Goal: Task Accomplishment & Management: Complete application form

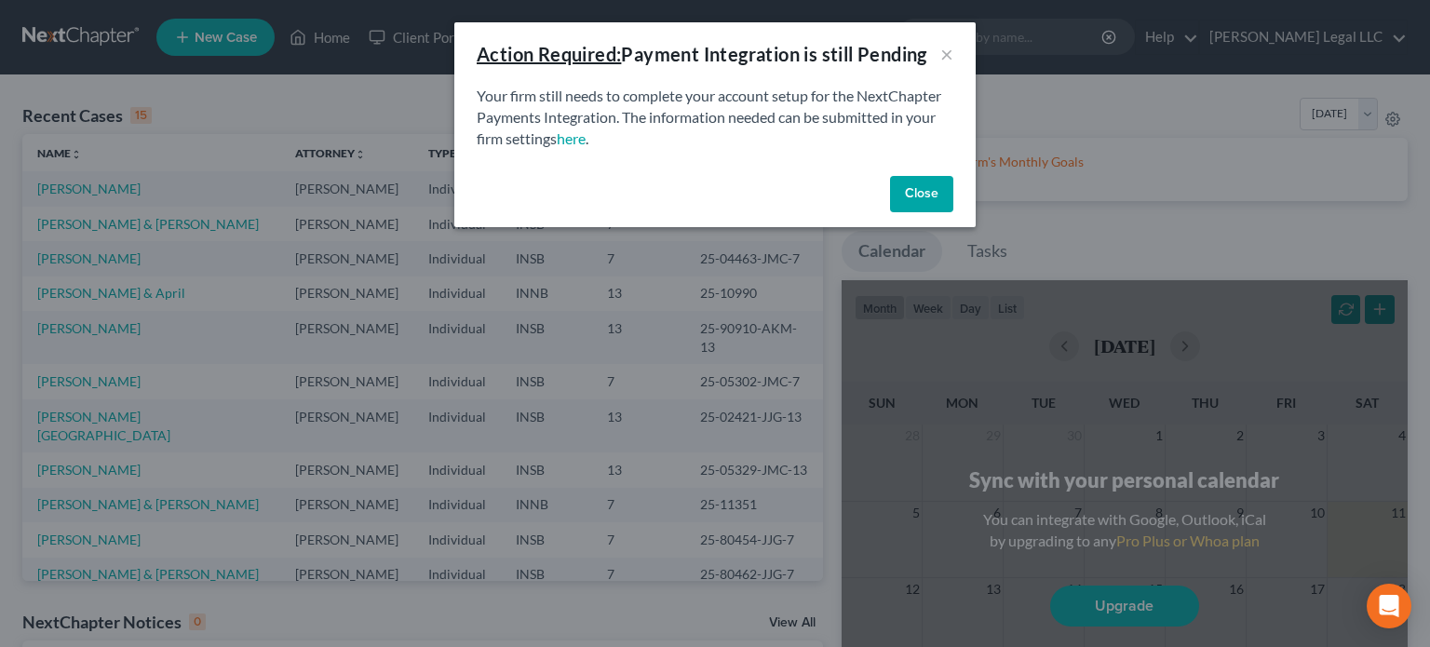
click at [933, 182] on button "Close" at bounding box center [921, 194] width 63 height 37
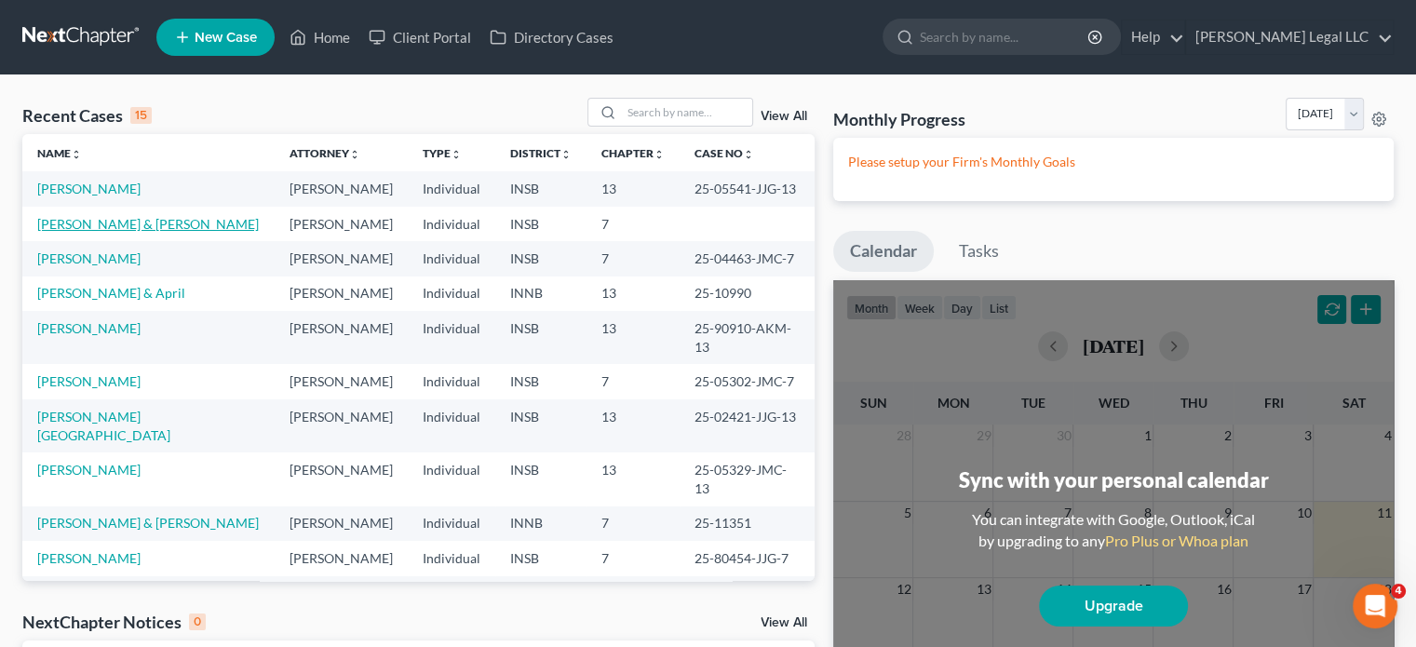
click at [131, 220] on link "[PERSON_NAME] & [PERSON_NAME]" at bounding box center [148, 224] width 222 height 16
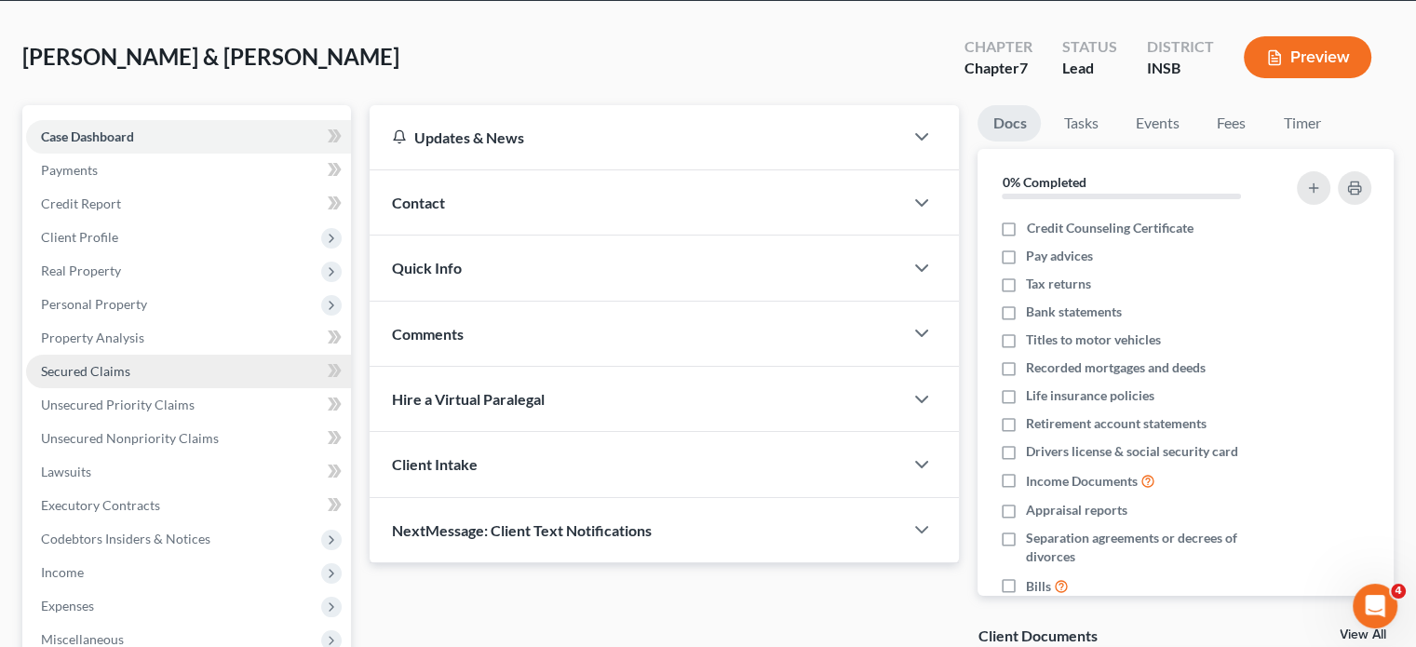
scroll to position [186, 0]
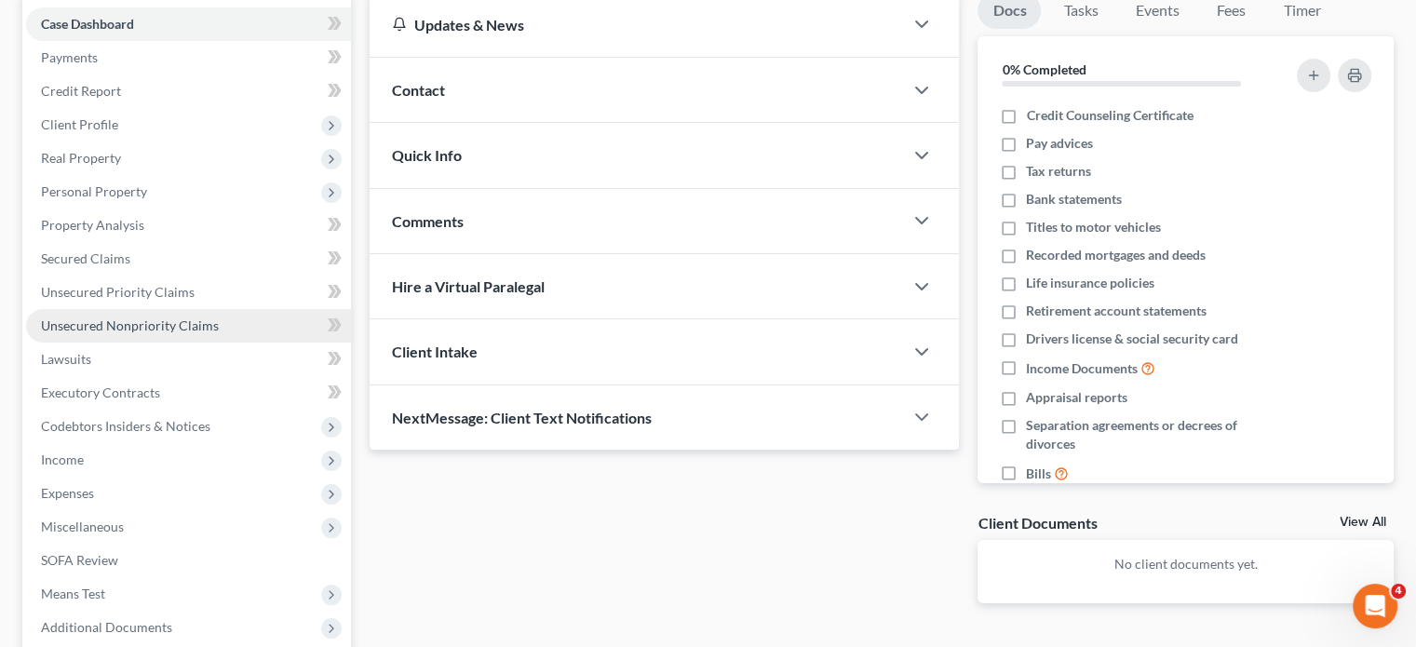
click at [134, 323] on span "Unsecured Nonpriority Claims" at bounding box center [130, 325] width 178 height 16
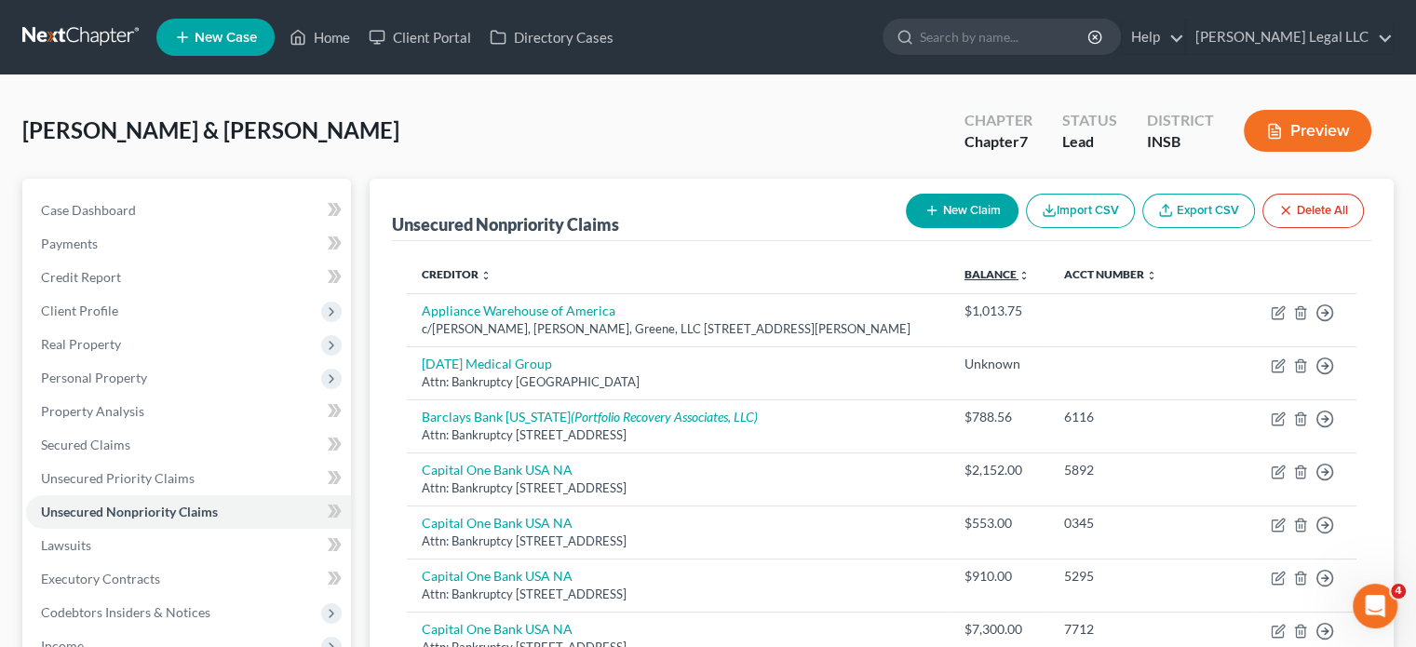
click at [964, 277] on link "Balance expand_more expand_less unfold_more" at bounding box center [996, 274] width 65 height 14
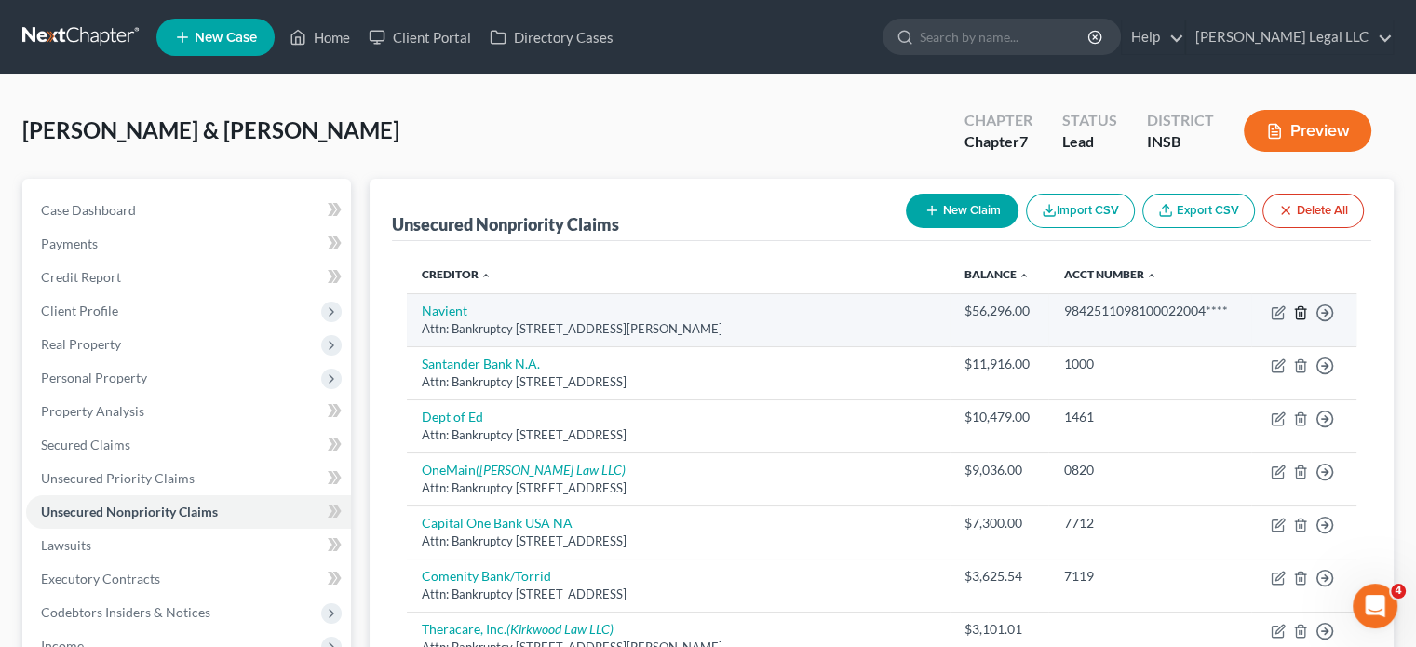
click at [1301, 310] on icon "button" at bounding box center [1300, 312] width 15 height 15
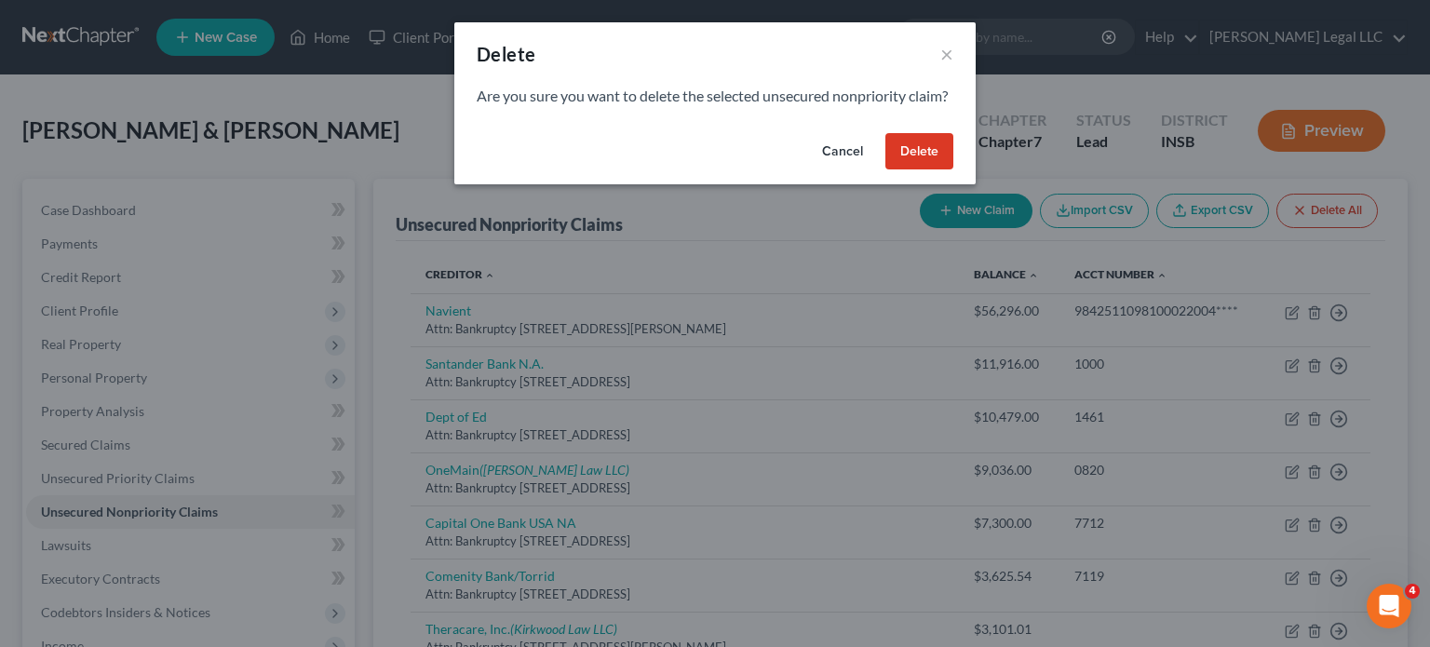
click at [907, 170] on button "Delete" at bounding box center [919, 151] width 68 height 37
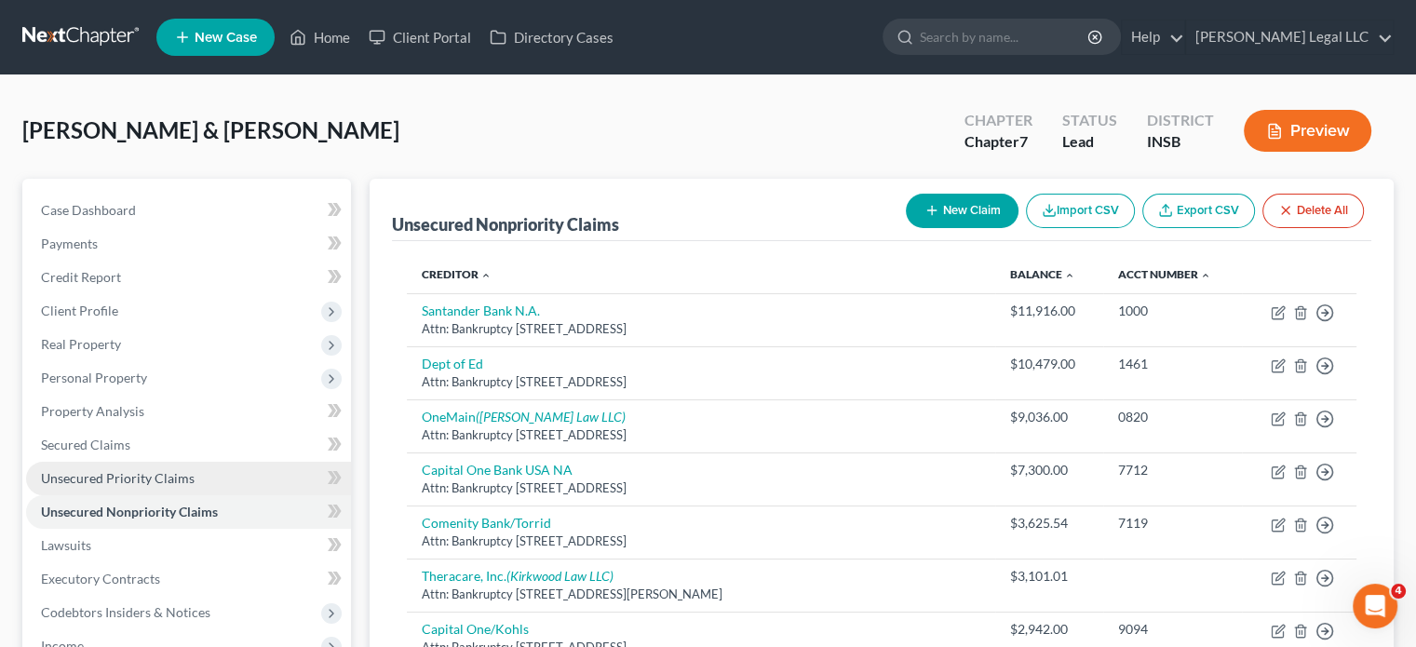
click at [124, 472] on span "Unsecured Priority Claims" at bounding box center [118, 478] width 154 height 16
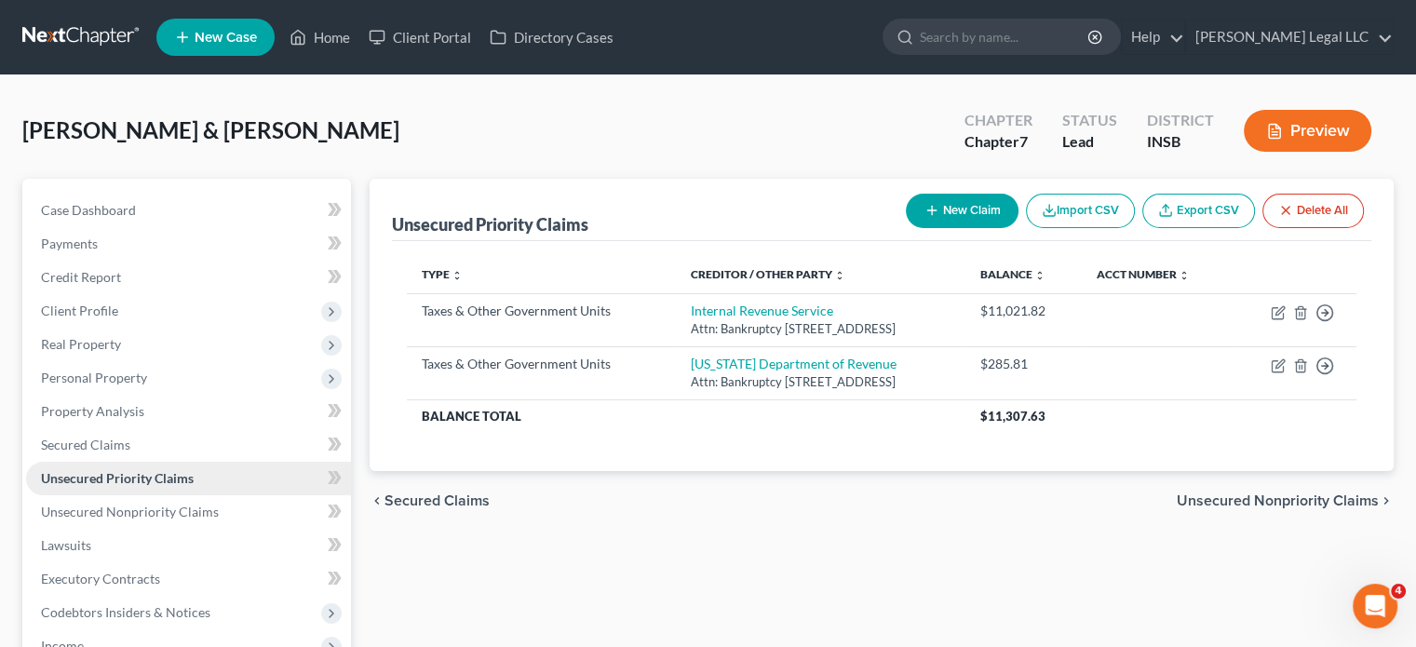
scroll to position [93, 0]
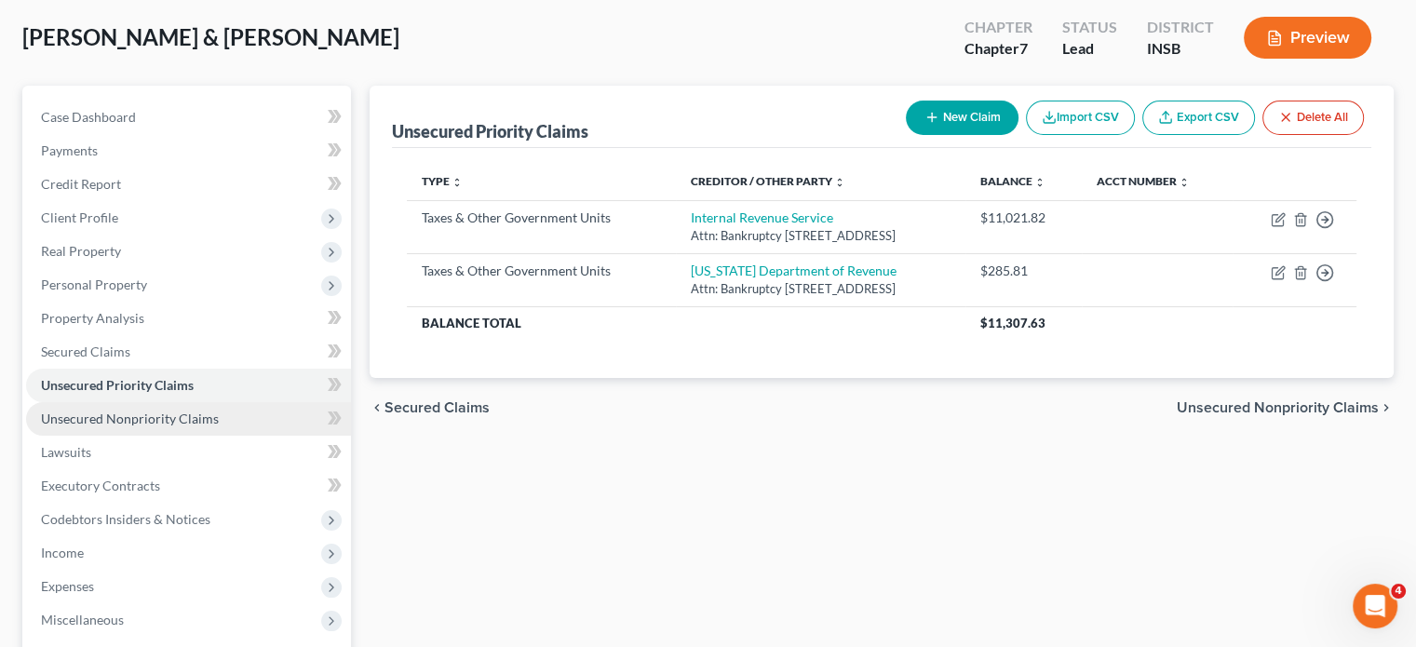
click at [126, 430] on link "Unsecured Nonpriority Claims" at bounding box center [188, 419] width 325 height 34
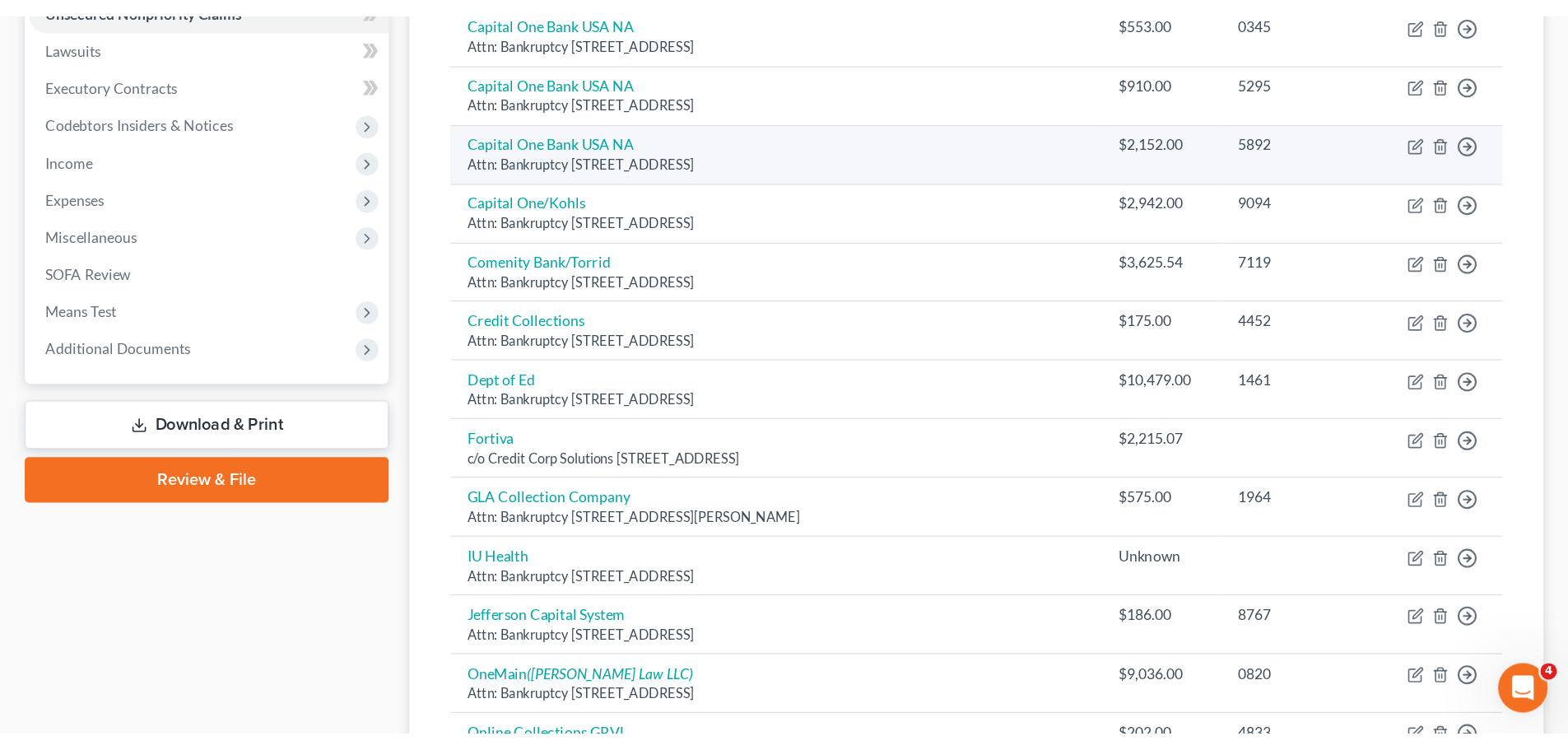
scroll to position [247, 0]
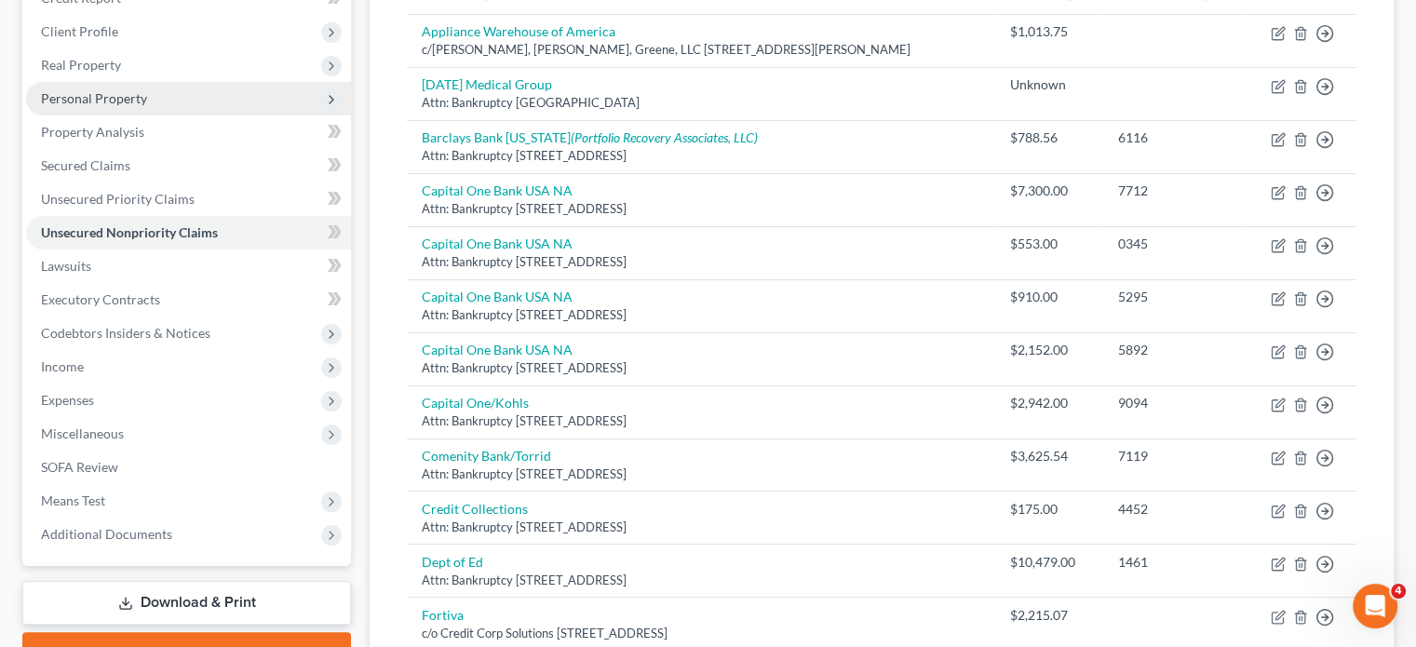
click at [112, 103] on span "Personal Property" at bounding box center [94, 98] width 106 height 16
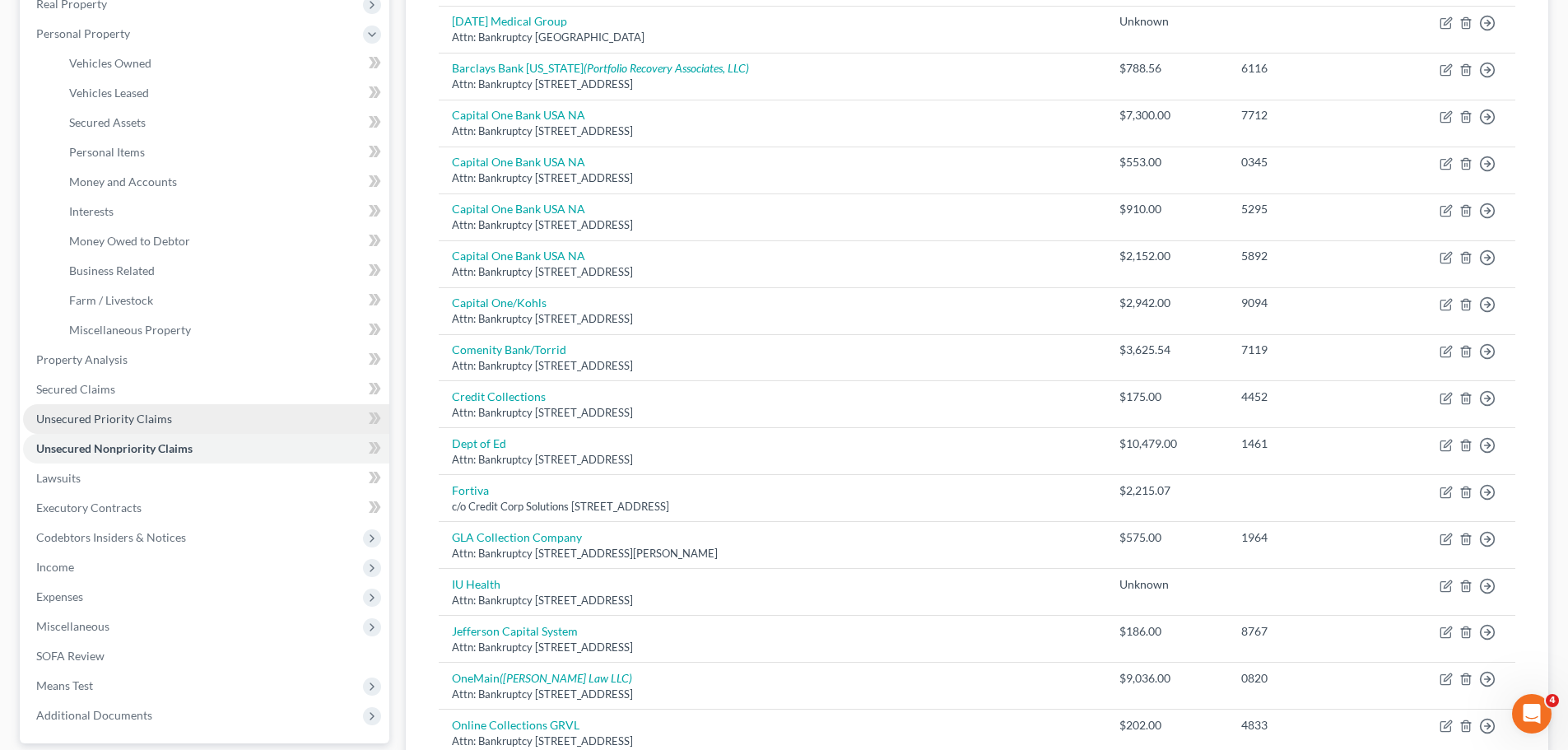
scroll to position [329, 0]
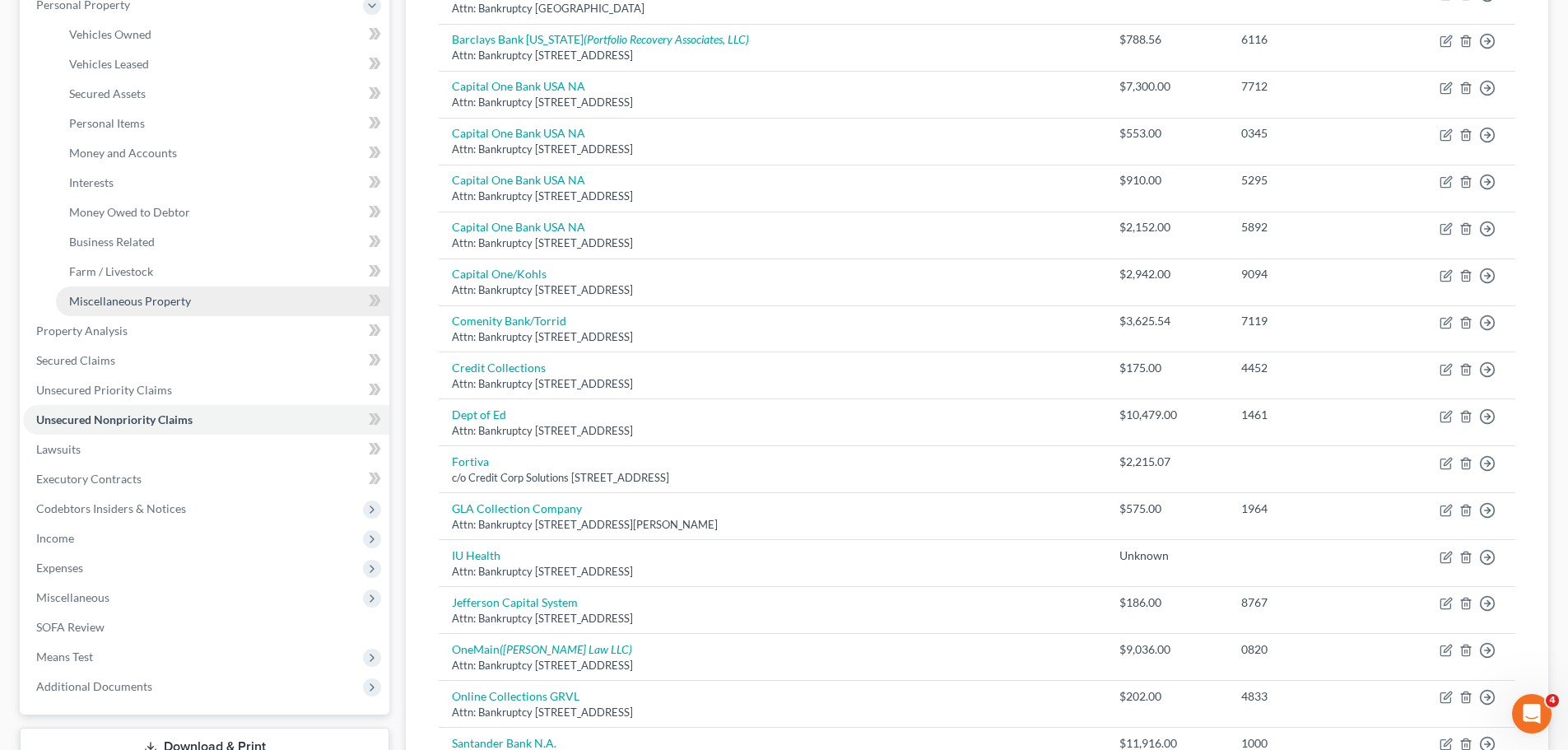
click at [121, 307] on span "Miscellaneous Property" at bounding box center [130, 301] width 122 height 14
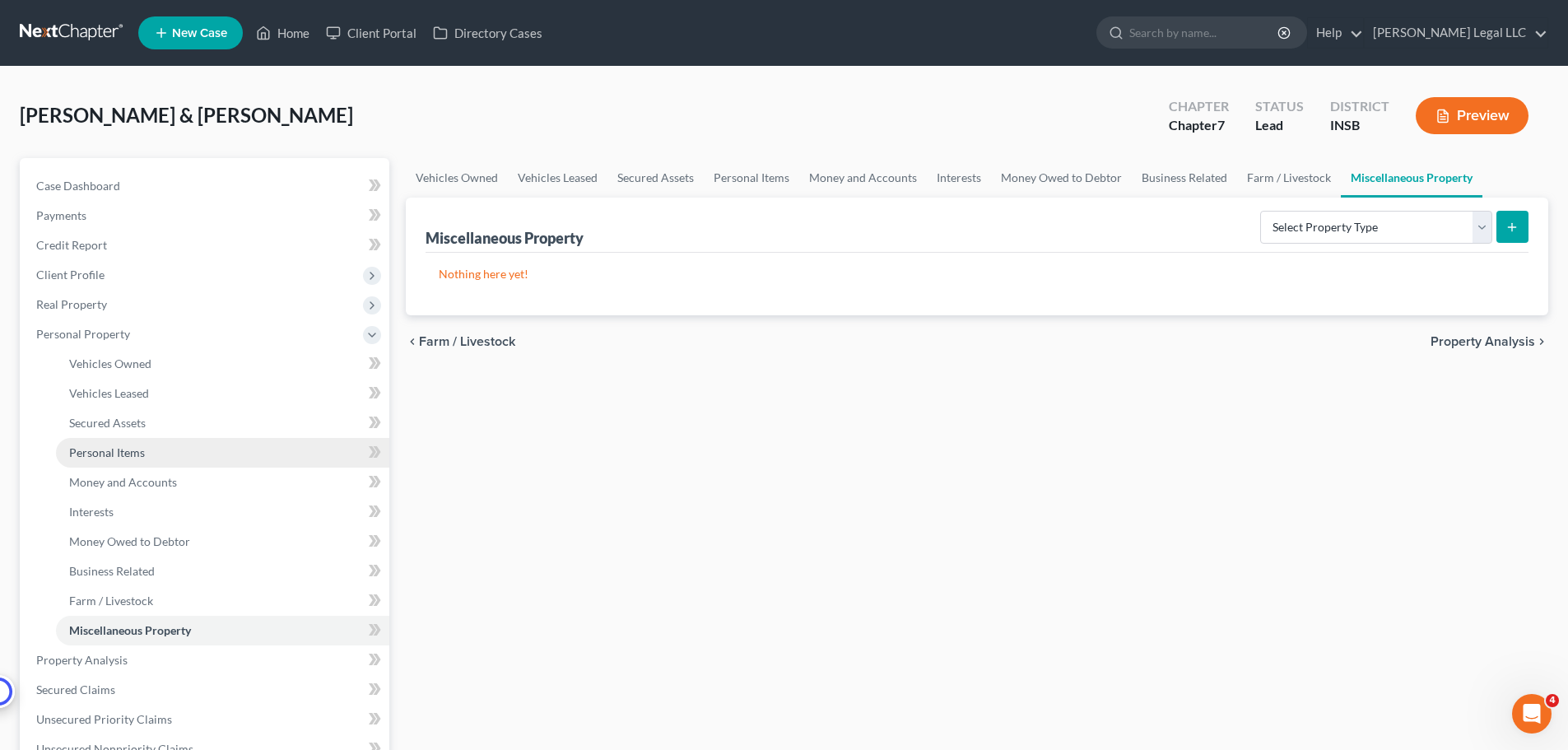
click at [115, 455] on span "Personal Items" at bounding box center [107, 453] width 76 height 14
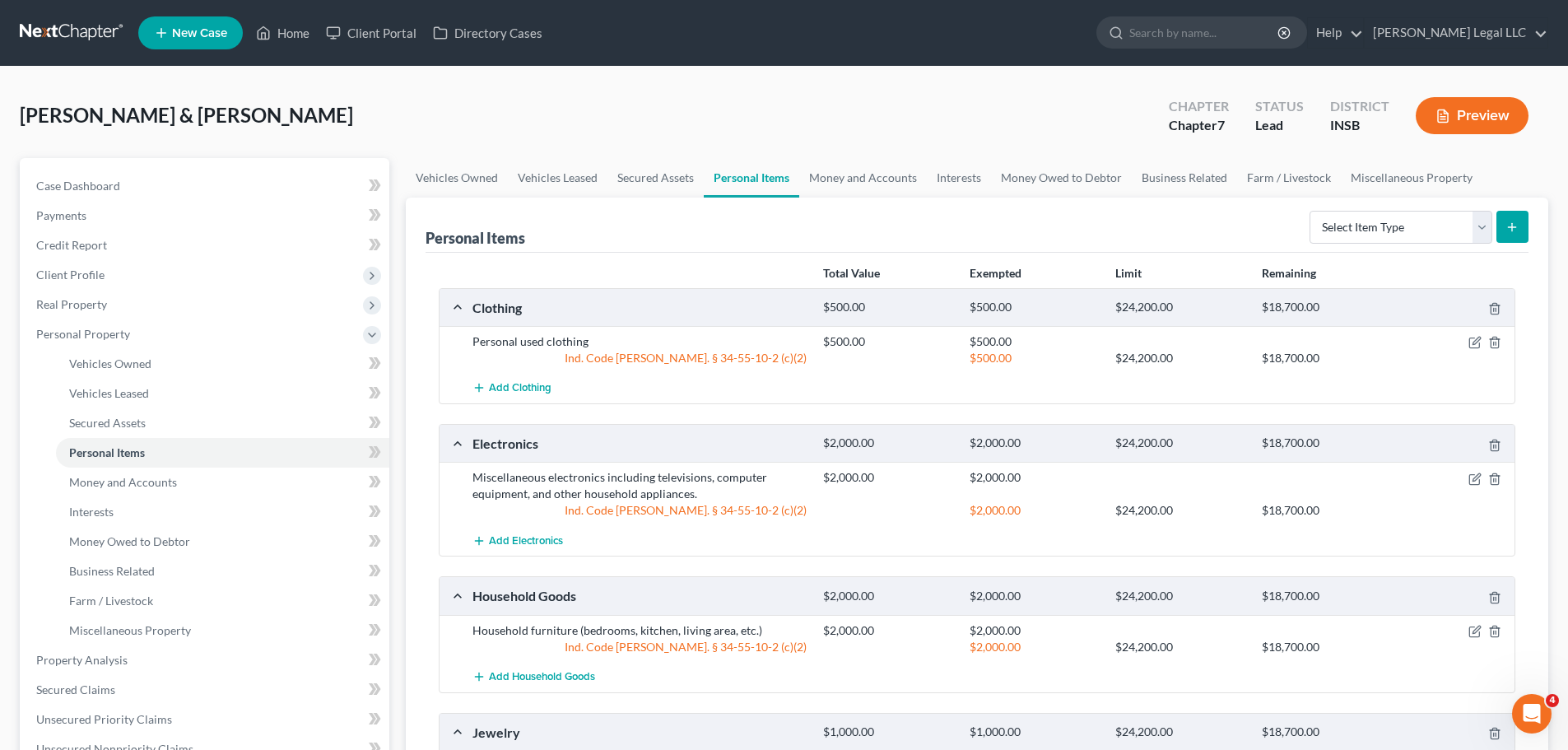
scroll to position [82, 0]
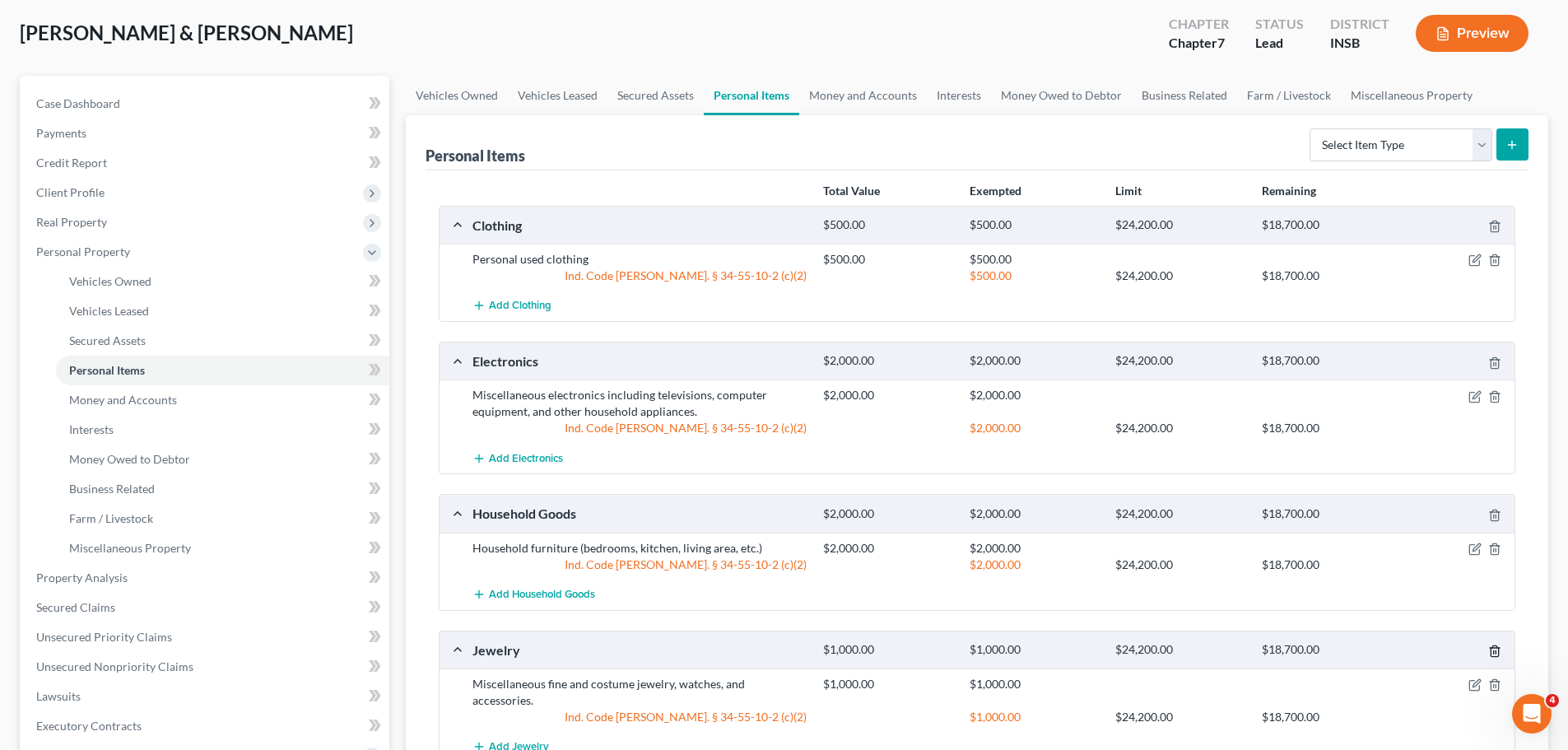
click at [1264, 571] on icon "button" at bounding box center [1495, 652] width 7 height 11
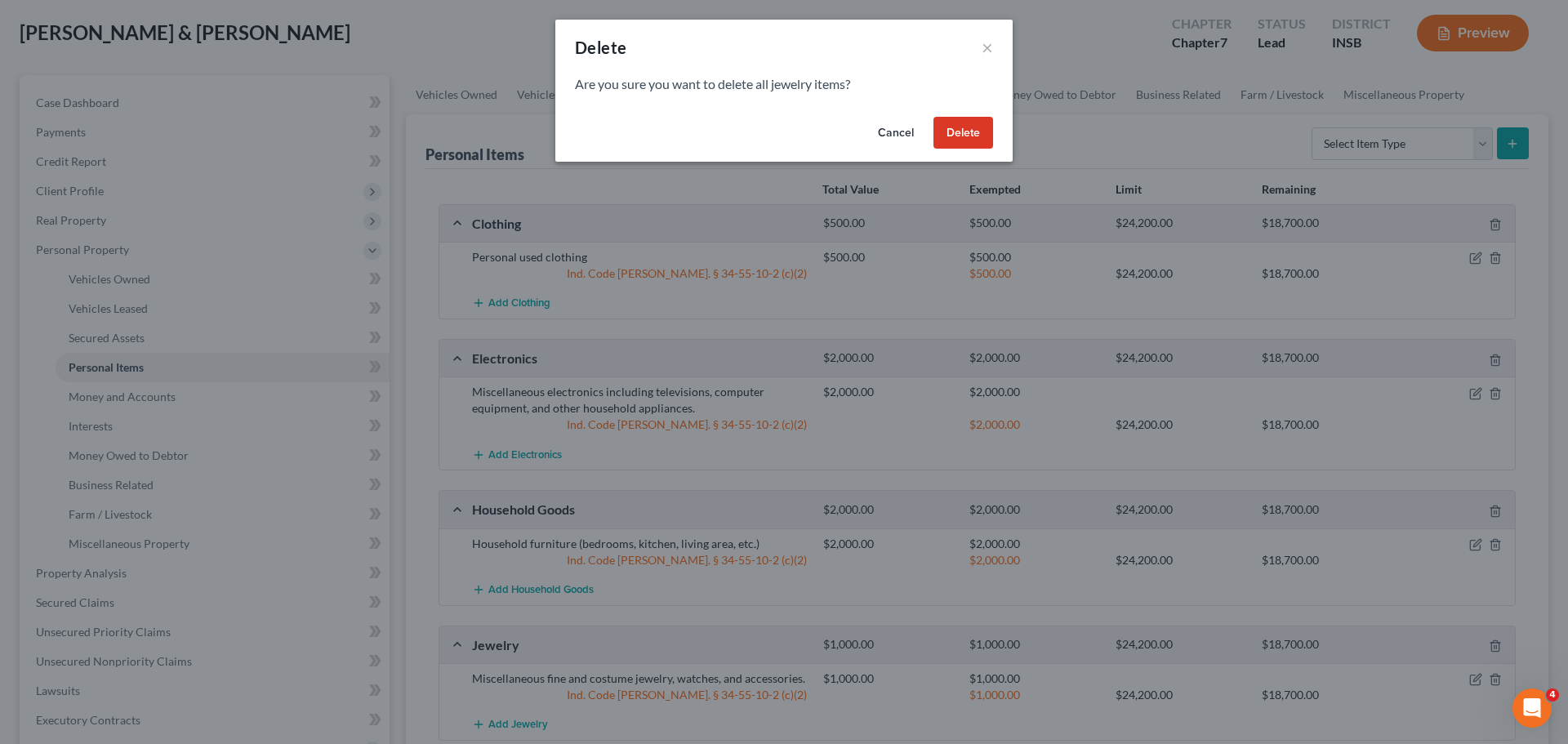
click at [971, 134] on button "Delete" at bounding box center [963, 132] width 60 height 32
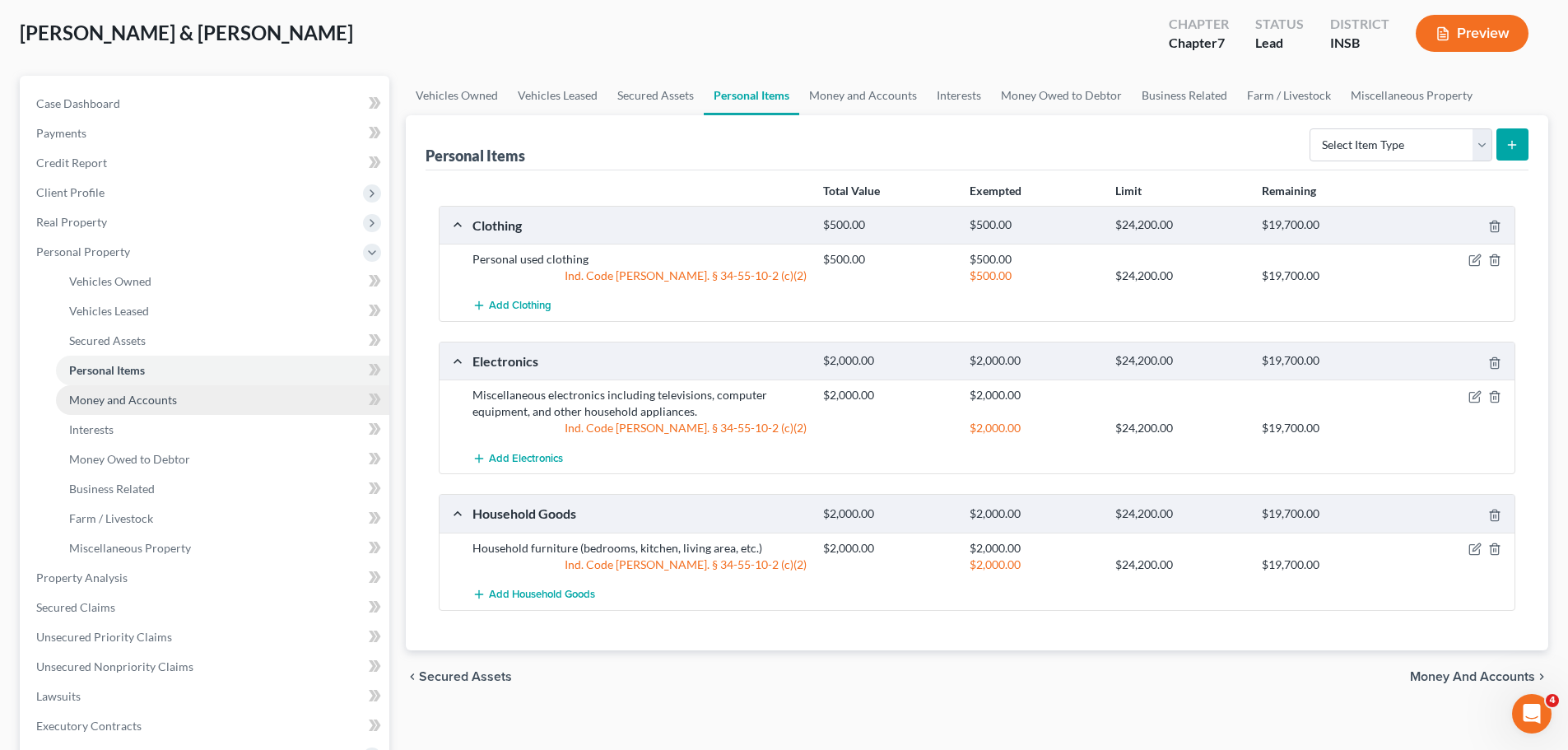
click at [111, 396] on span "Money and Accounts" at bounding box center [123, 400] width 108 height 14
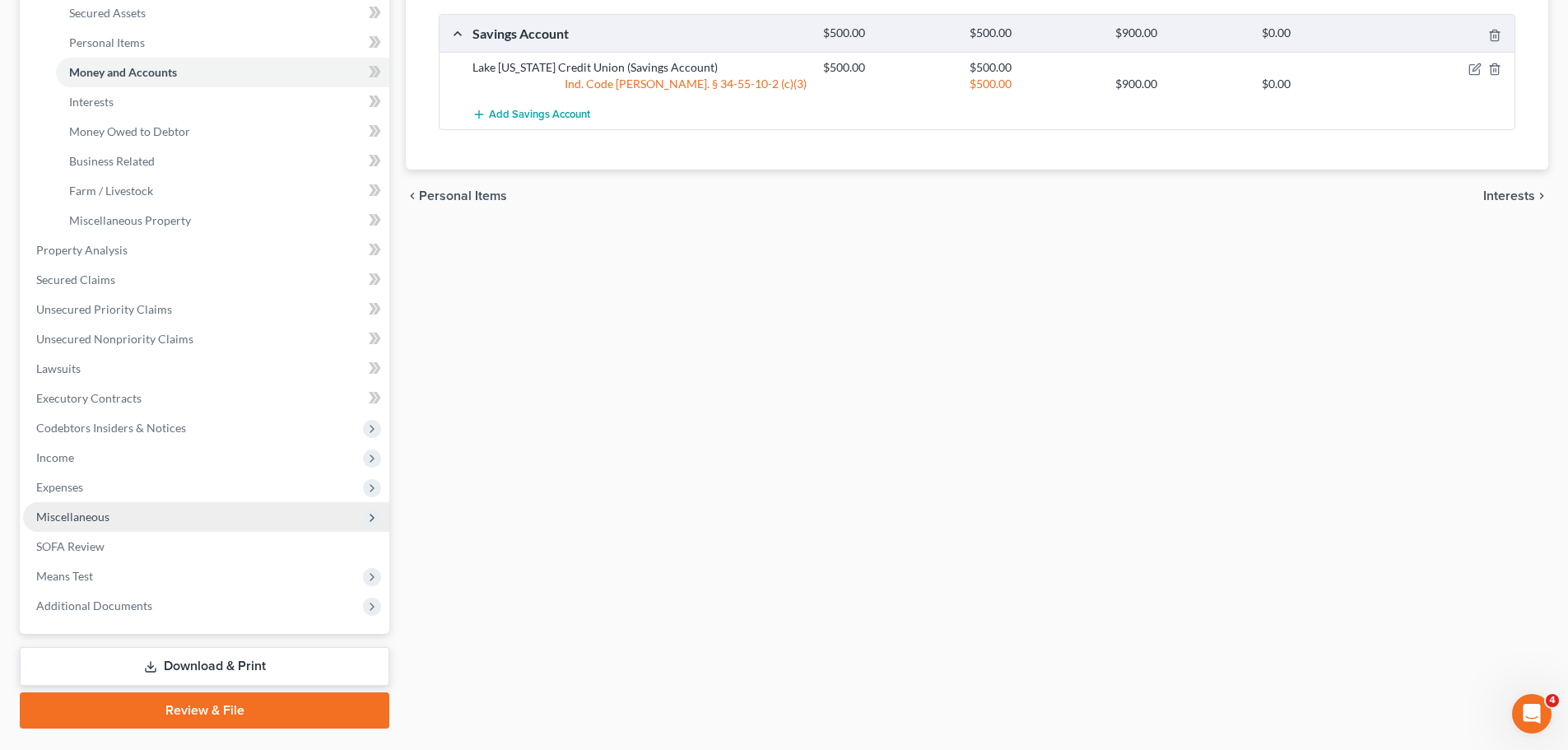
scroll to position [411, 0]
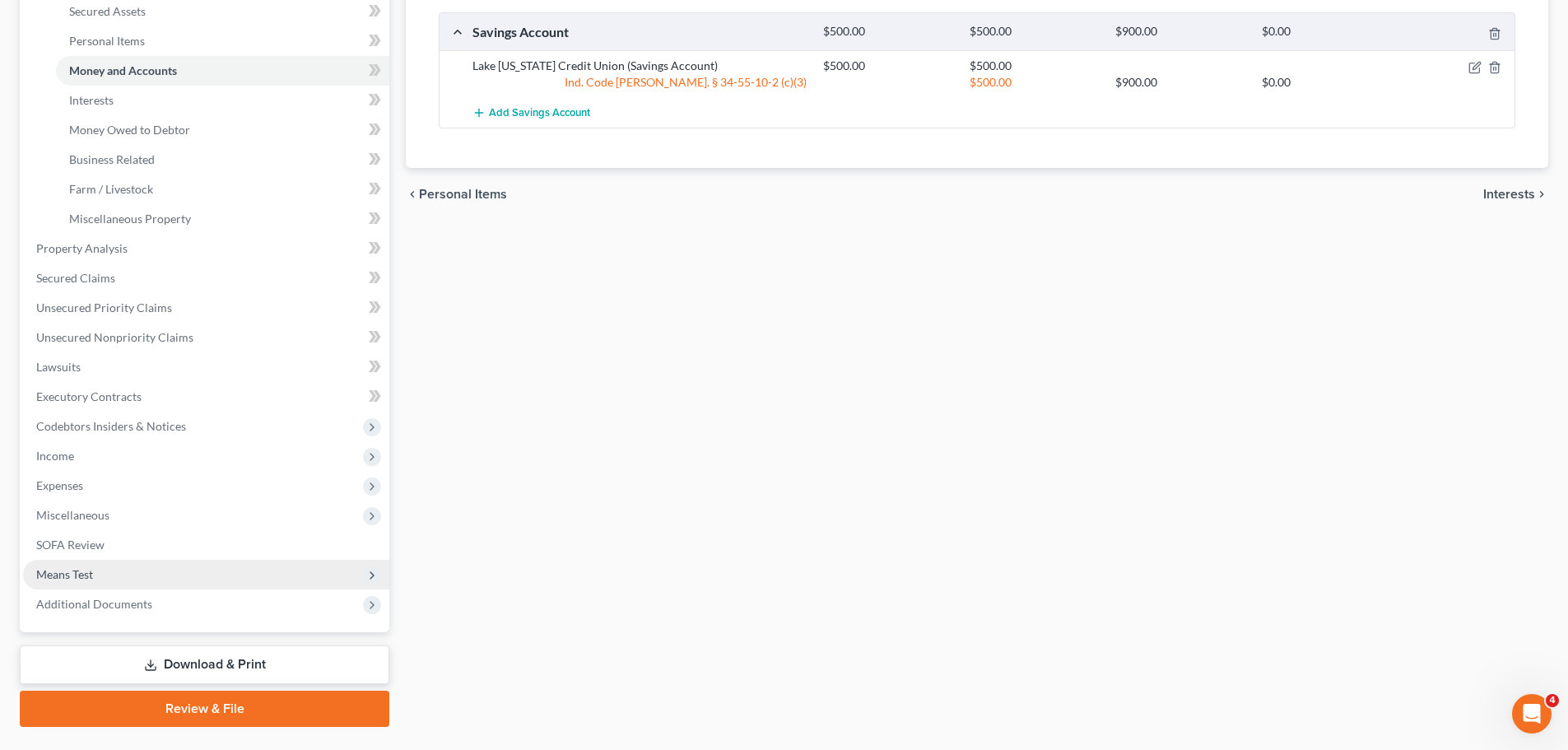
click at [96, 571] on span "Means Test" at bounding box center [206, 575] width 366 height 30
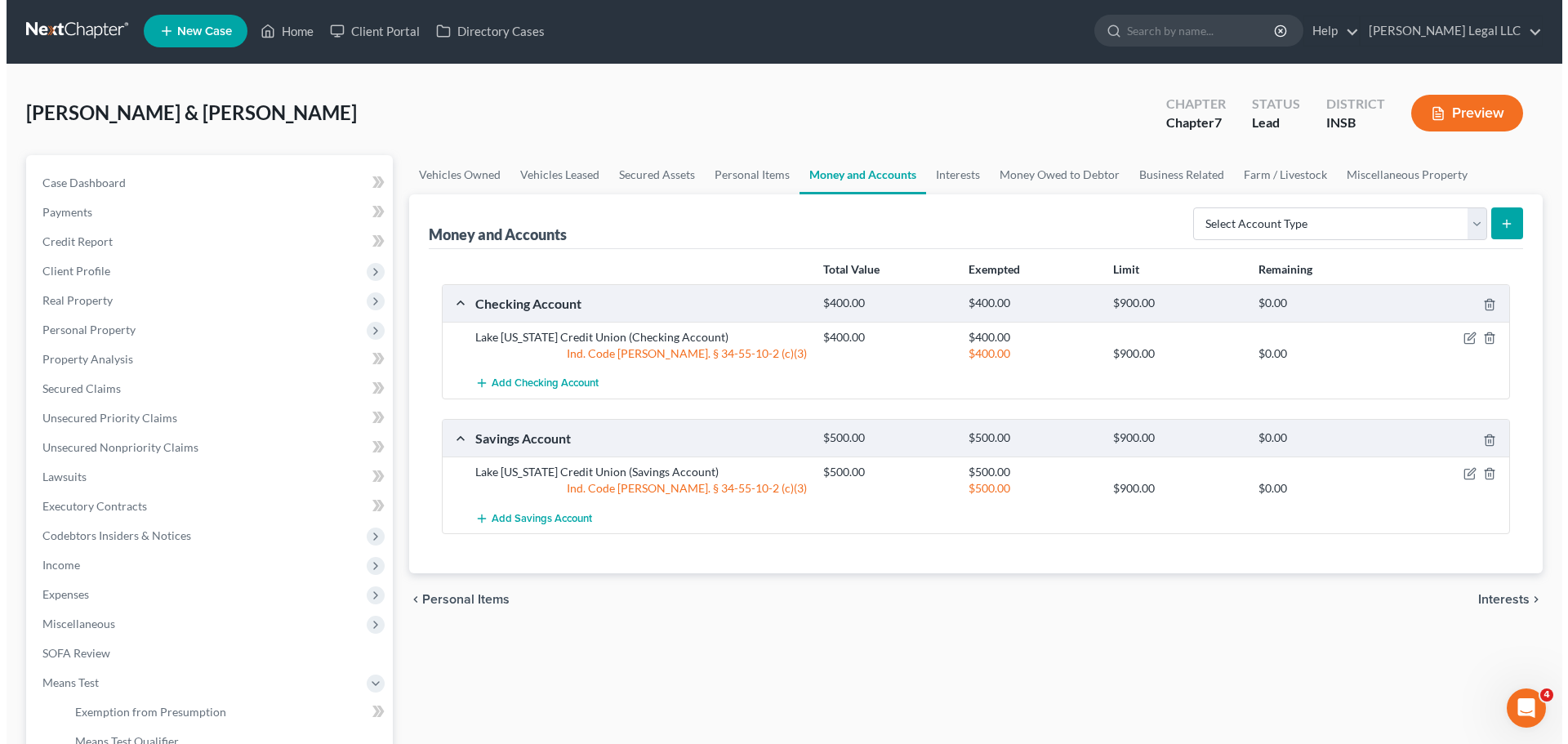
scroll to position [0, 0]
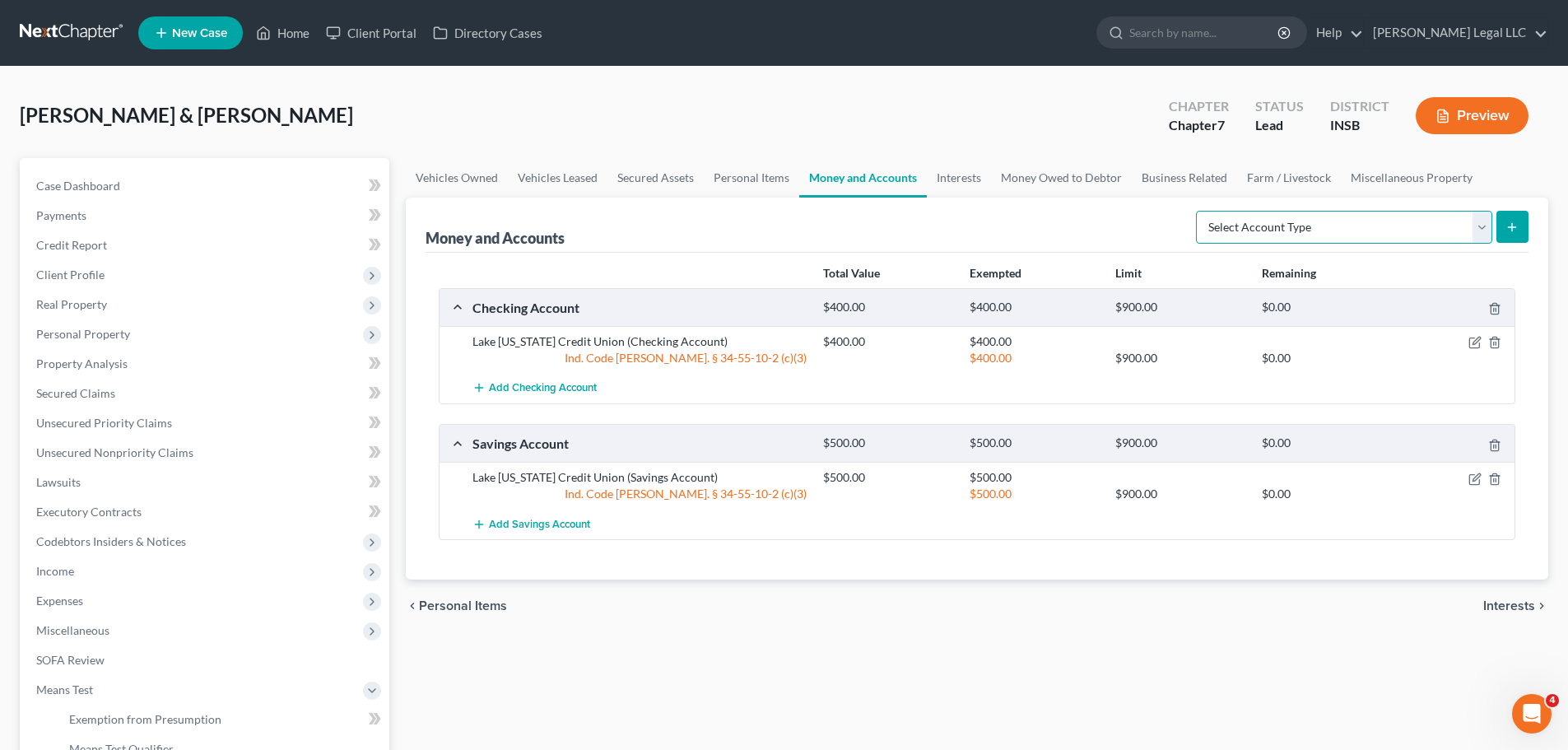
click at [1264, 233] on select "Select Account Type Brokerage Cash on Hand Certificates of Deposit Checking Acc…" at bounding box center [1344, 226] width 296 height 33
drag, startPoint x: 1013, startPoint y: 204, endPoint x: 1024, endPoint y: 204, distance: 11.0
click at [1013, 204] on div "Money and Accounts Select Account Type Brokerage Cash on Hand Certificates of D…" at bounding box center [976, 225] width 1103 height 55
click at [1264, 109] on button "Preview" at bounding box center [1472, 116] width 113 height 37
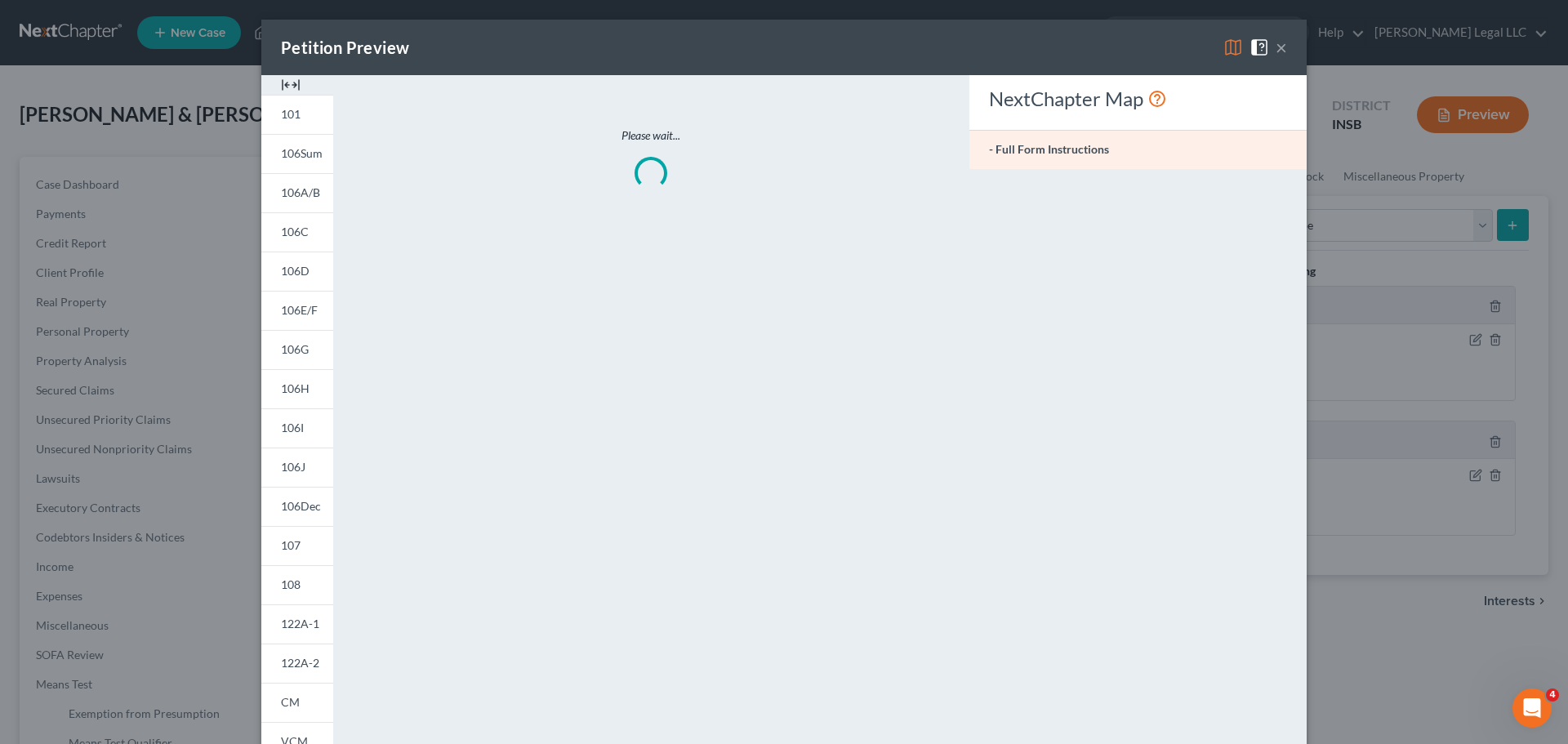
click at [283, 89] on img at bounding box center [290, 85] width 19 height 19
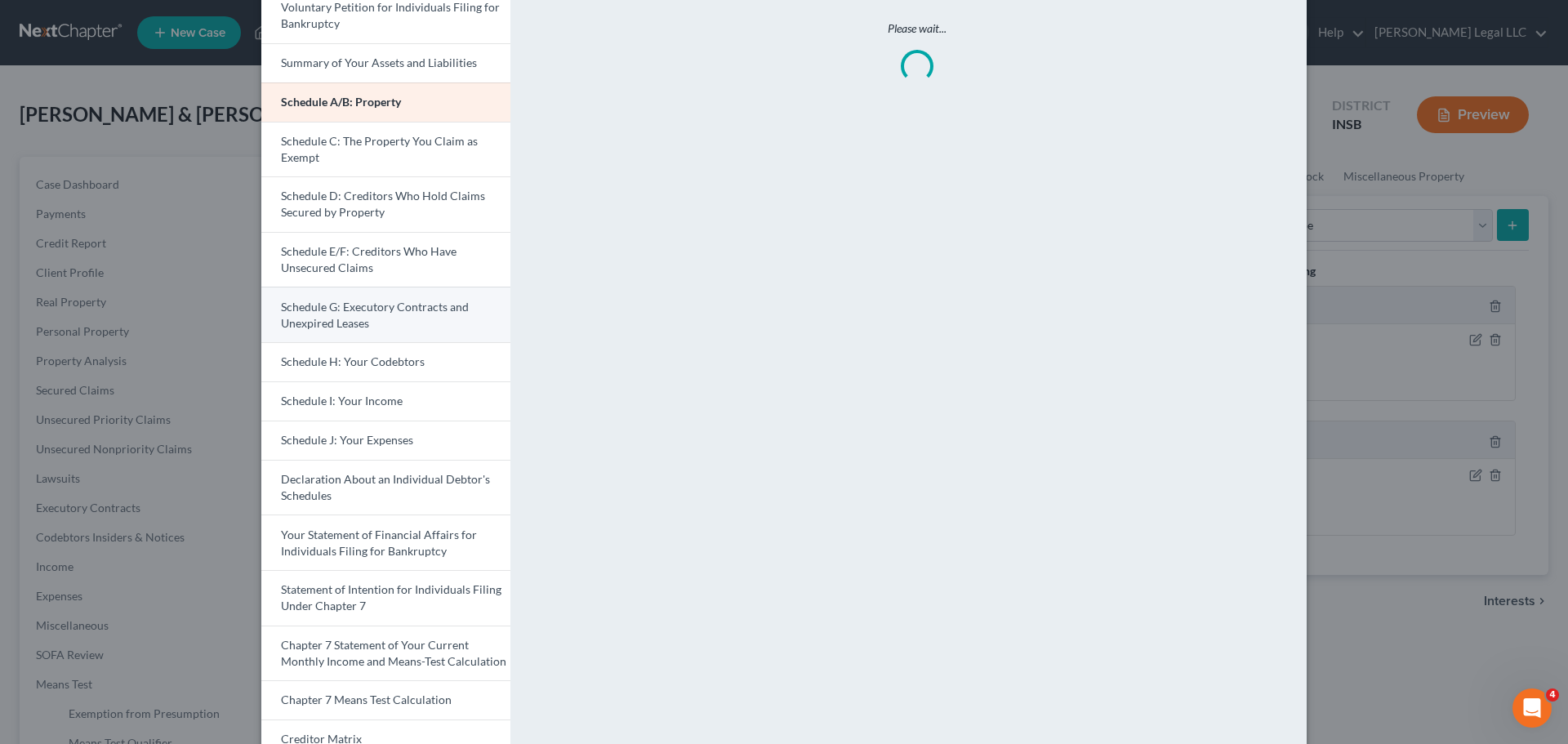
scroll to position [326, 0]
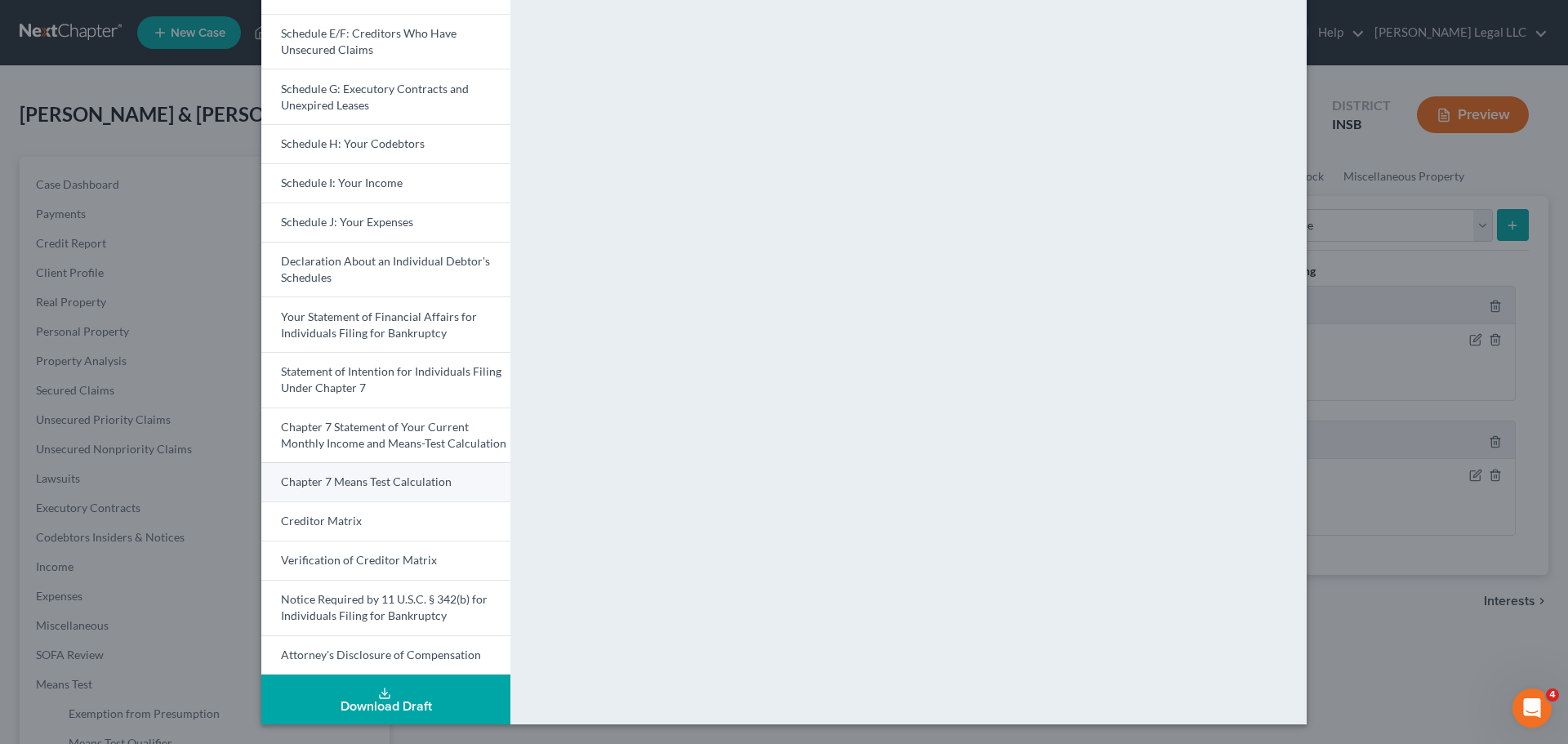
click at [327, 483] on span "Chapter 7 Means Test Calculation" at bounding box center [366, 482] width 171 height 14
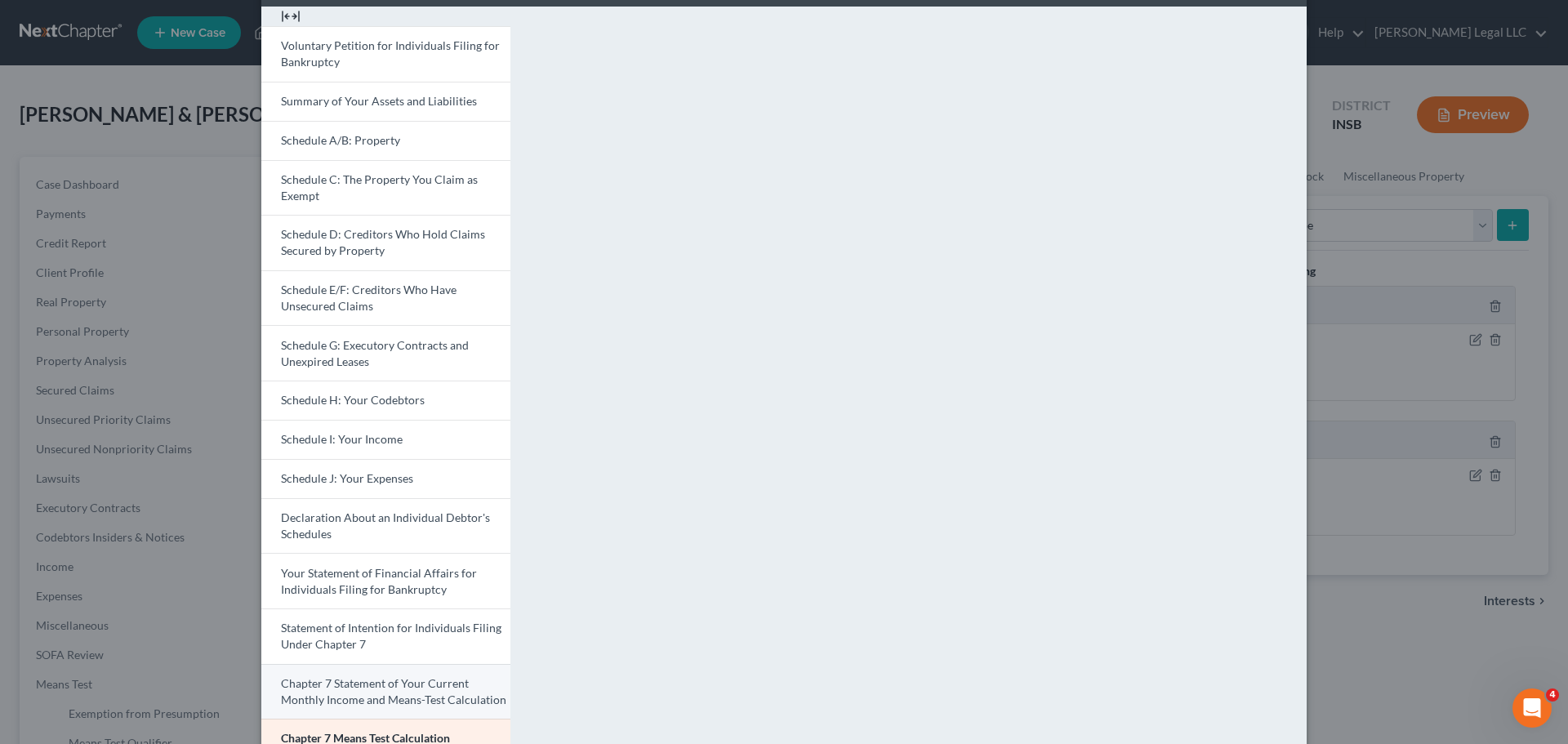
scroll to position [163, 0]
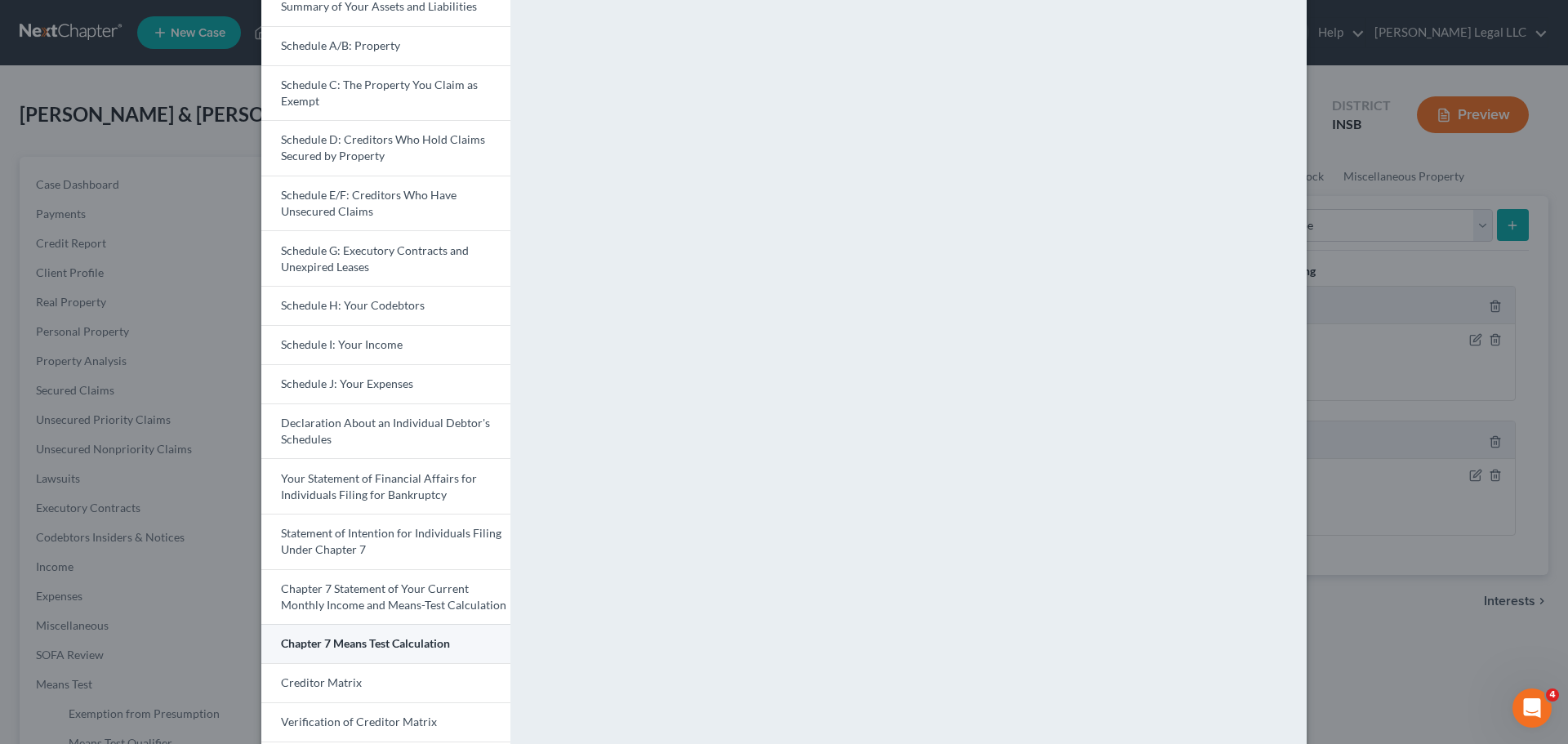
click at [364, 567] on link "Chapter 7 Means Test Calculation" at bounding box center [386, 643] width 249 height 39
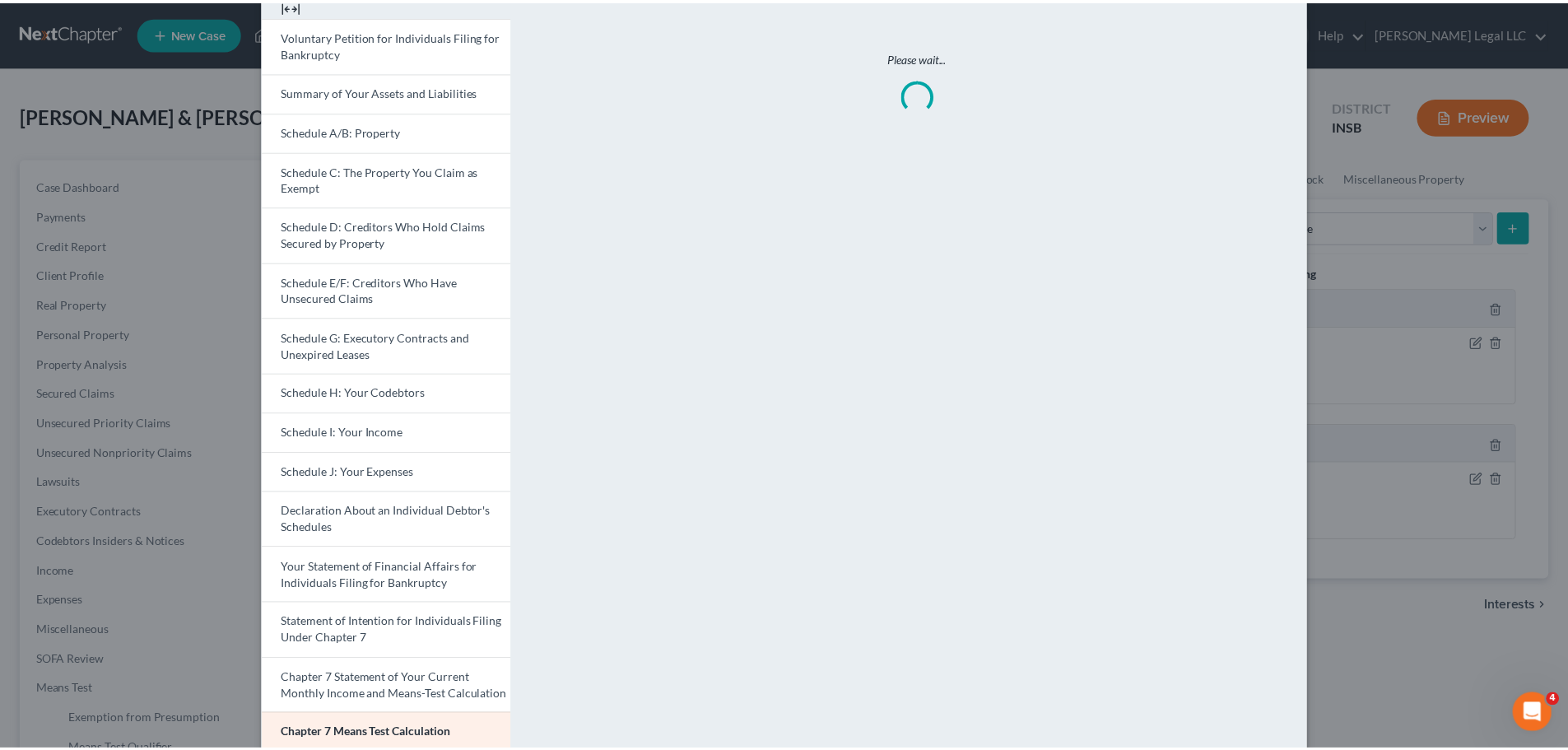
scroll to position [0, 0]
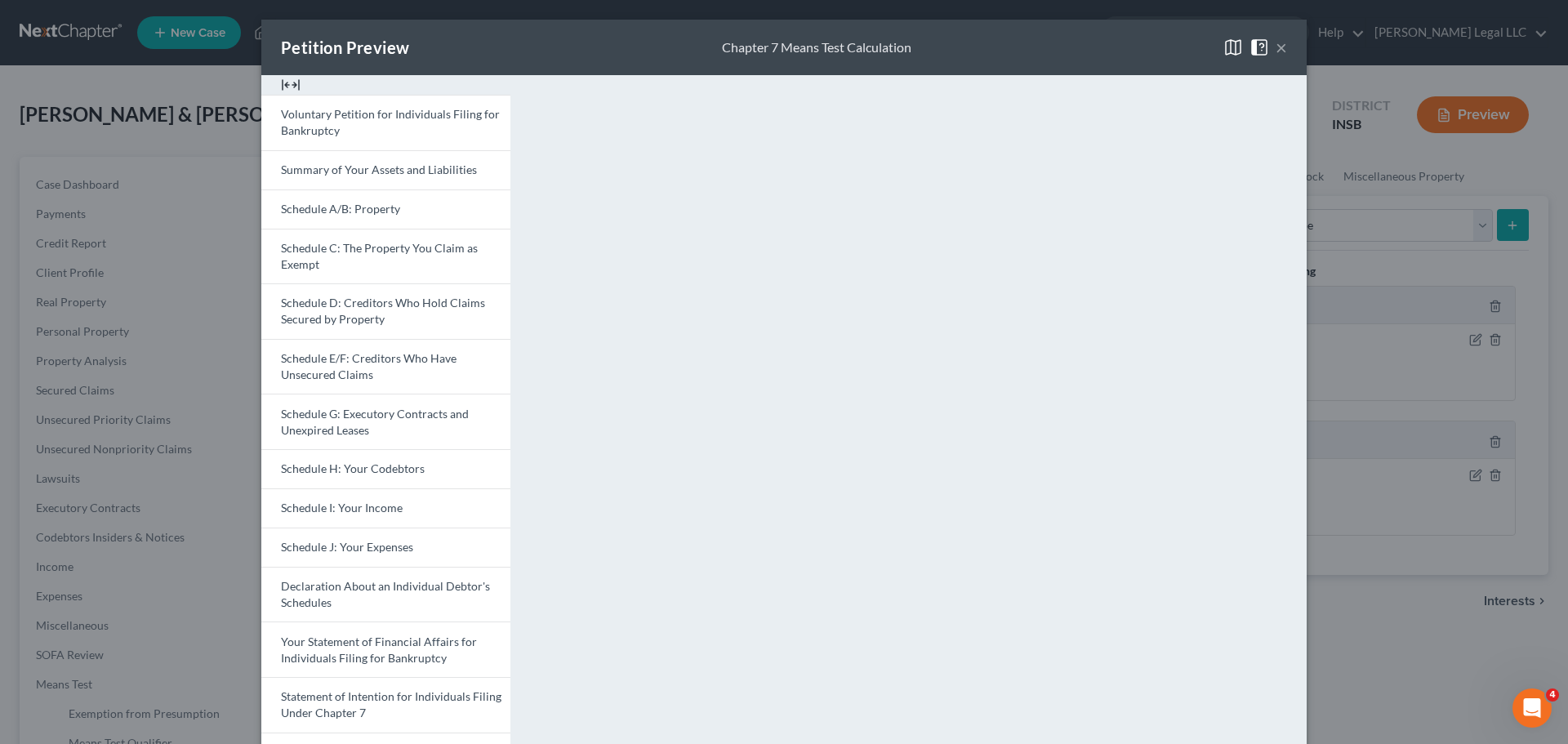
click at [1254, 39] on button "×" at bounding box center [1281, 47] width 11 height 19
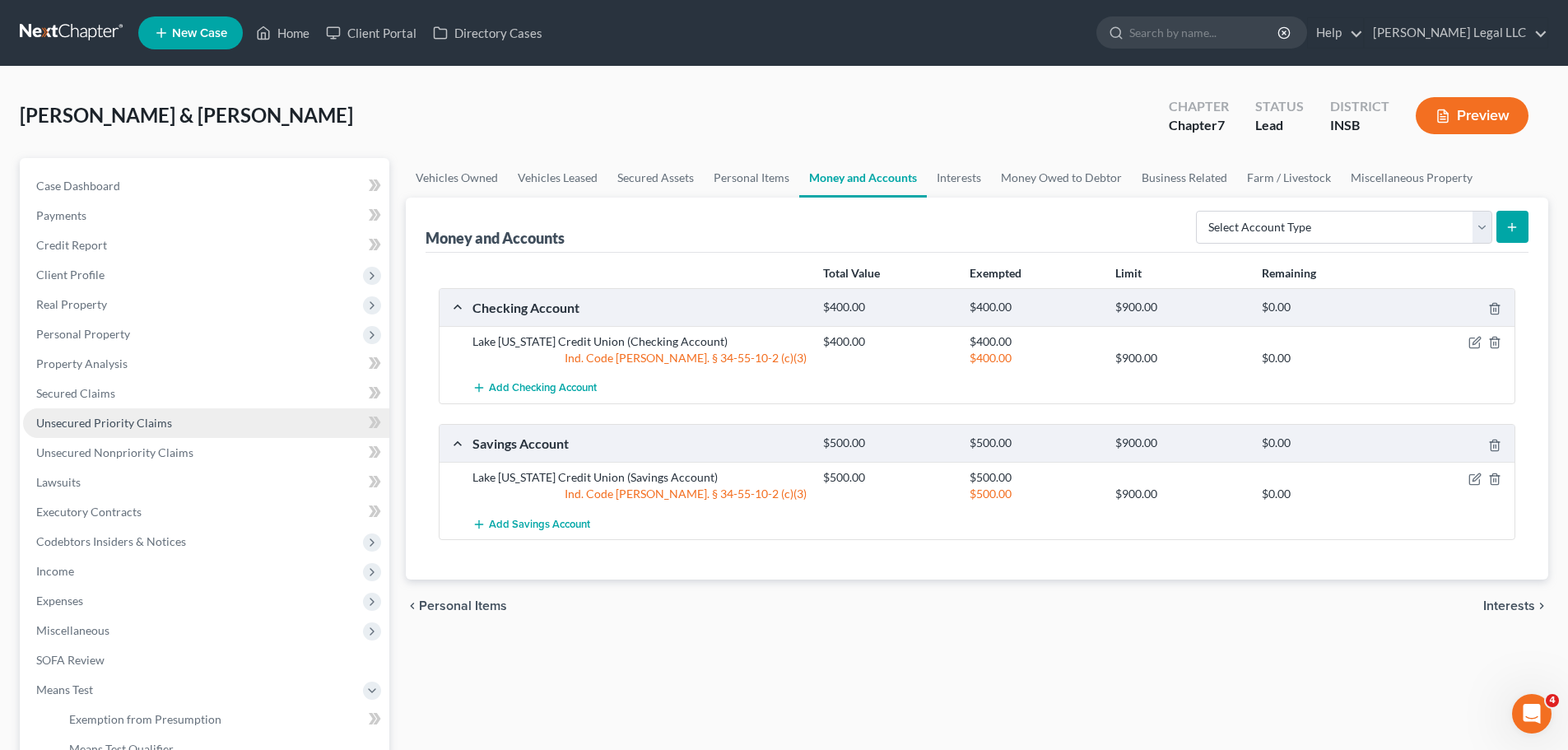
click at [207, 424] on link "Unsecured Priority Claims" at bounding box center [206, 424] width 366 height 30
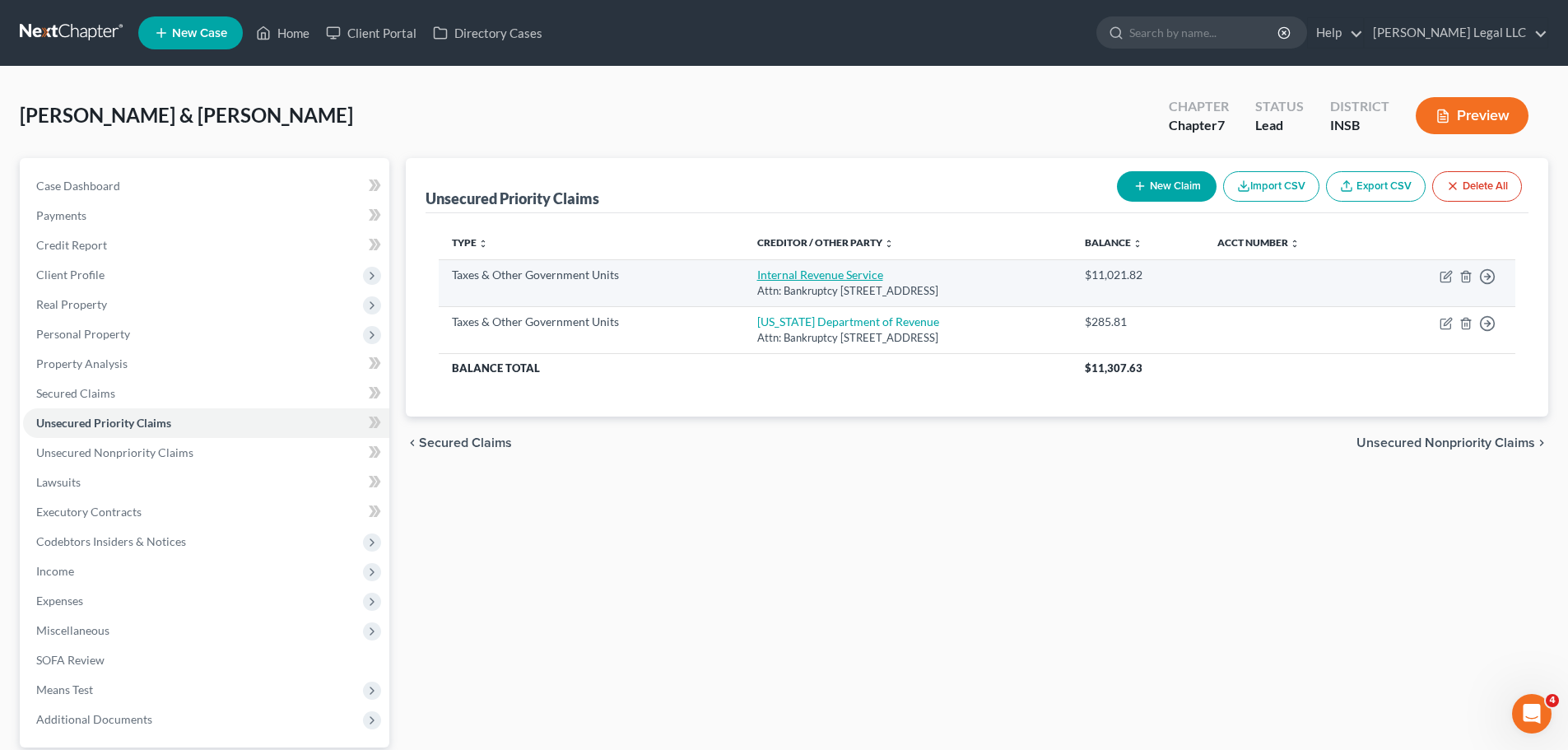
click at [757, 272] on link "Internal Revenue Service" at bounding box center [820, 275] width 126 height 14
select select "0"
select select "39"
select select "2"
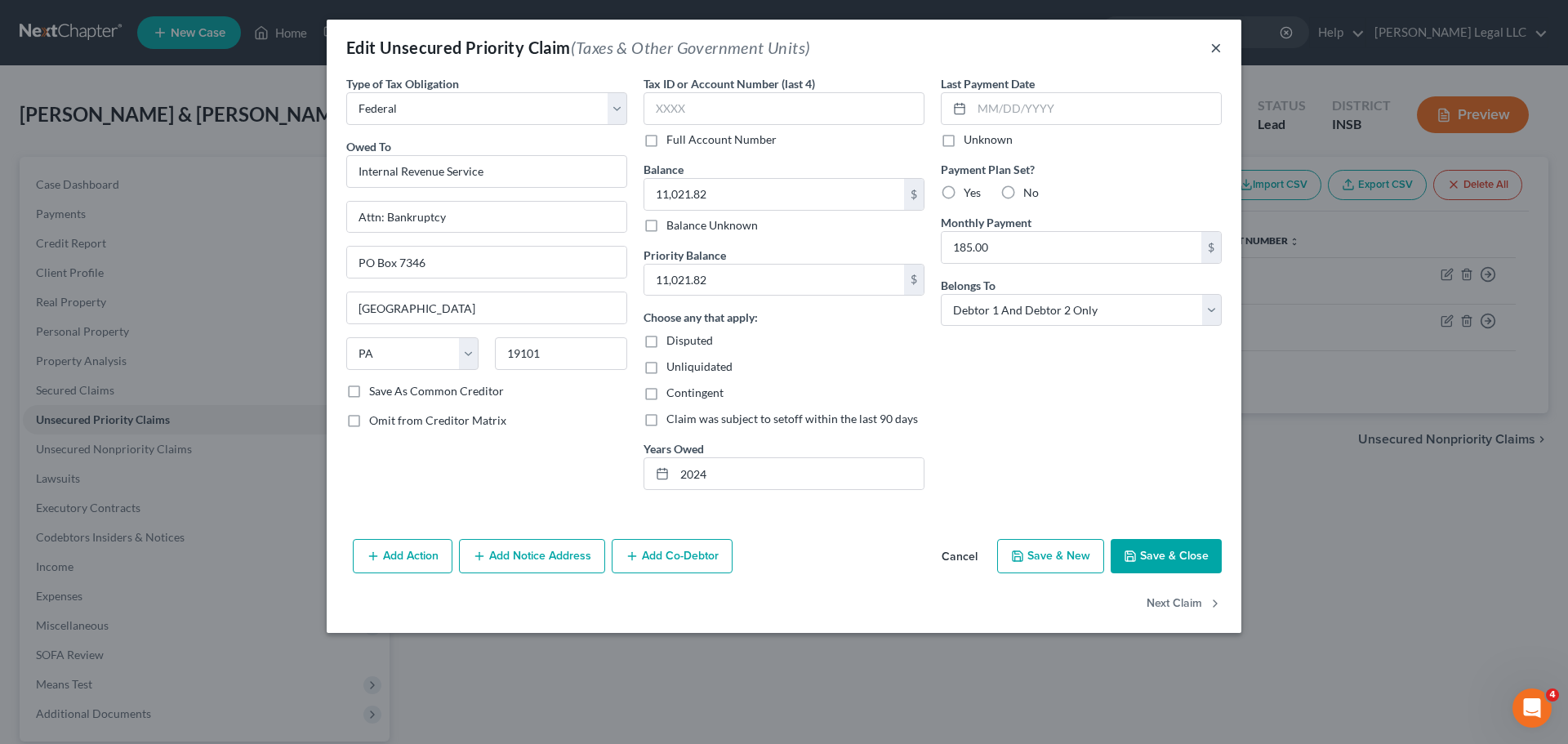
click at [1218, 47] on button "×" at bounding box center [1216, 47] width 11 height 19
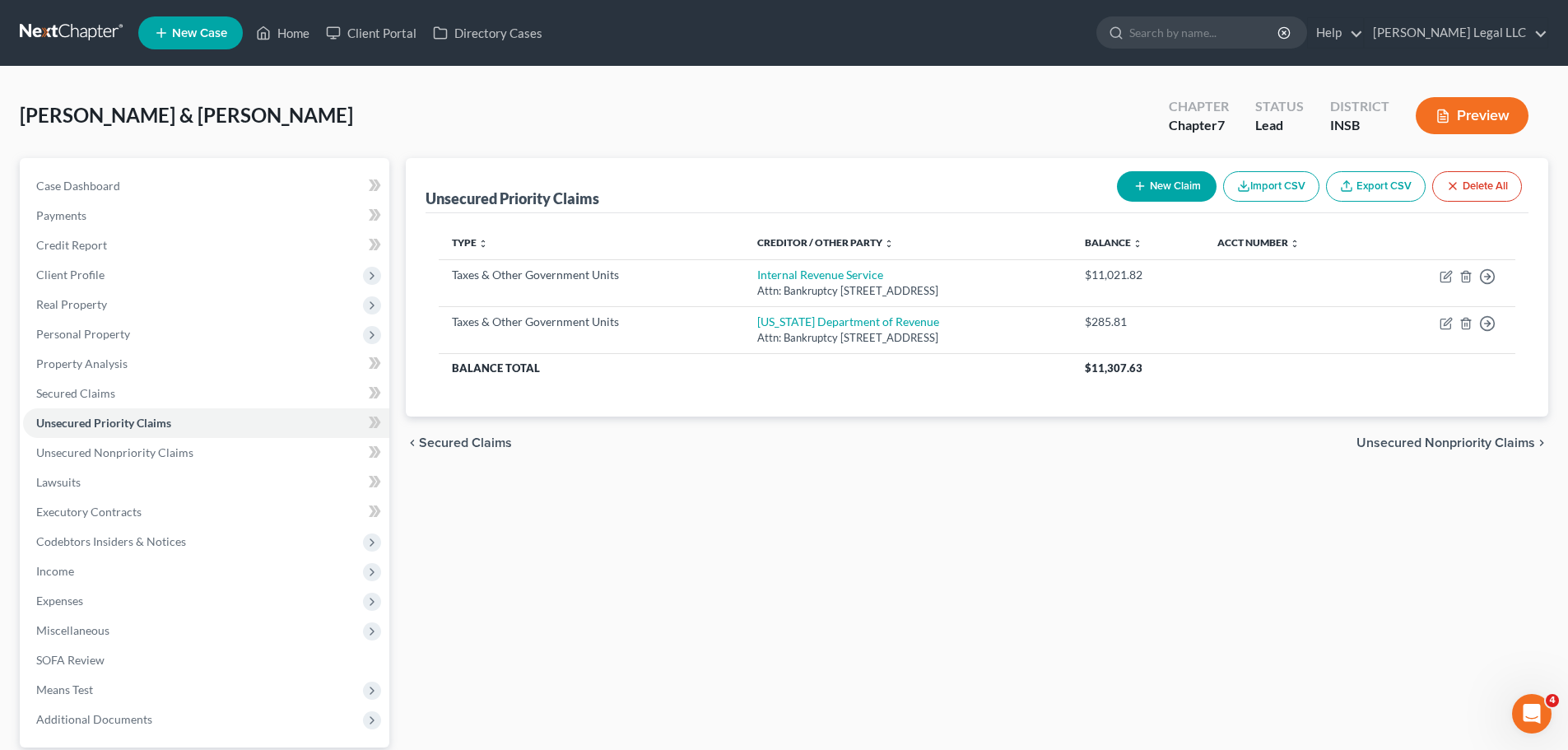
click at [685, 559] on div "Unsecured Priority Claims New Claim Import CSV Export CSV Delete All Type expan…" at bounding box center [977, 501] width 1159 height 685
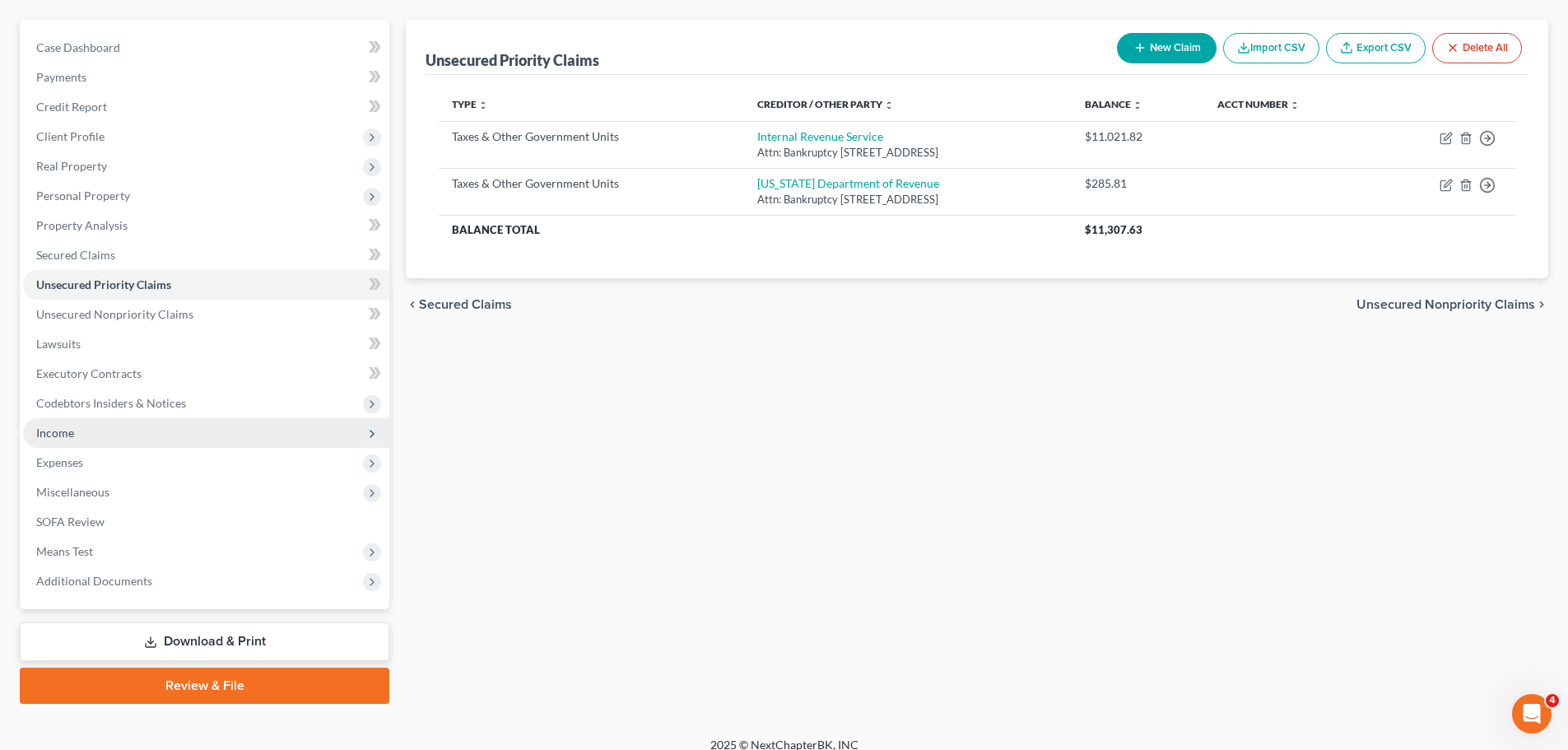
scroll to position [155, 0]
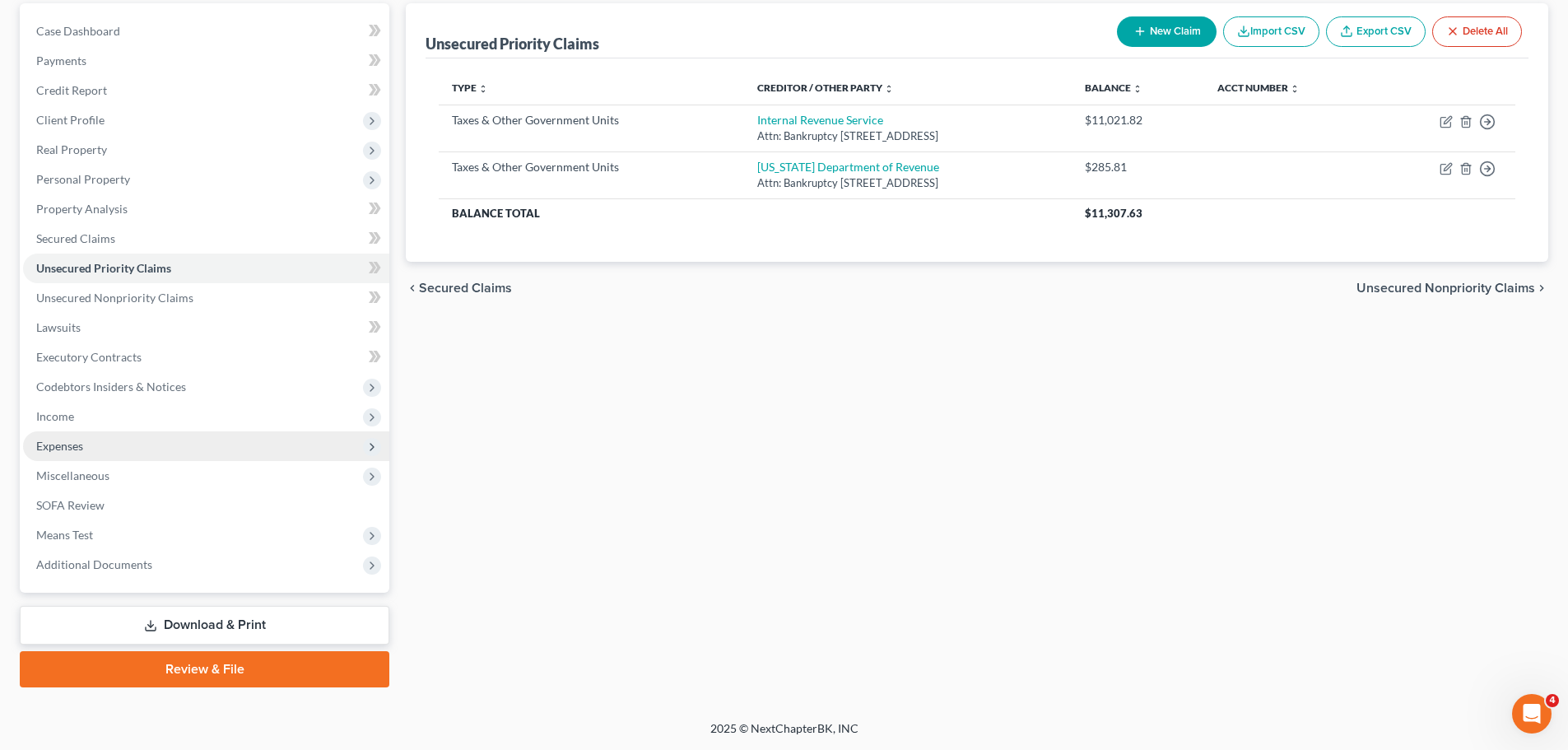
click at [78, 455] on span "Expenses" at bounding box center [206, 447] width 366 height 30
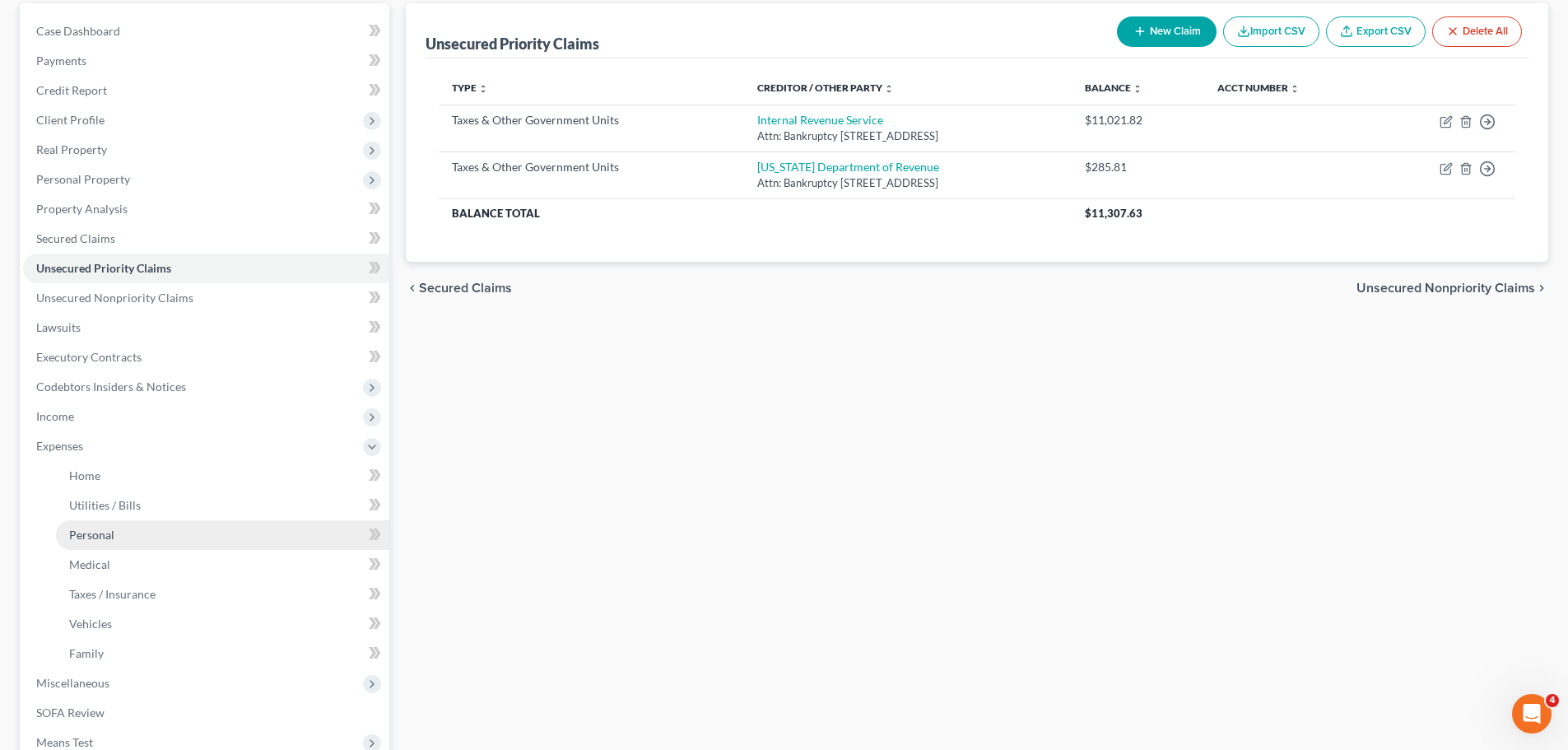
click at [80, 541] on span "Personal" at bounding box center [91, 535] width 45 height 14
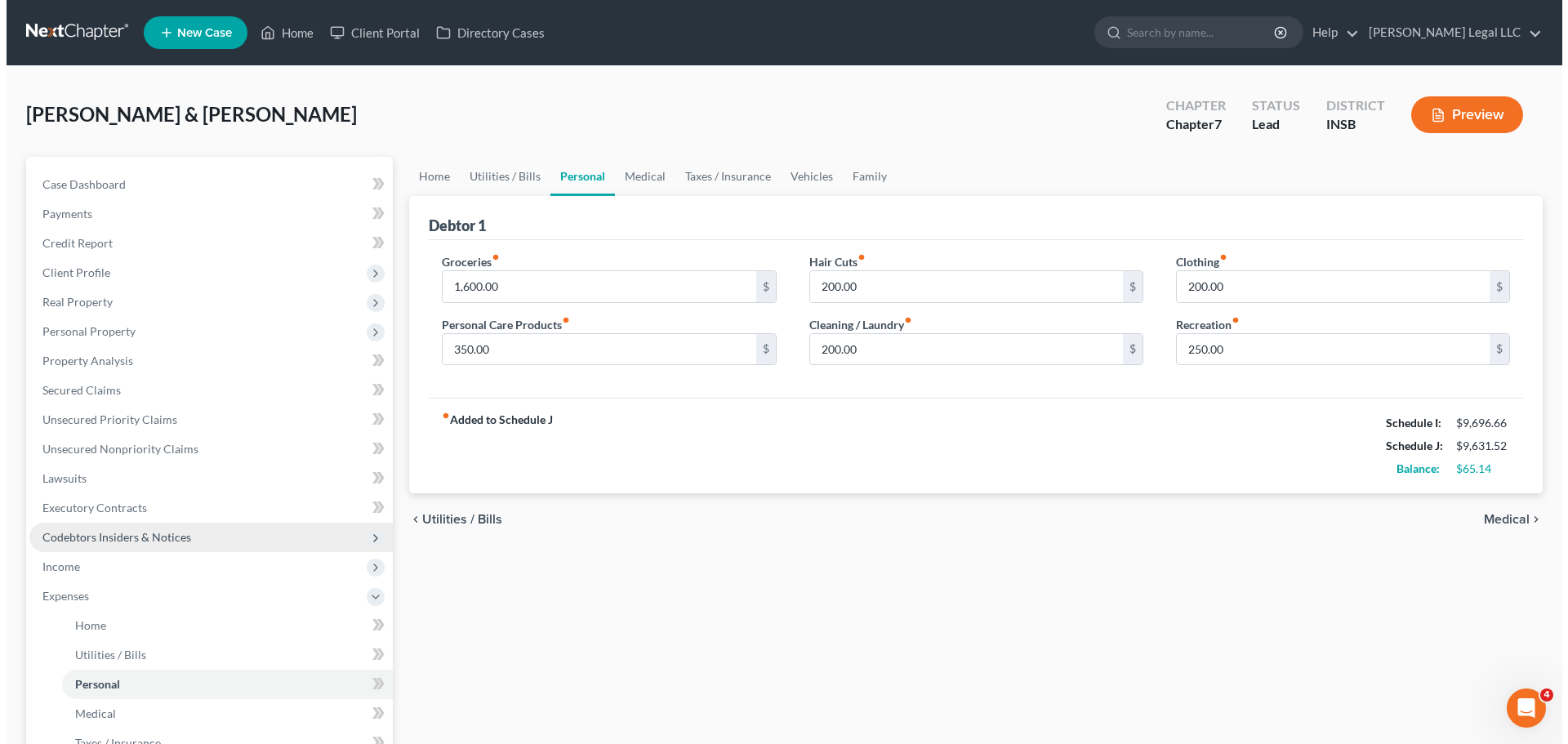
scroll to position [82, 0]
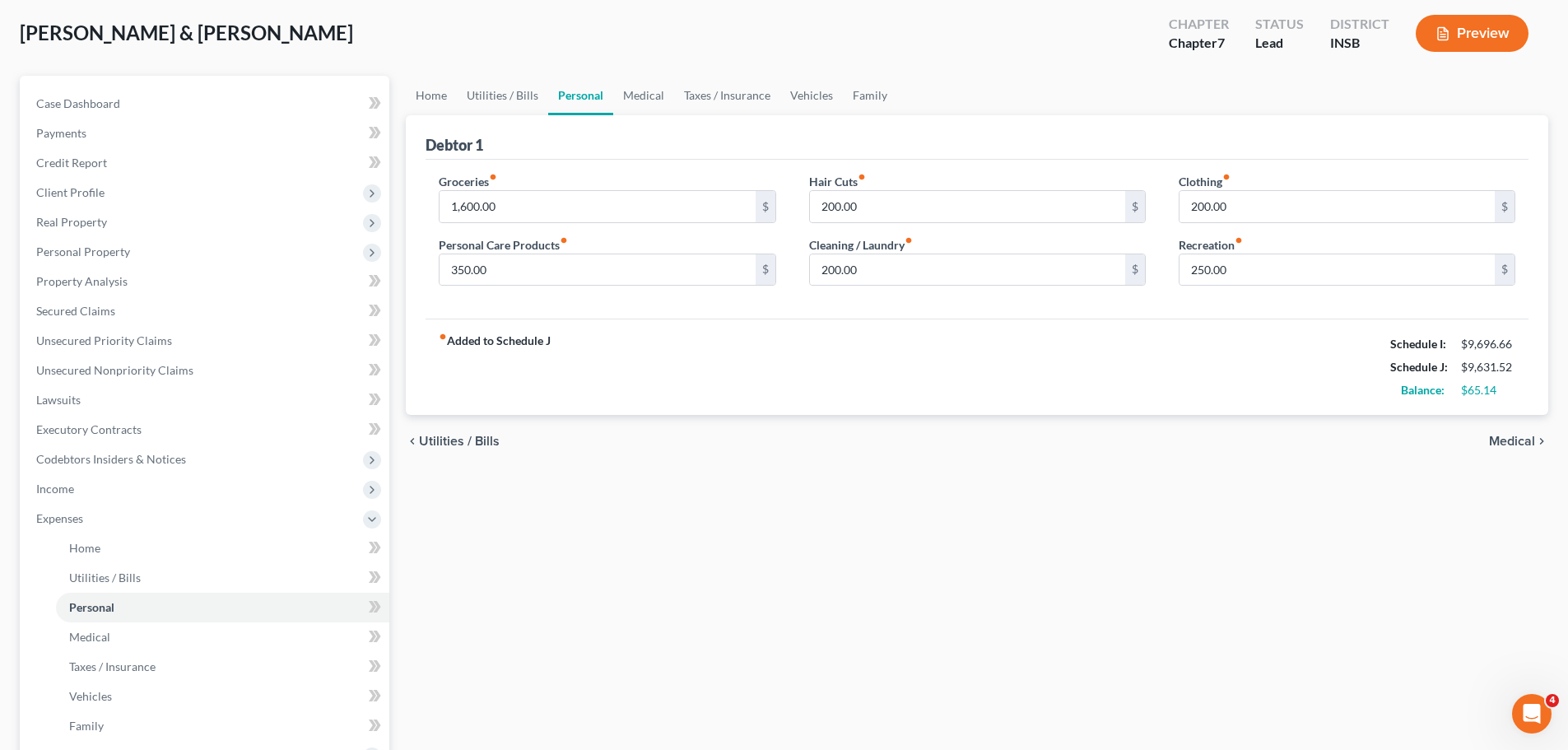
click at [1264, 38] on button "Preview" at bounding box center [1472, 34] width 113 height 37
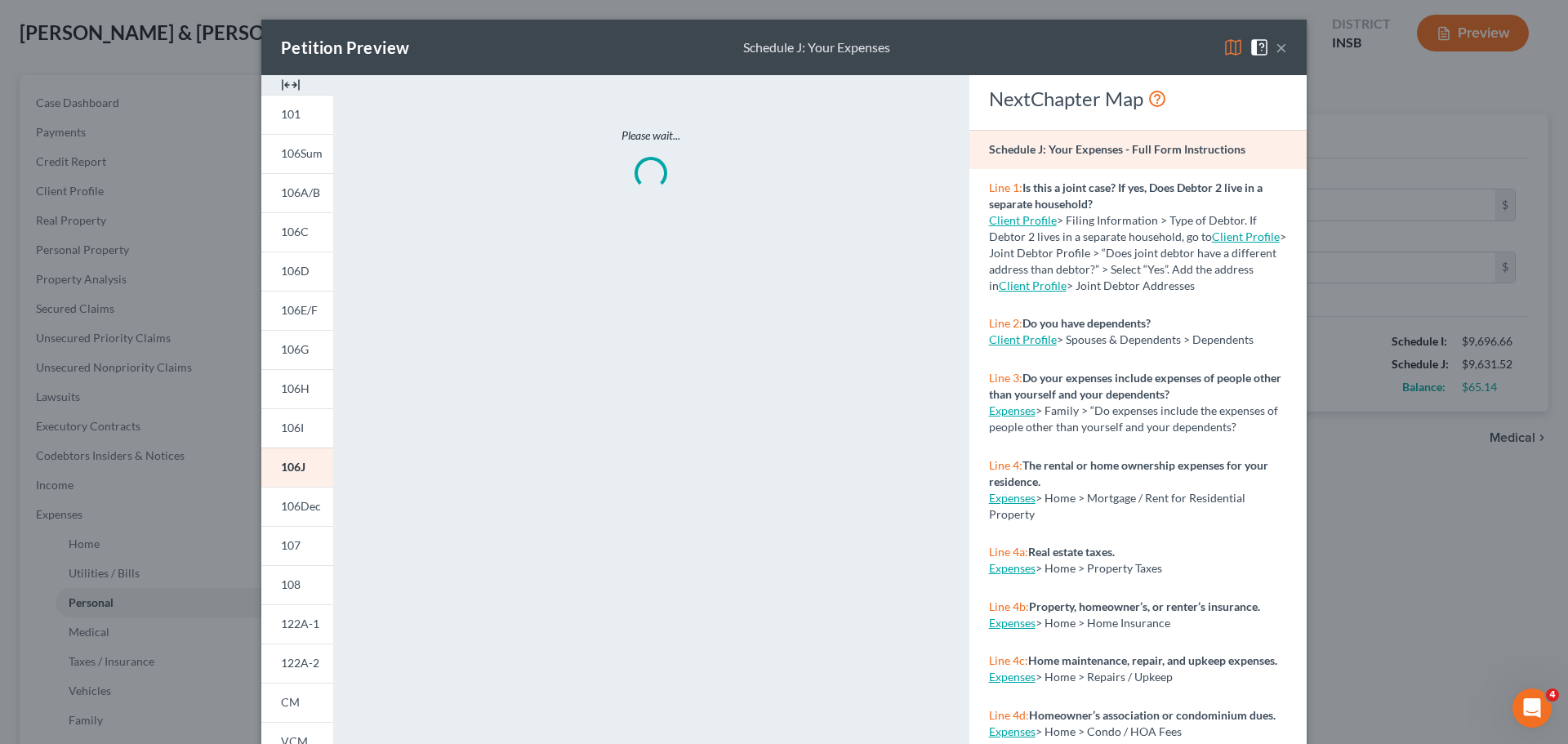
drag, startPoint x: 341, startPoint y: 127, endPoint x: 286, endPoint y: 83, distance: 70.4
click at [341, 128] on div "Please wait..." at bounding box center [651, 481] width 619 height 811
click at [285, 89] on img at bounding box center [290, 85] width 19 height 19
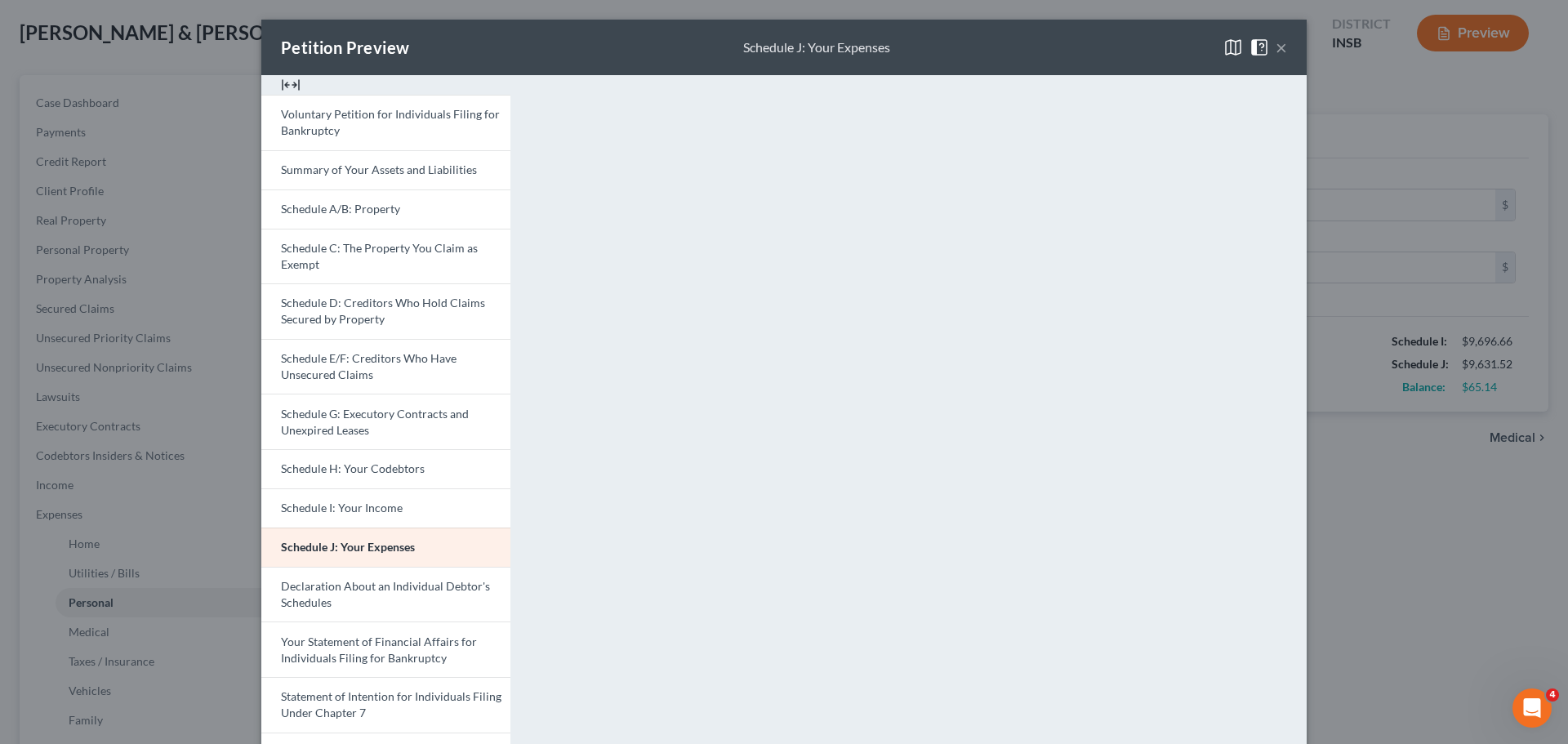
click at [286, 83] on img at bounding box center [290, 85] width 19 height 19
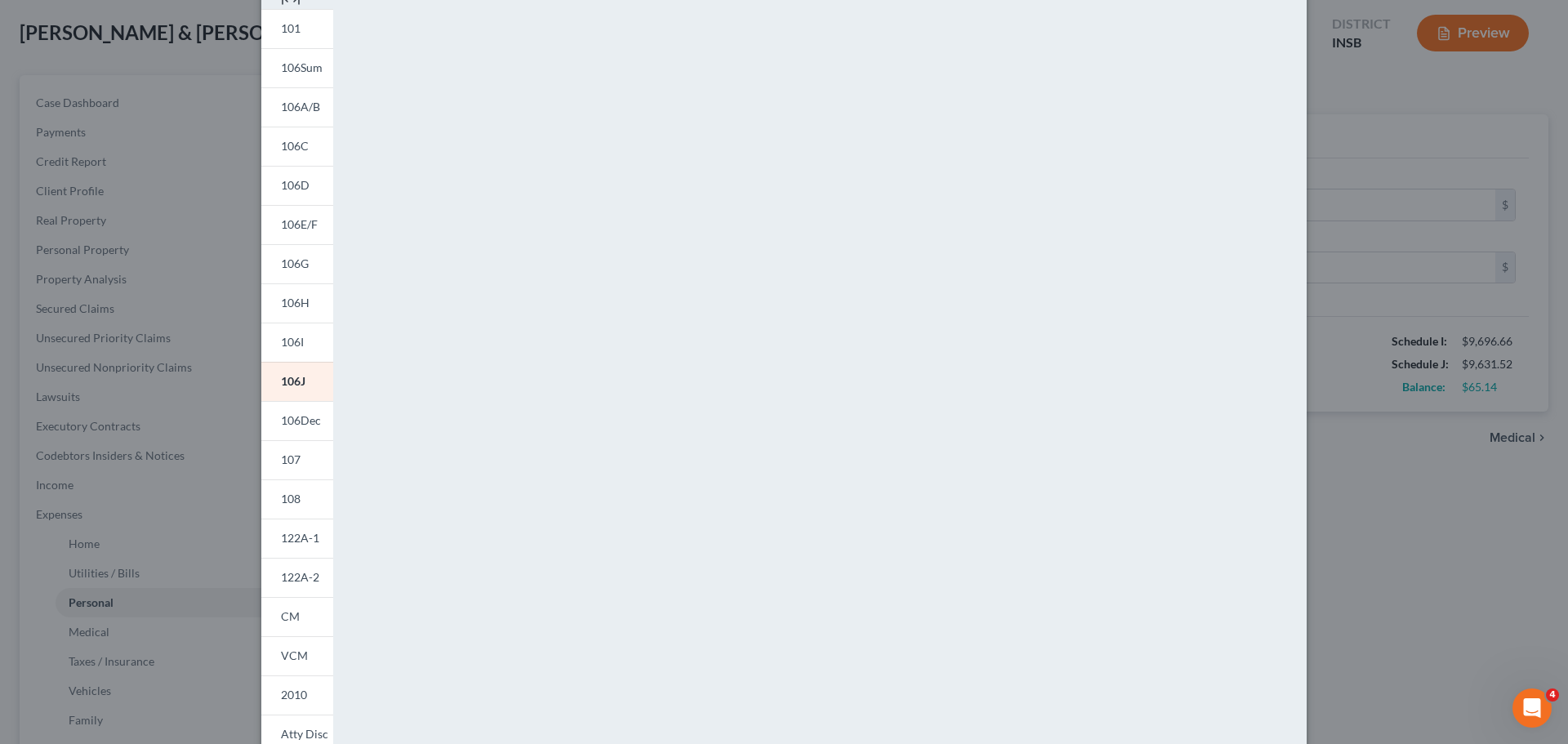
scroll to position [0, 0]
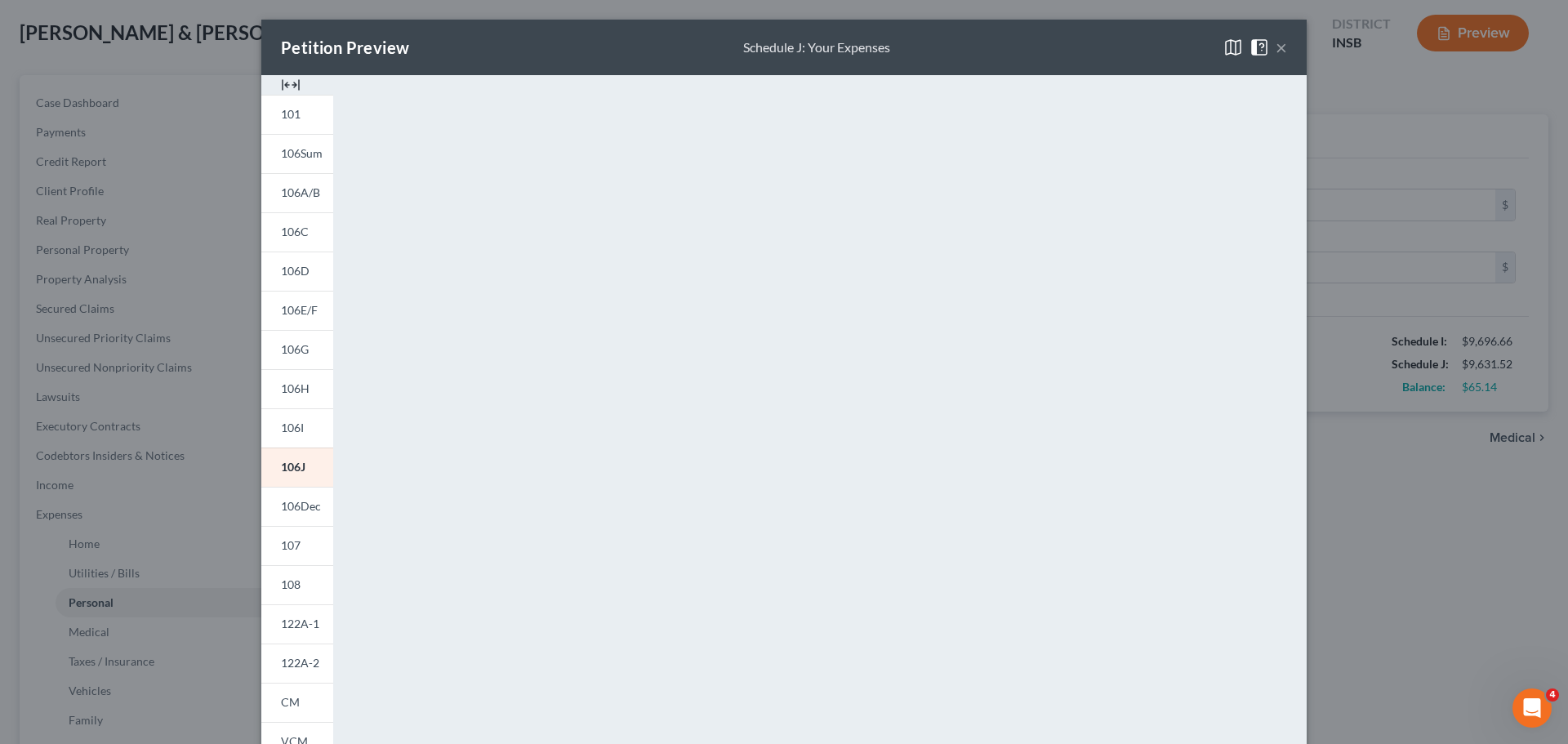
click at [286, 83] on img at bounding box center [290, 85] width 19 height 19
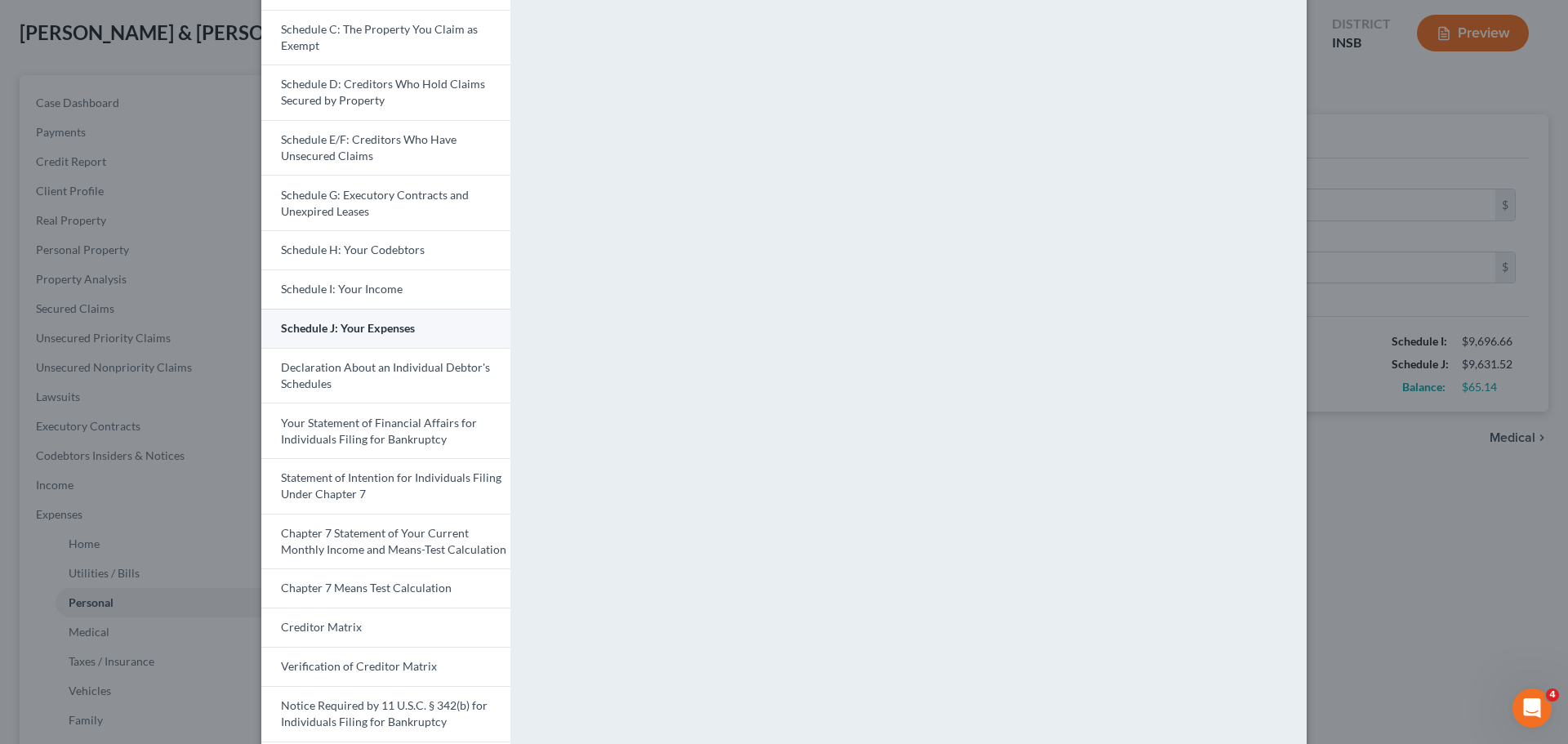
scroll to position [245, 0]
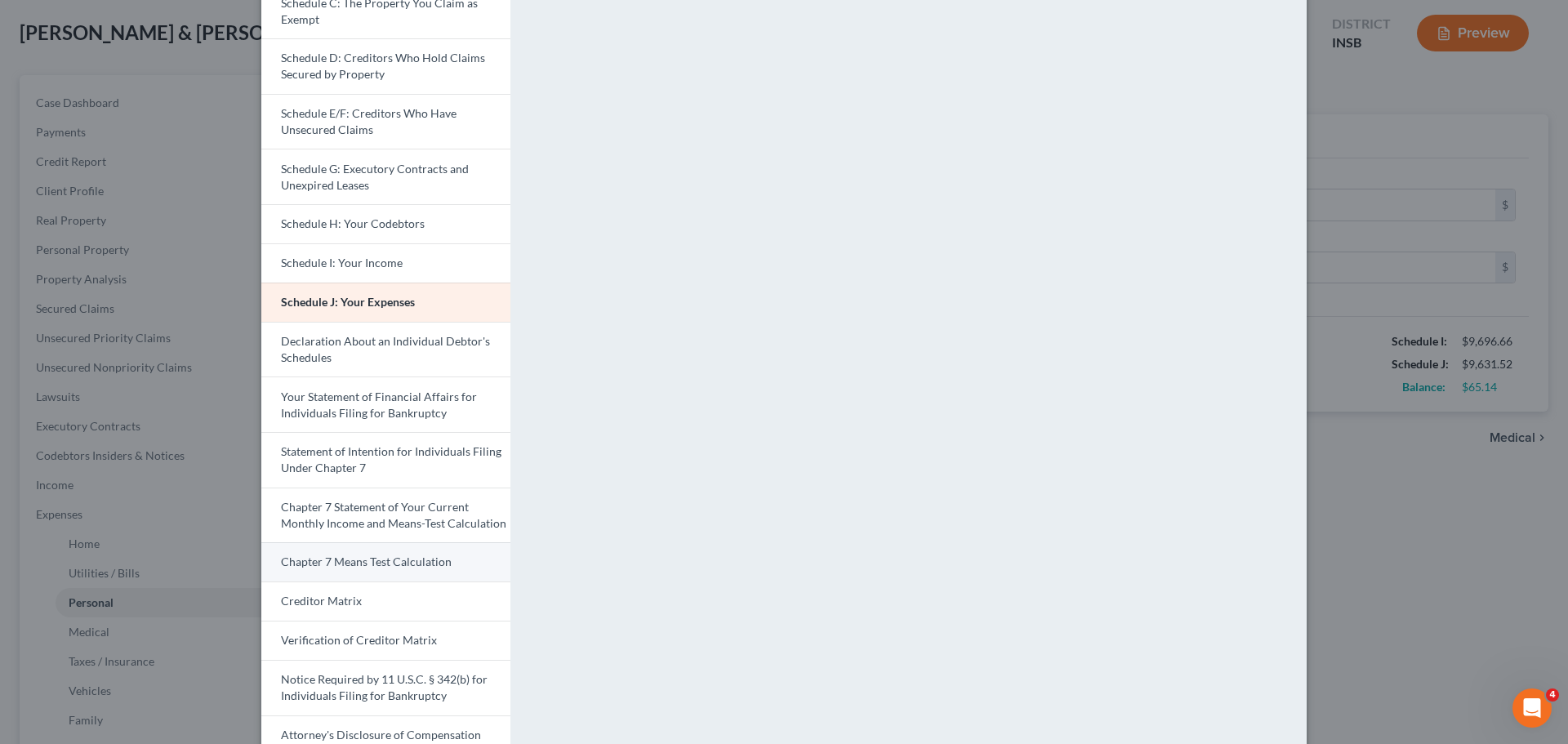
click at [359, 564] on span "Chapter 7 Means Test Calculation" at bounding box center [366, 562] width 171 height 14
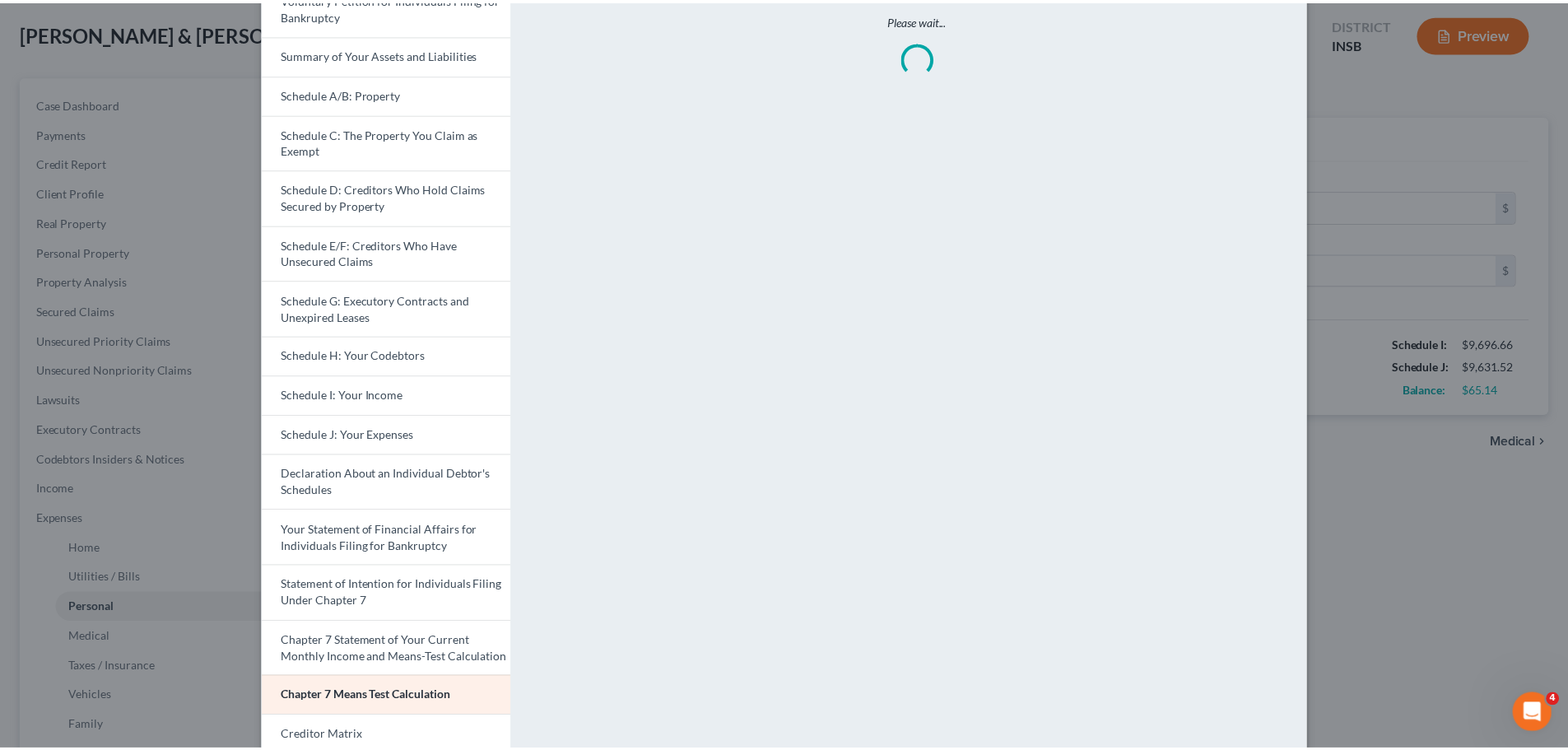
scroll to position [0, 0]
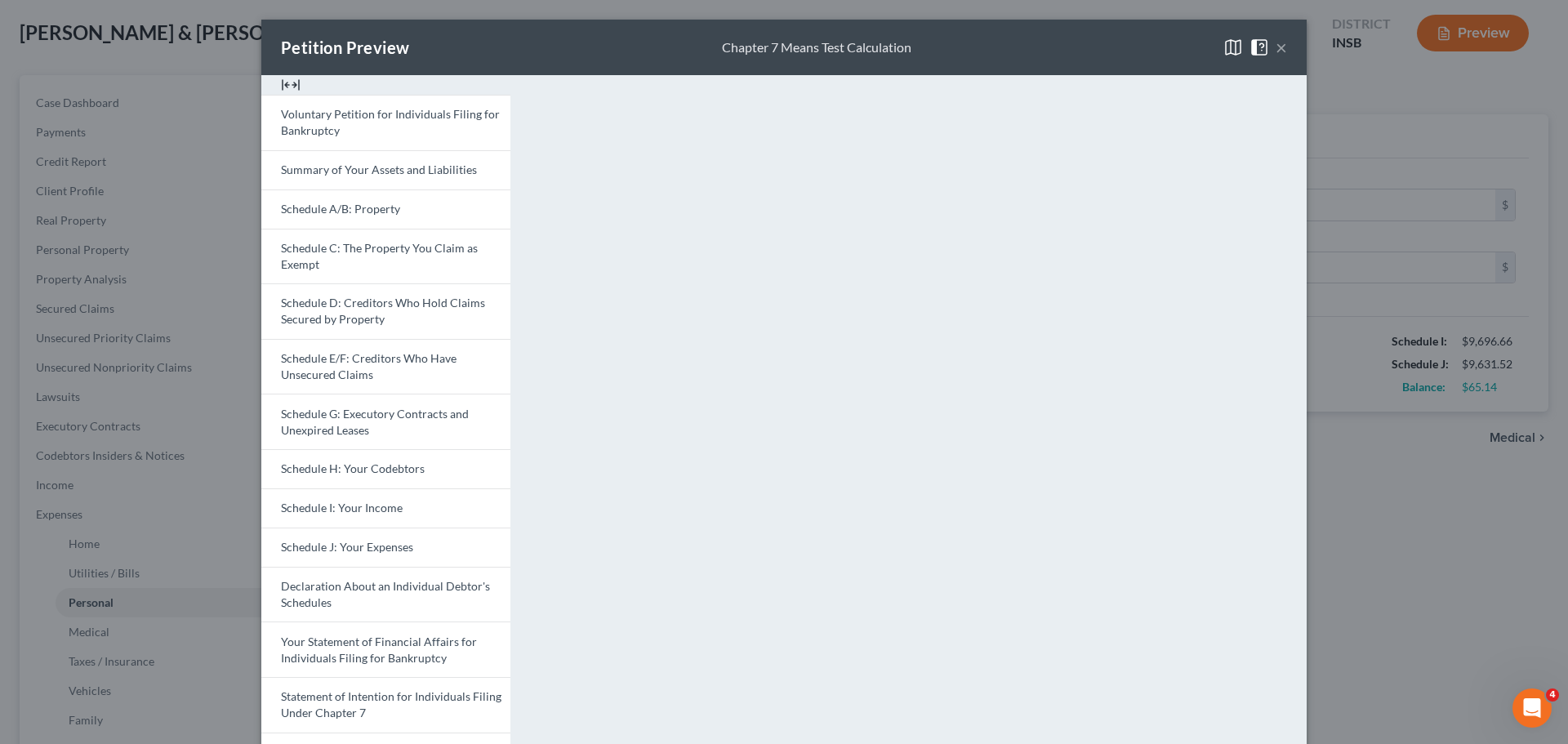
click at [1254, 51] on button "×" at bounding box center [1281, 47] width 11 height 19
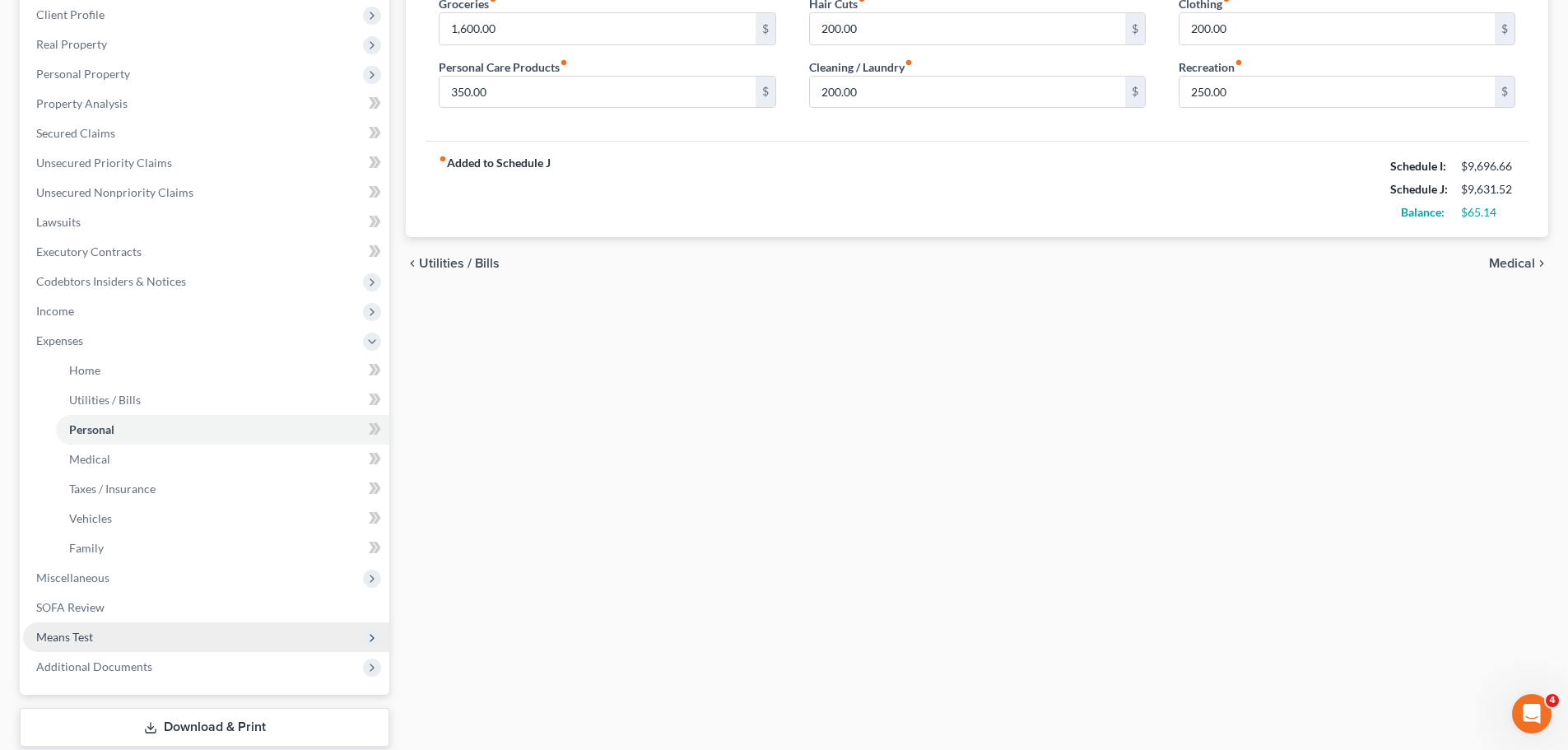
scroll to position [329, 0]
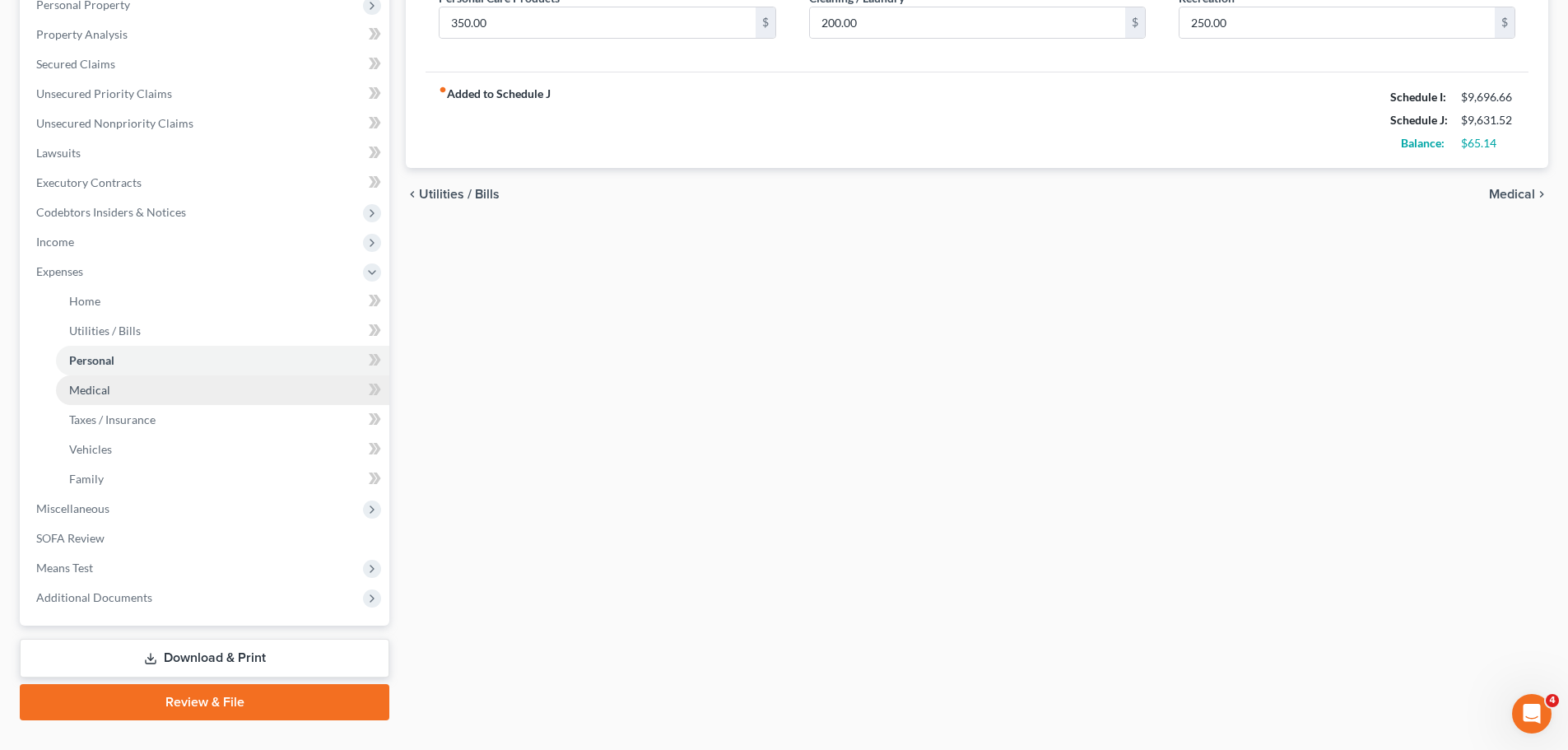
click at [80, 386] on span "Medical" at bounding box center [89, 390] width 42 height 14
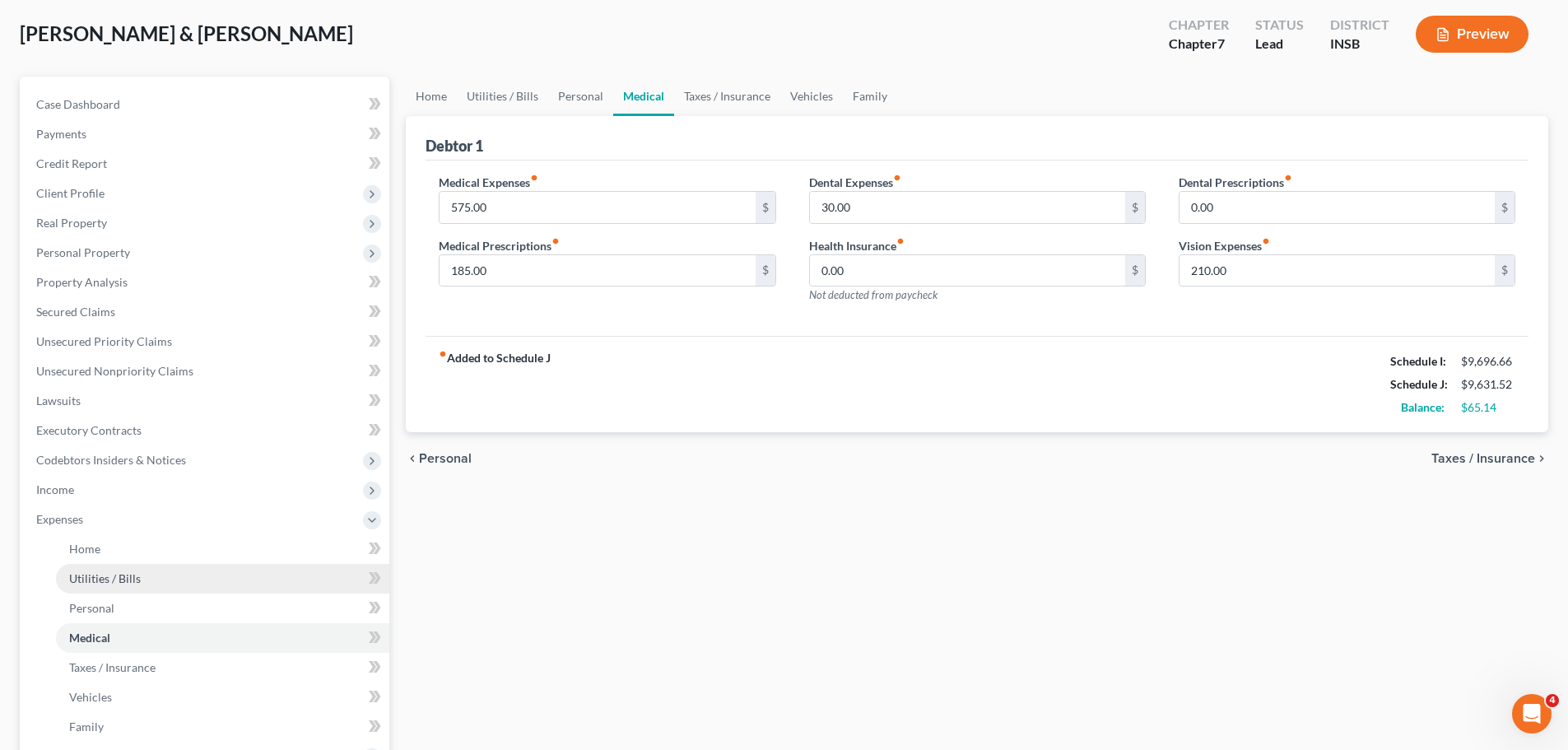
scroll to position [82, 0]
click at [93, 571] on span "Taxes / Insurance" at bounding box center [112, 667] width 87 height 14
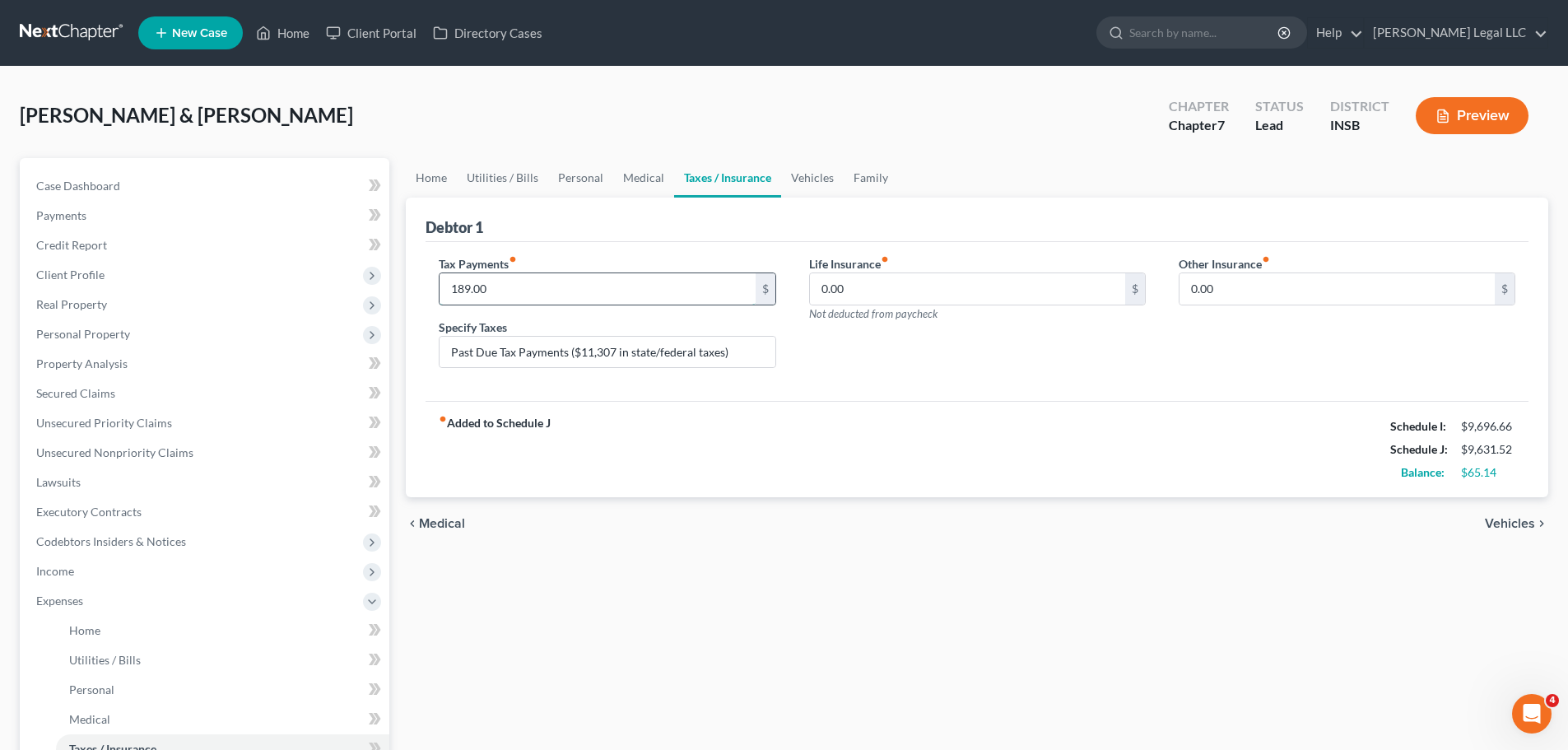
click at [497, 293] on input "189.00" at bounding box center [597, 288] width 316 height 31
drag, startPoint x: 615, startPoint y: 354, endPoint x: 579, endPoint y: 354, distance: 36.0
click at [579, 354] on input "Past Due Tax Payments ($11,307 in state/federal taxes)" at bounding box center [607, 352] width 335 height 31
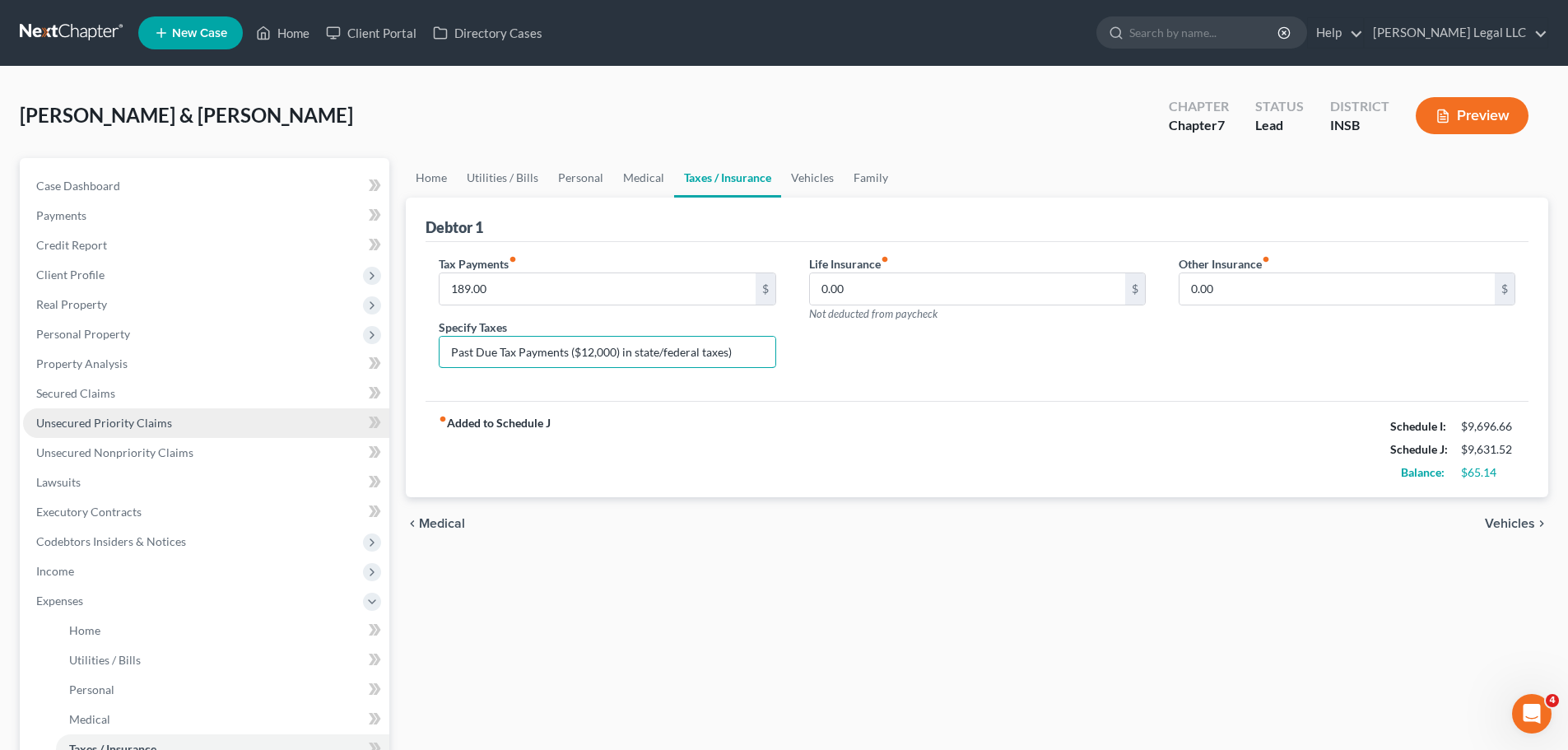
type input "Past Due Tax Payments ($12,000) in state/federal taxes)"
click at [139, 425] on span "Unsecured Priority Claims" at bounding box center [104, 423] width 136 height 14
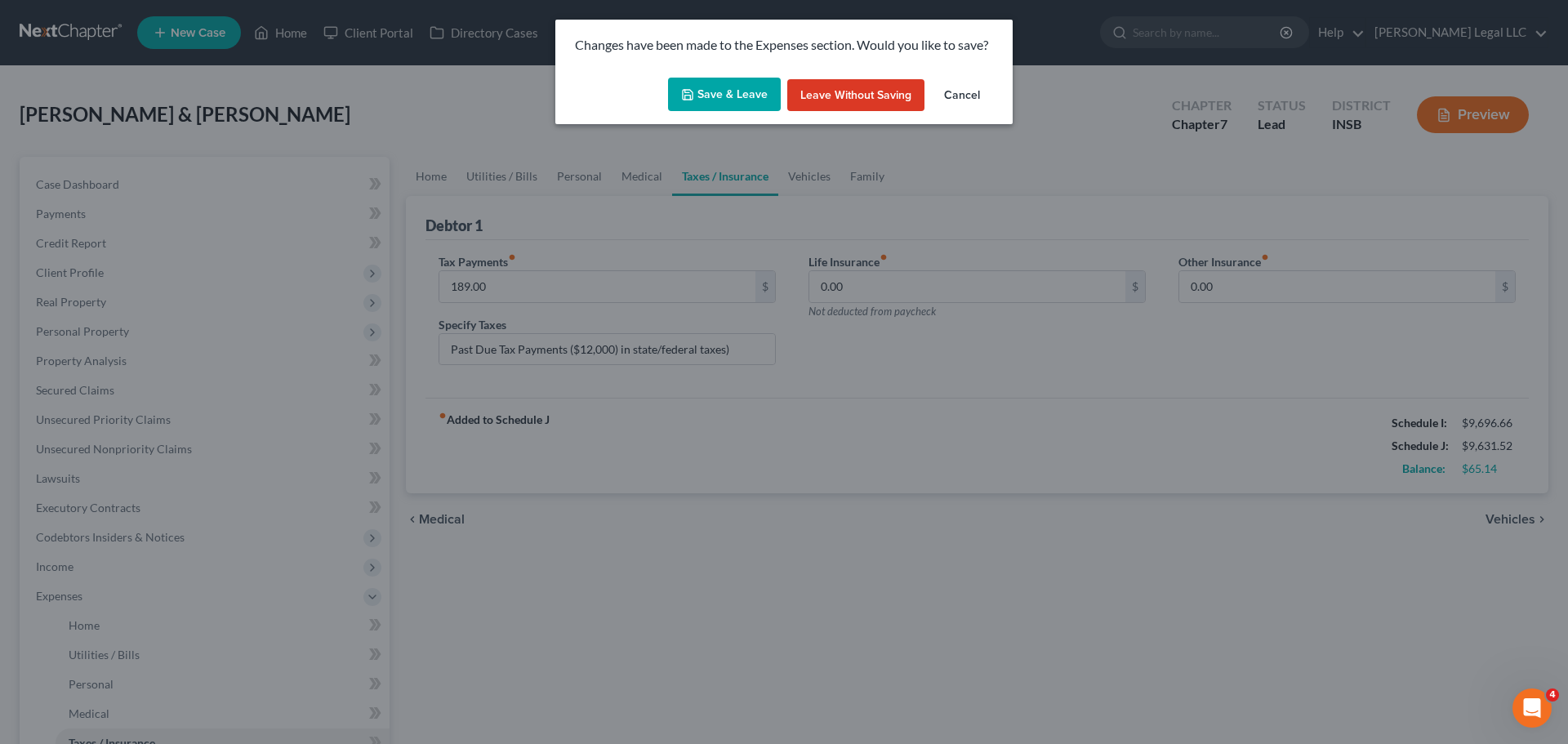
click at [979, 90] on button "Cancel" at bounding box center [962, 95] width 62 height 32
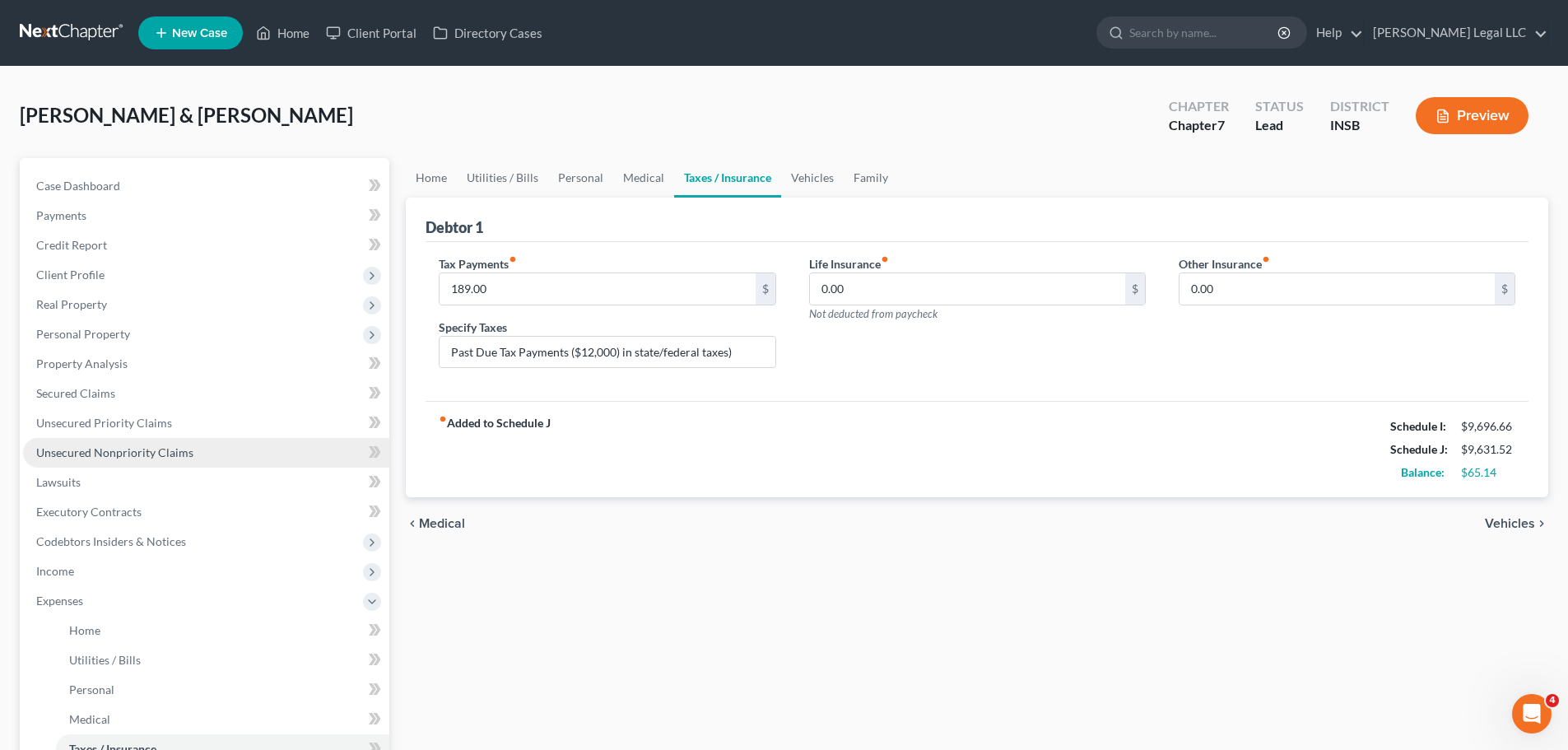
click at [141, 454] on span "Unsecured Nonpriority Claims" at bounding box center [115, 453] width 157 height 14
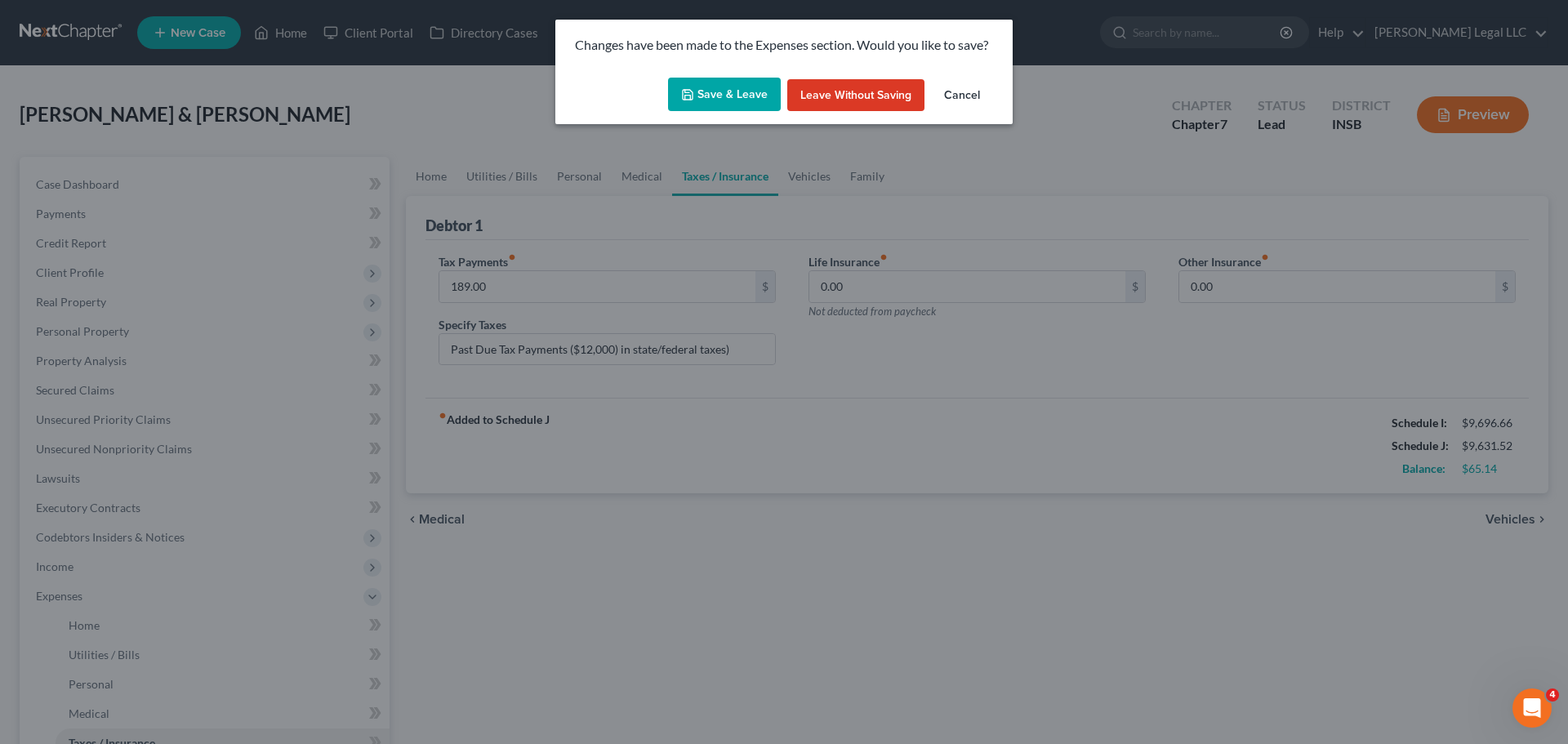
click at [718, 102] on button "Save & Leave" at bounding box center [725, 94] width 112 height 34
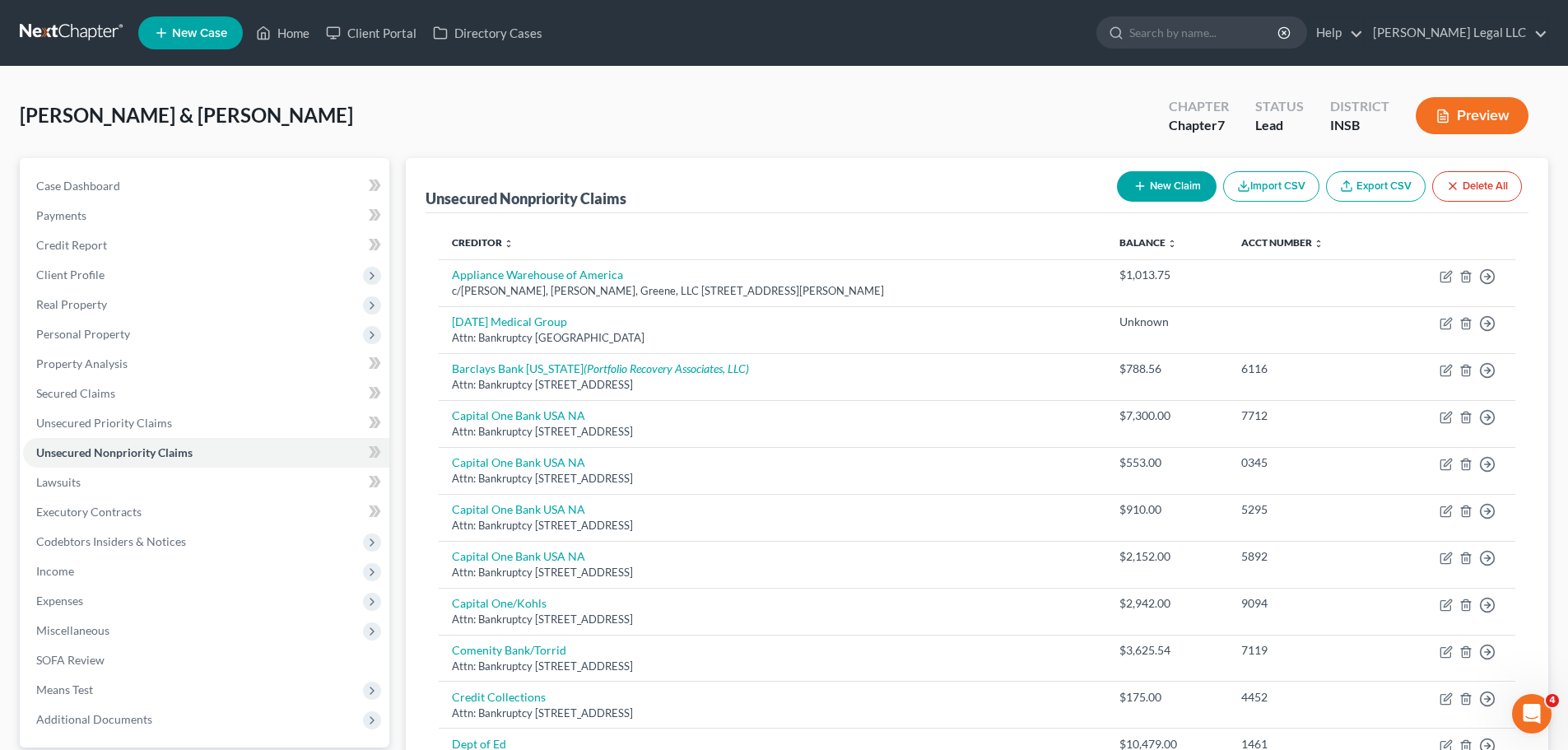
click at [105, 427] on span "Unsecured Priority Claims" at bounding box center [104, 423] width 136 height 14
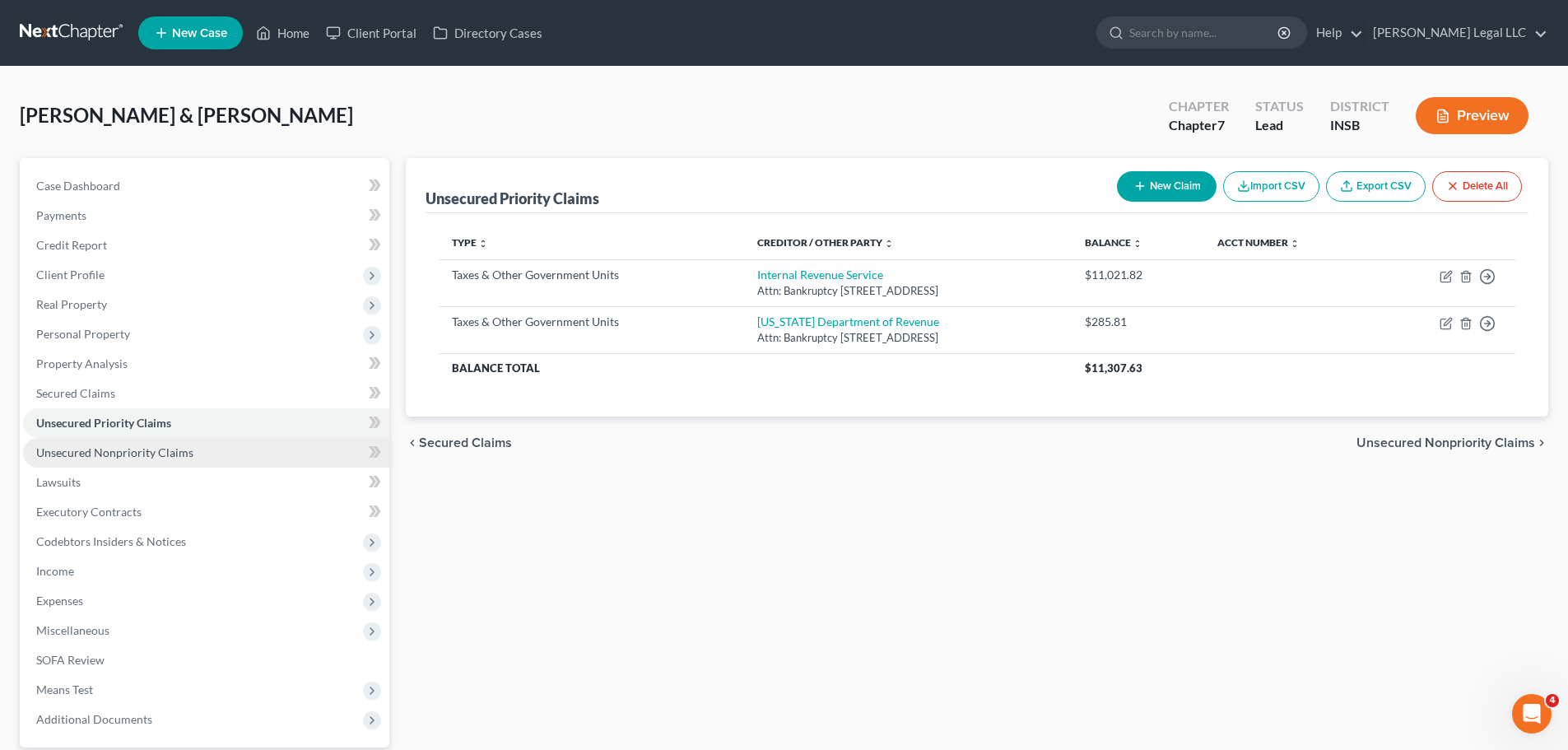
click at [108, 455] on span "Unsecured Nonpriority Claims" at bounding box center [115, 453] width 157 height 14
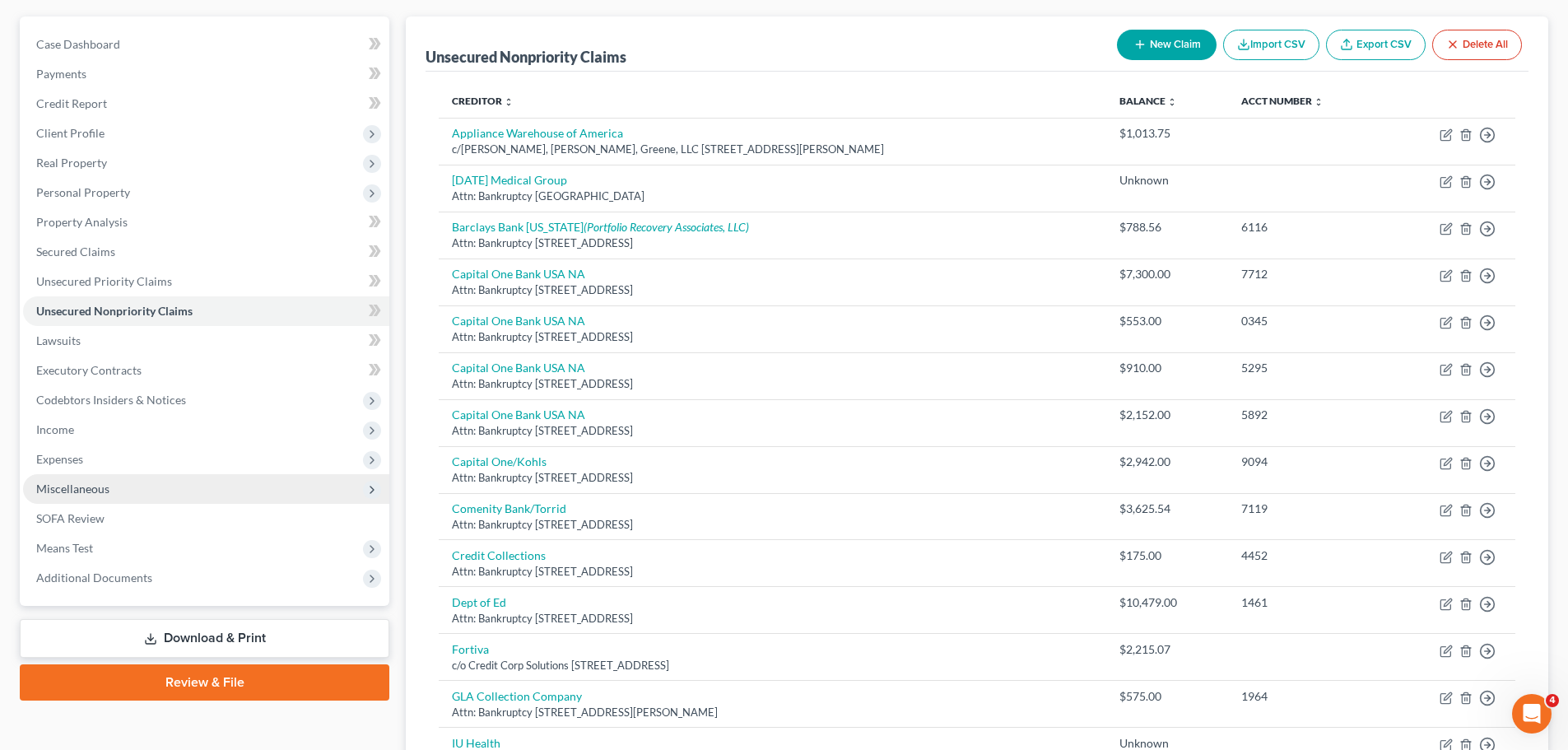
scroll to position [165, 0]
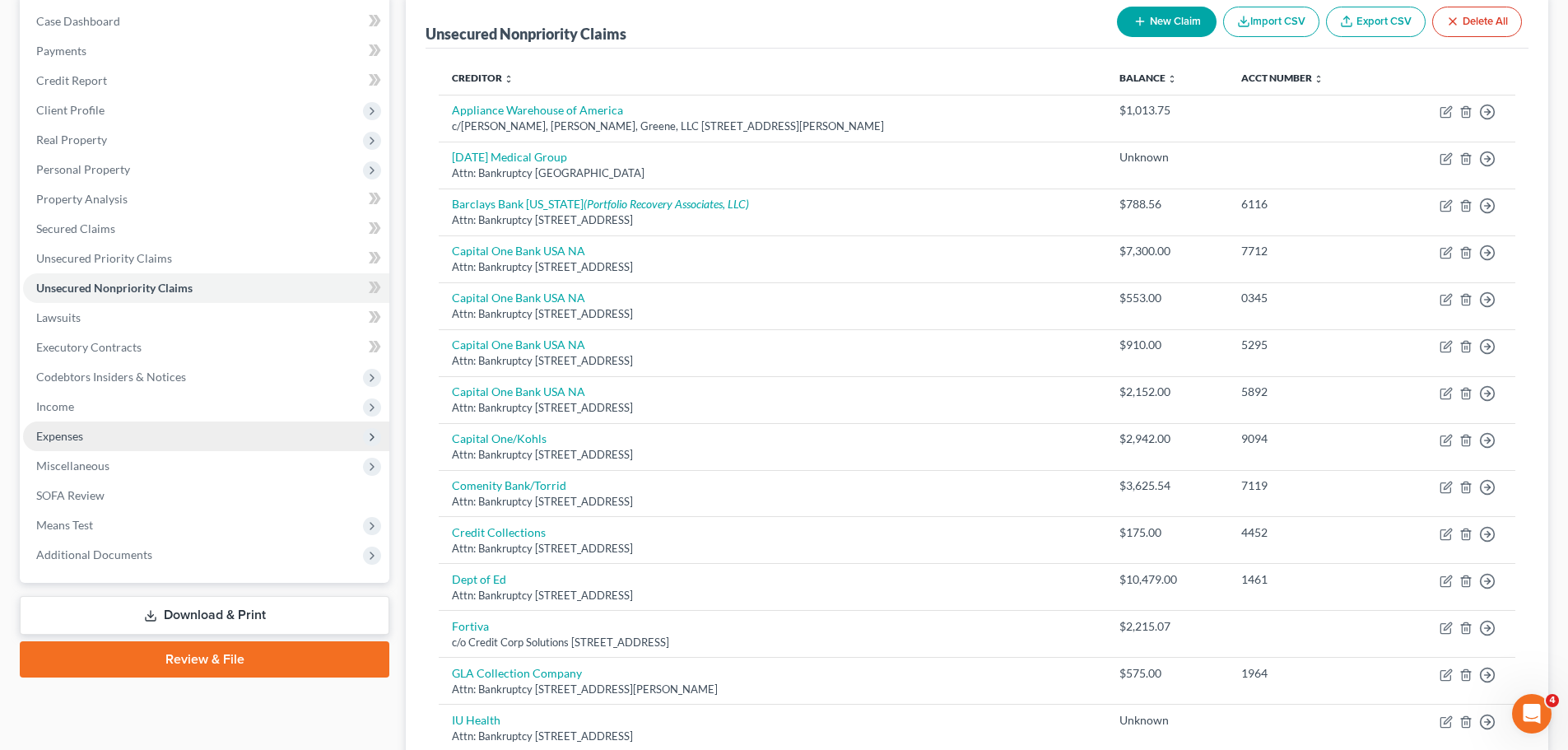
click at [80, 434] on span "Expenses" at bounding box center [59, 436] width 47 height 14
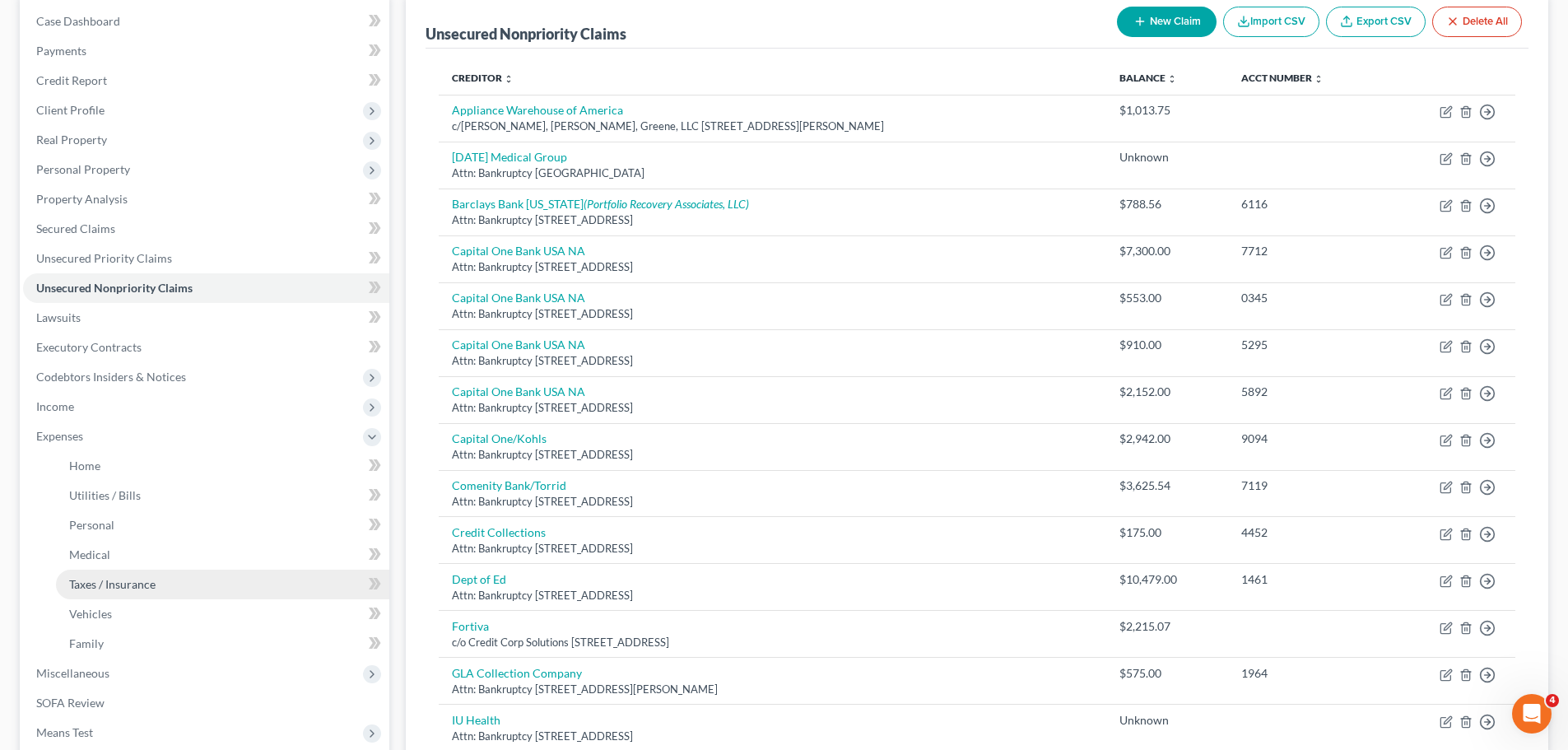
click at [89, 571] on span "Taxes / Insurance" at bounding box center [112, 585] width 87 height 14
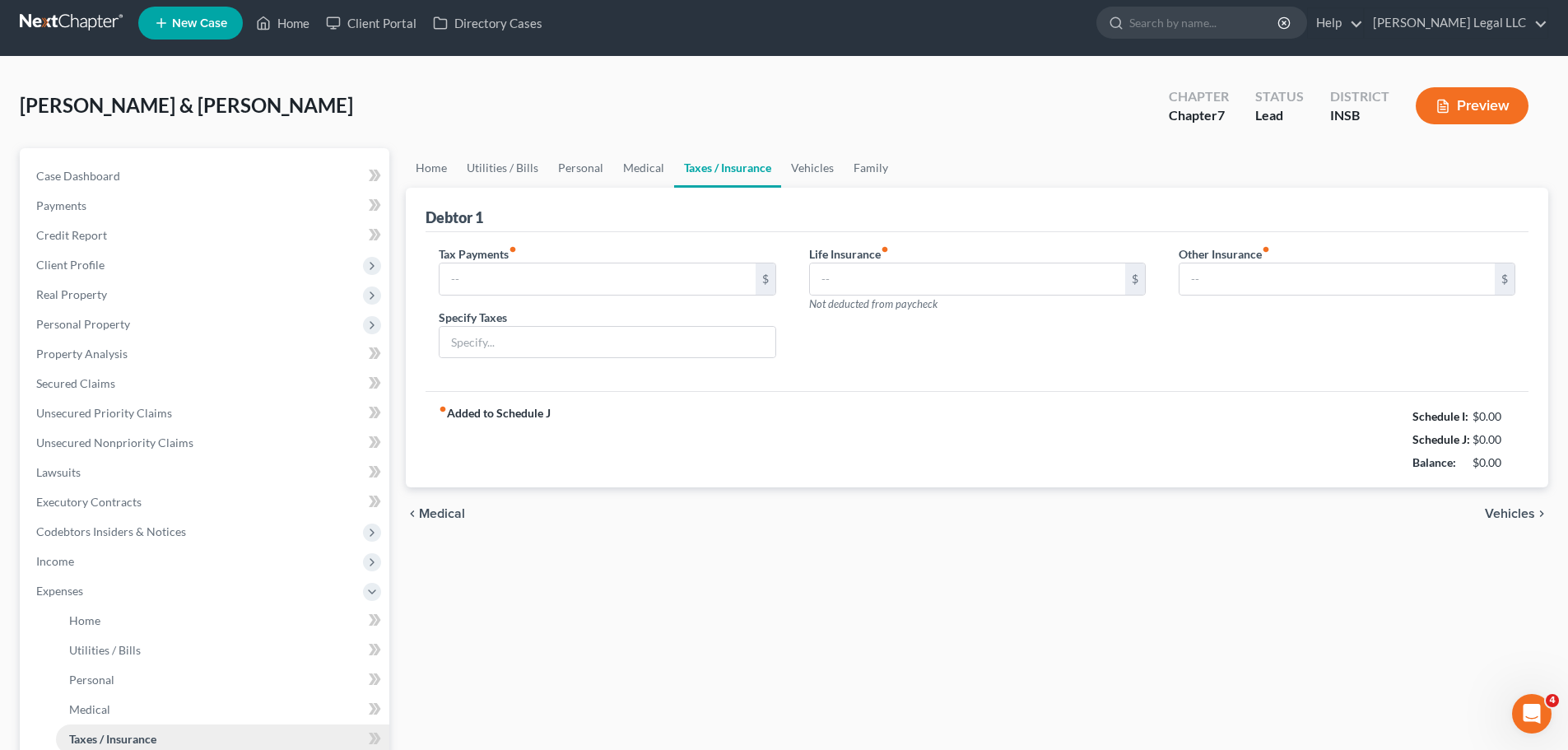
type input "189.00"
type input "Past Due Tax Payments ($12,000) in state/federal taxes)"
type input "0.00"
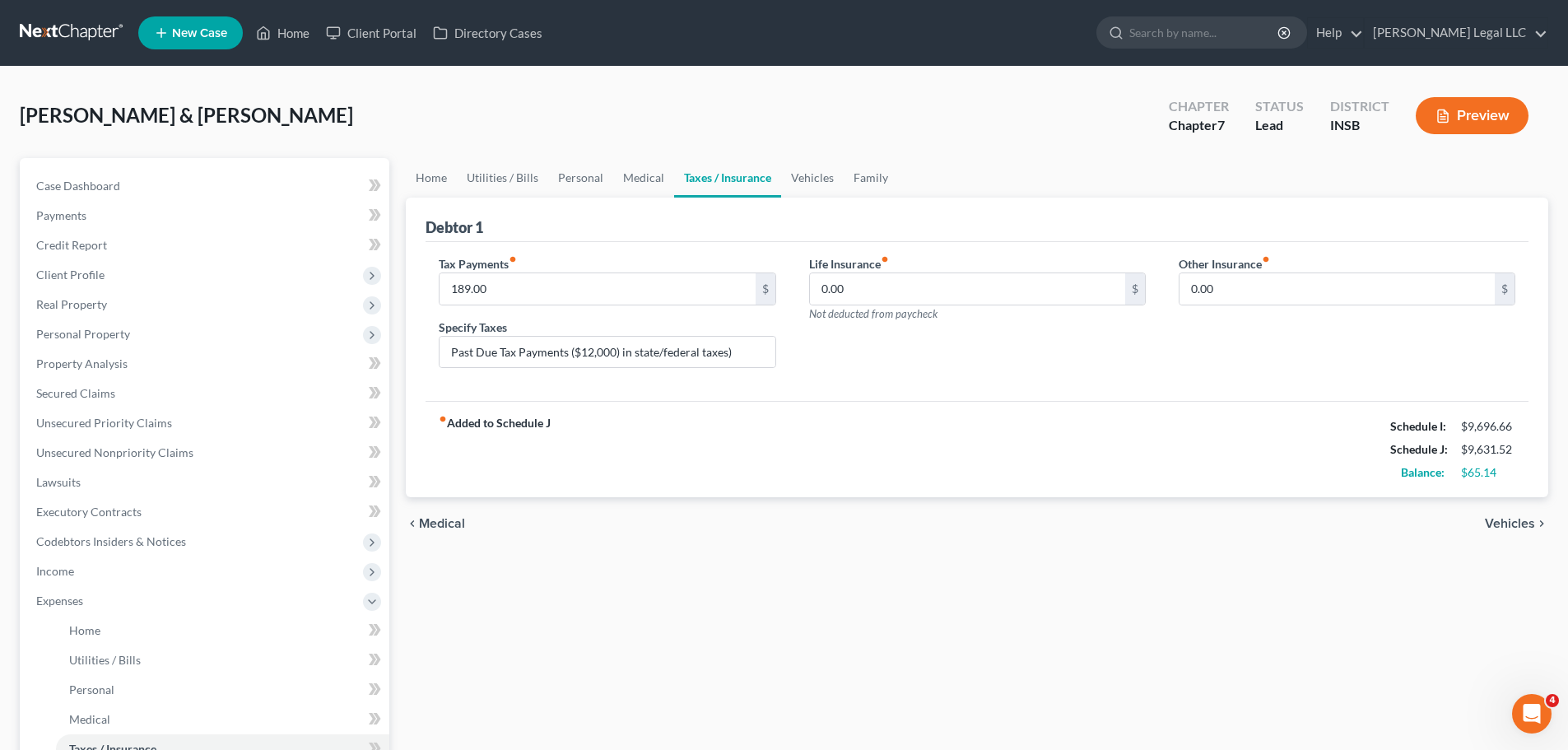
click at [901, 489] on div "fiber_manual_record Added to Schedule J Schedule I: $9,696.66 Schedule J: $9,63…" at bounding box center [976, 448] width 1103 height 96
click at [519, 288] on input "189.00" at bounding box center [597, 288] width 316 height 31
type input "200"
drag, startPoint x: 676, startPoint y: 559, endPoint x: 659, endPoint y: 529, distance: 34.5
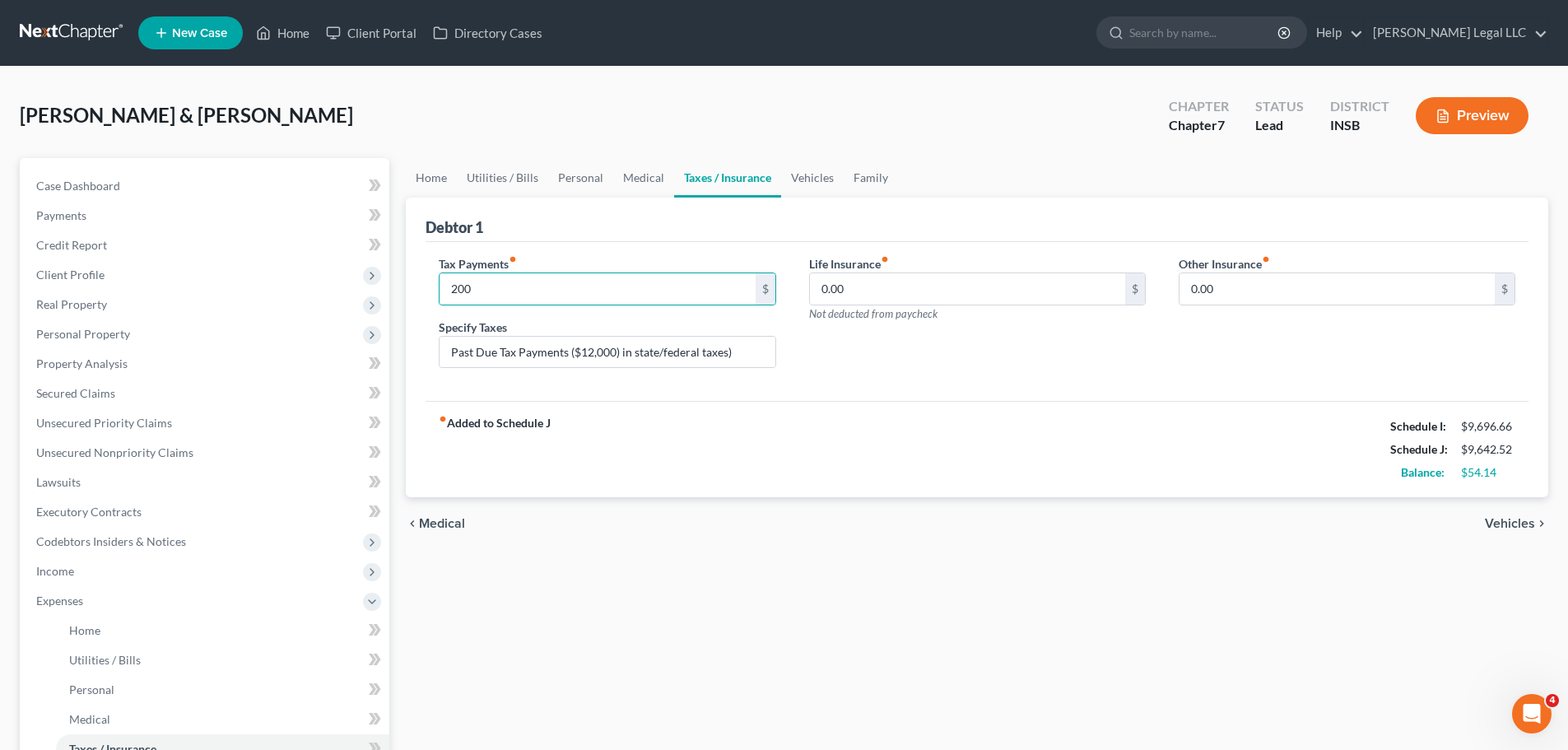
click at [676, 558] on div "Home Utilities / Bills Personal Medical Taxes / Insurance Vehicles Family Debto…" at bounding box center [977, 604] width 1159 height 892
click at [763, 571] on div "Home Utilities / Bills Personal Medical Taxes / Insurance Vehicles Family Debto…" at bounding box center [977, 604] width 1159 height 892
click at [719, 459] on div "fiber_manual_record Added to Schedule J Schedule I: $9,696.66 Schedule J: $9,64…" at bounding box center [976, 448] width 1103 height 96
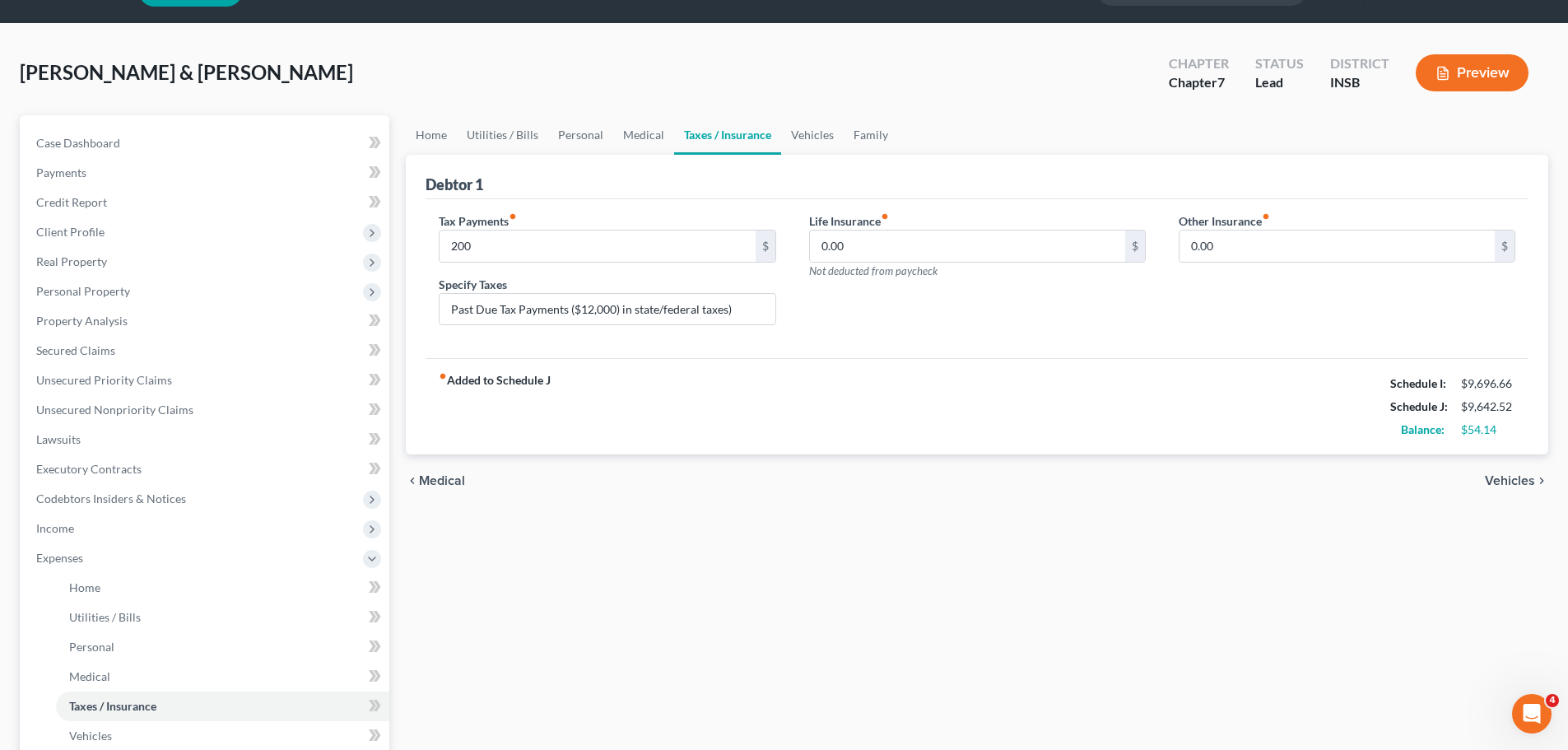
scroll to position [82, 0]
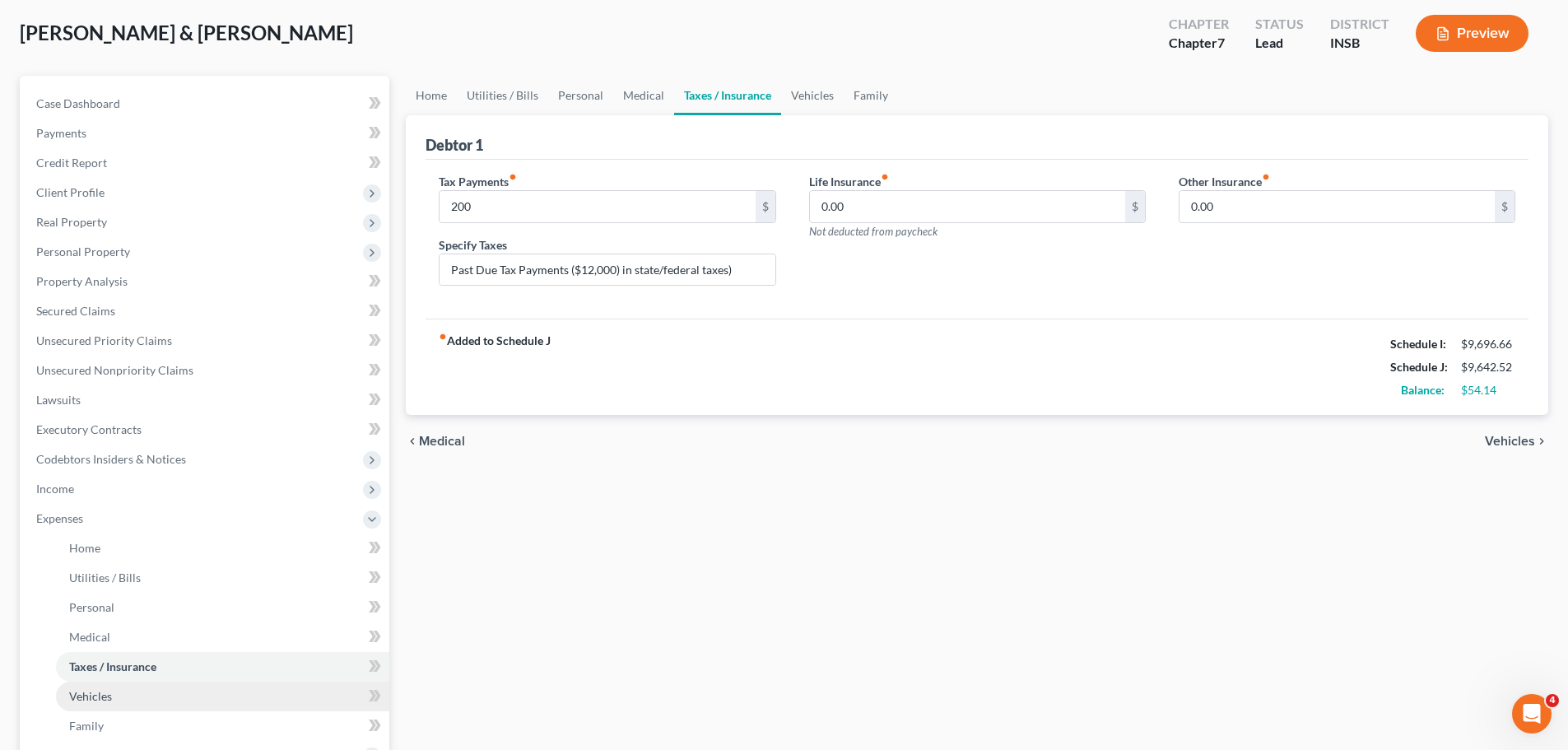
click at [70, 571] on span "Vehicles" at bounding box center [90, 696] width 42 height 14
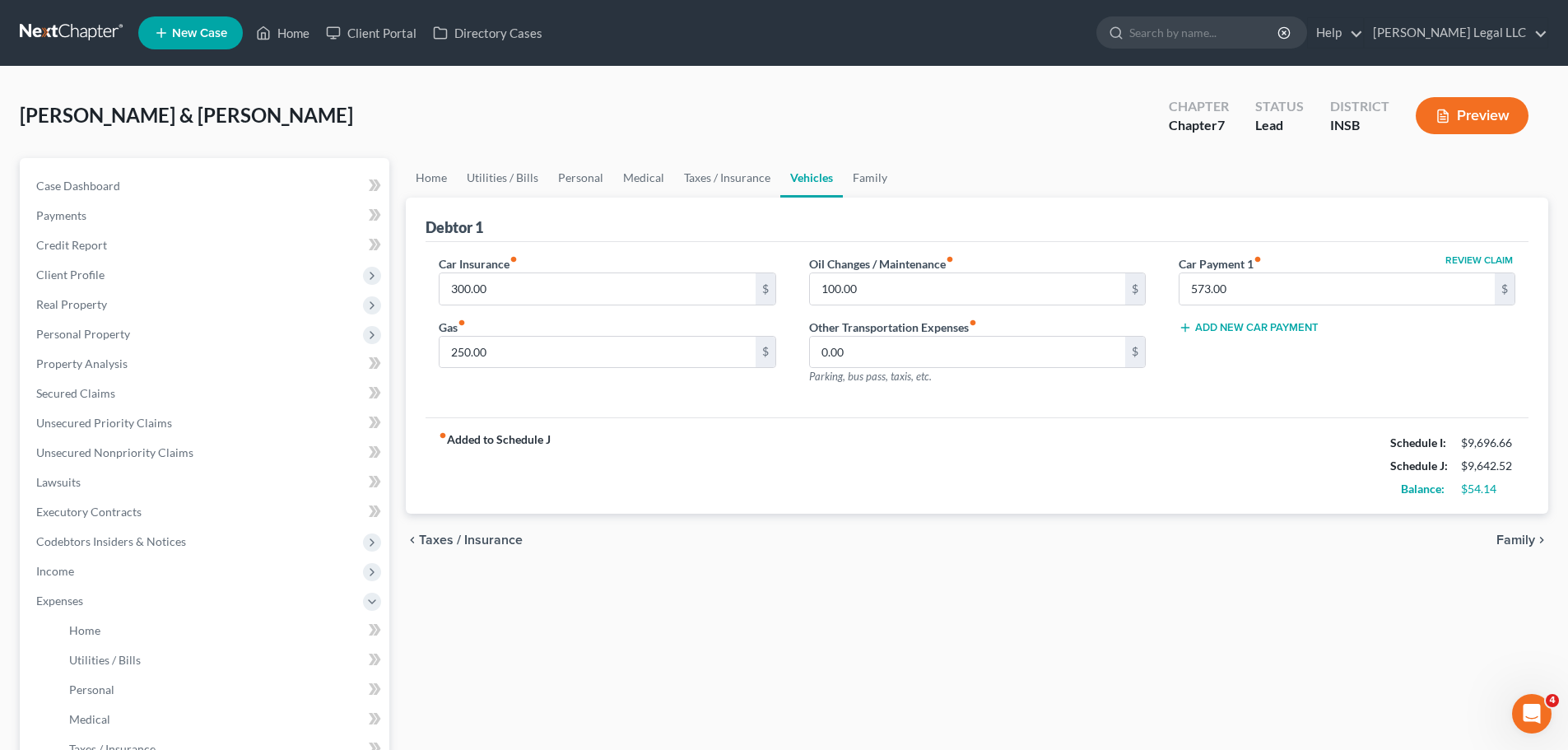
click at [822, 517] on div "chevron_left Taxes / Insurance Family chevron_right" at bounding box center [977, 540] width 1143 height 53
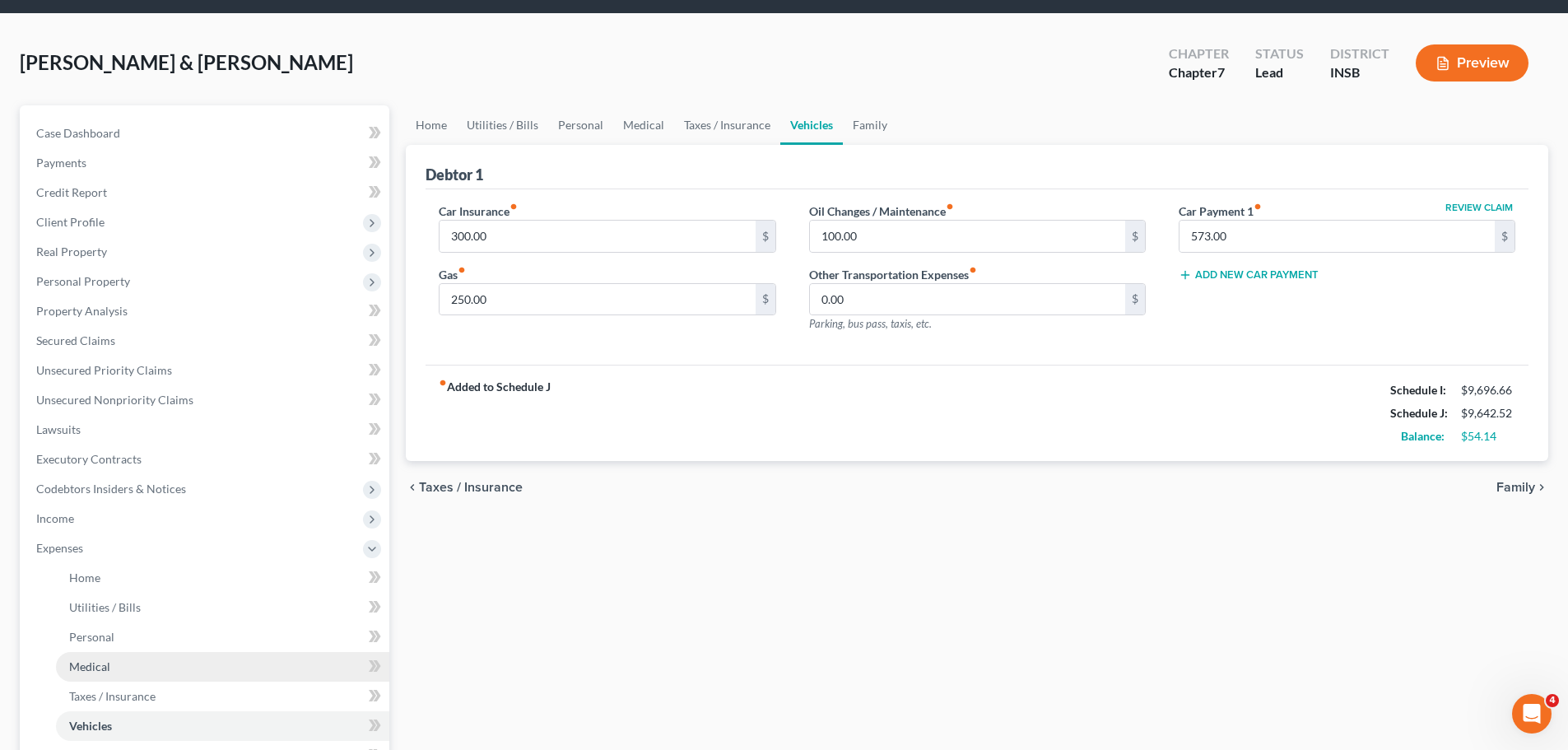
scroll to position [165, 0]
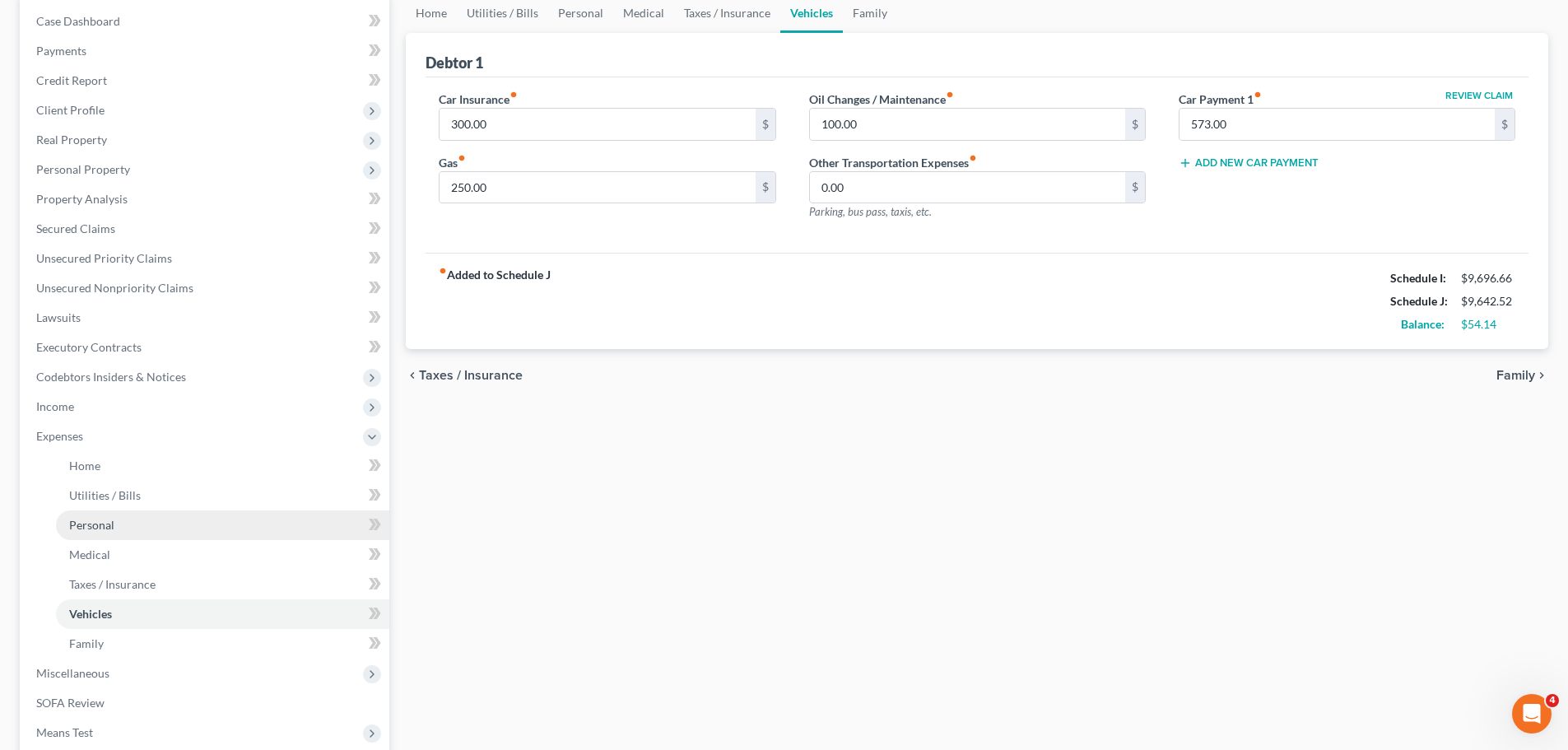
click at [119, 531] on link "Personal" at bounding box center [222, 525] width 333 height 30
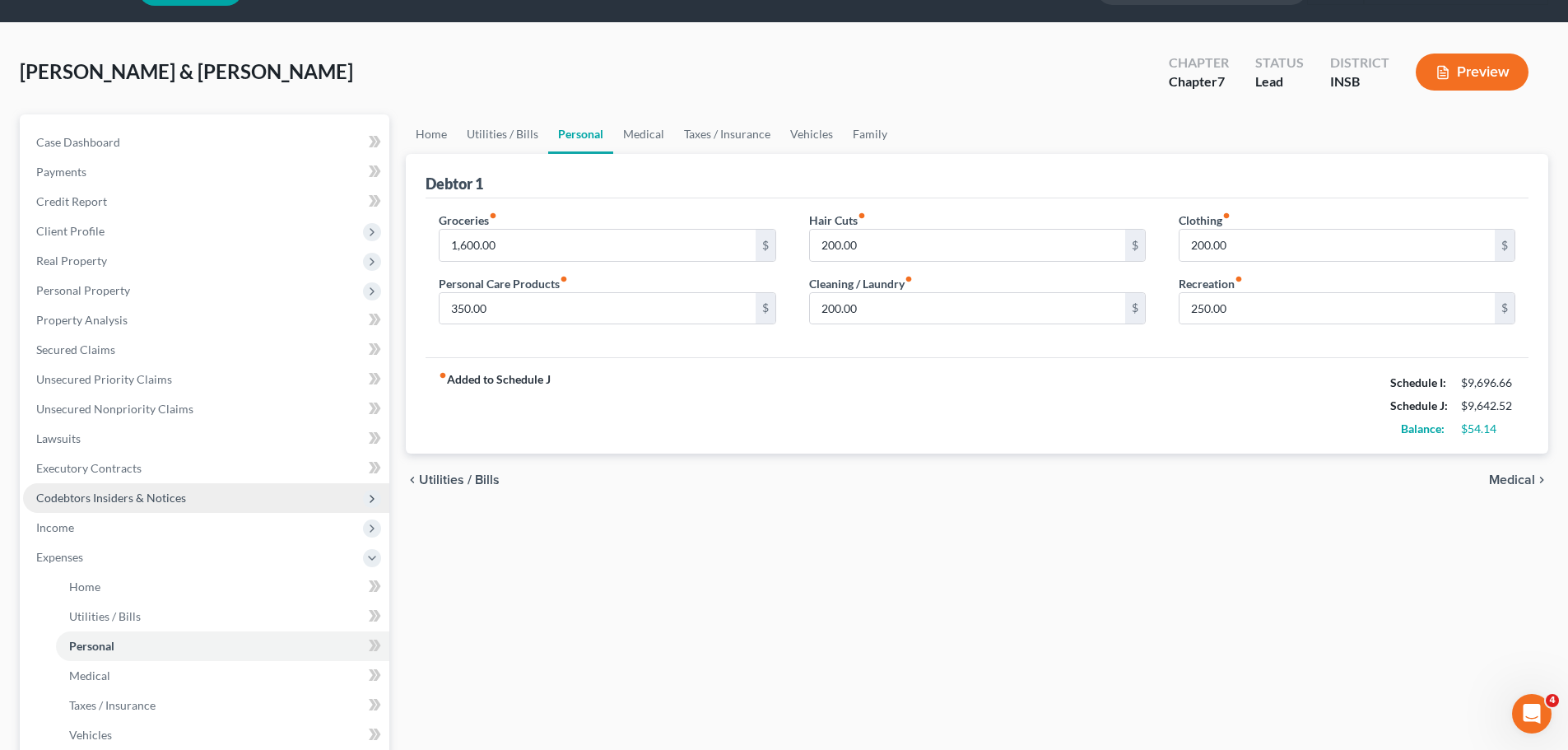
scroll to position [82, 0]
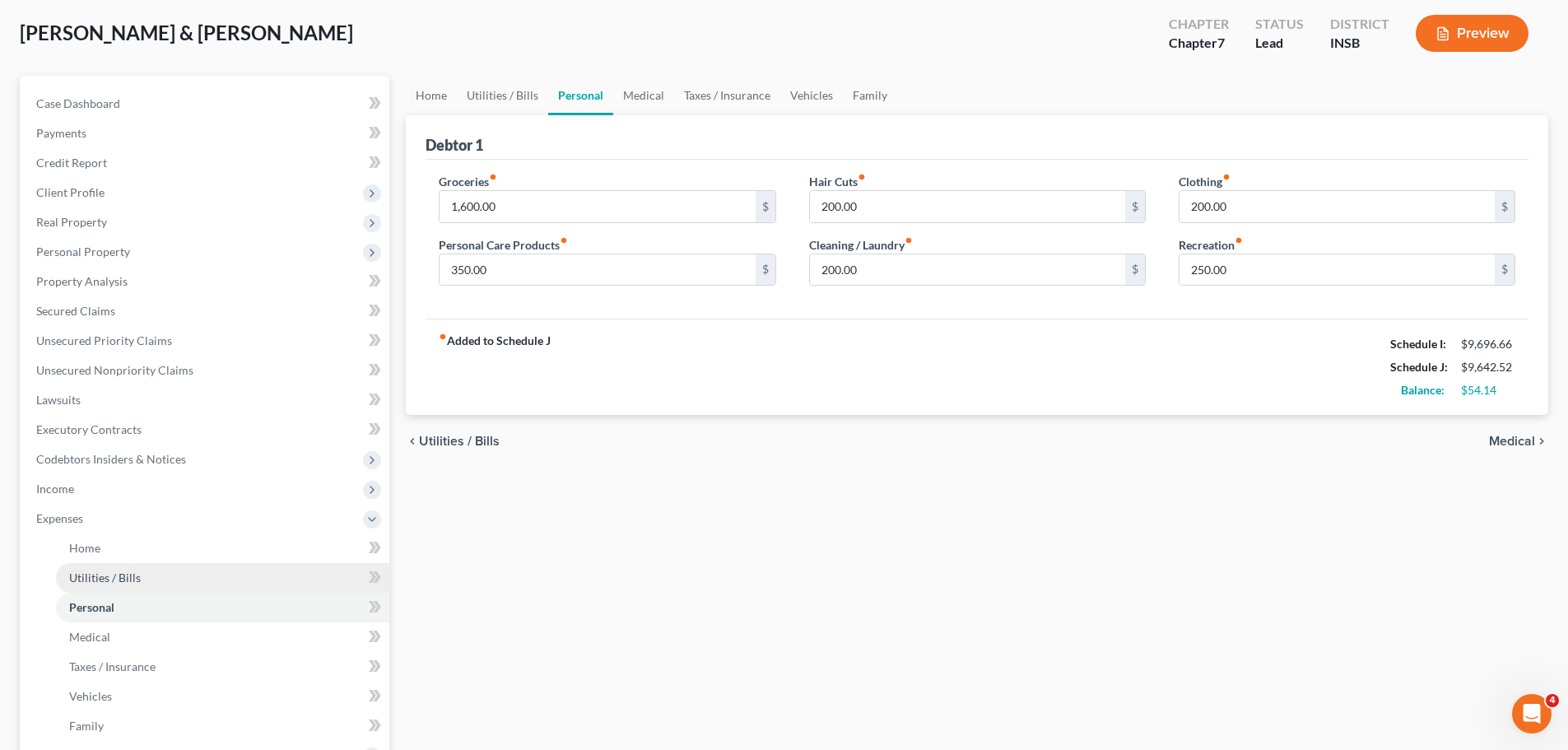
click at [101, 571] on span "Utilities / Bills" at bounding box center [104, 578] width 72 height 14
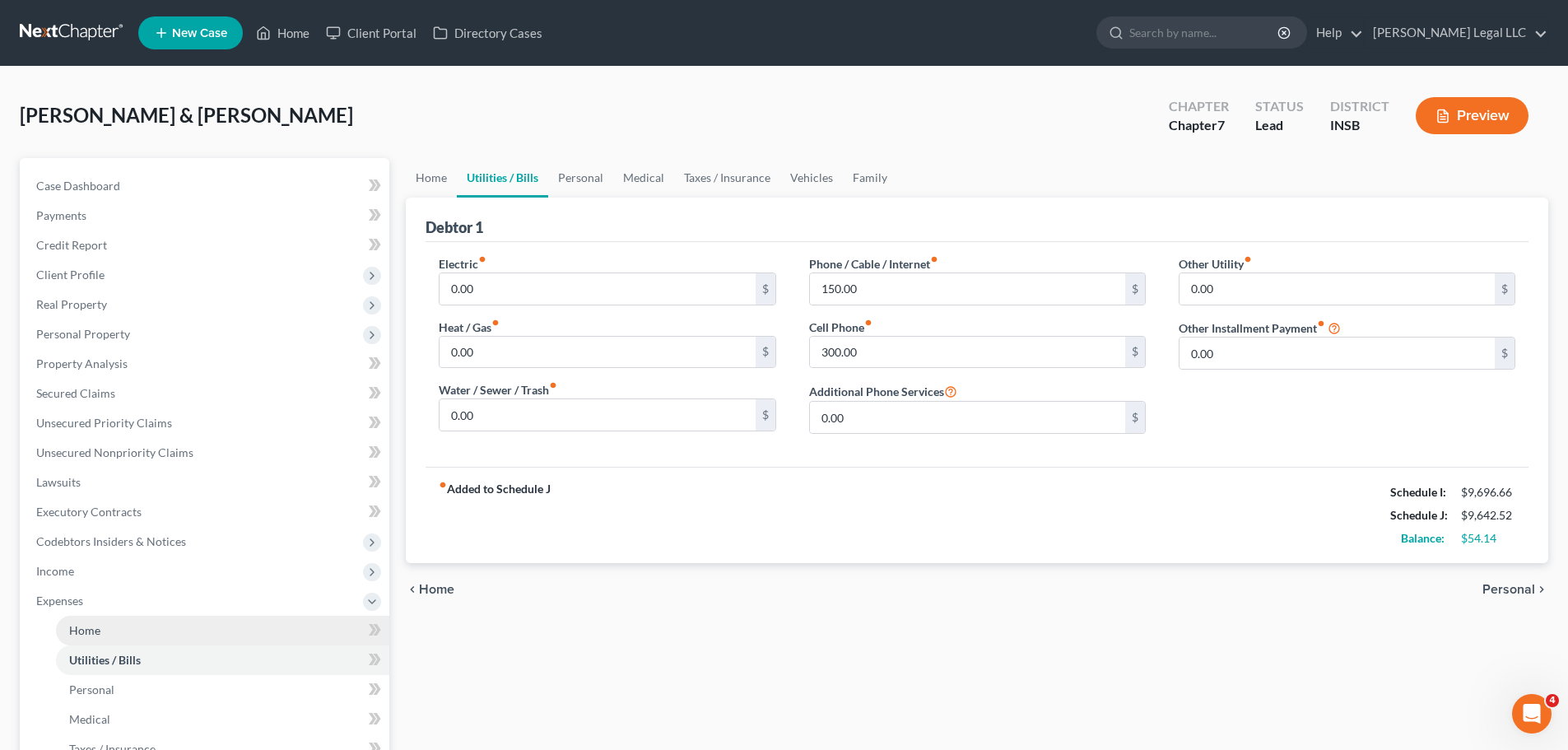
click at [89, 571] on link "Home" at bounding box center [222, 631] width 333 height 30
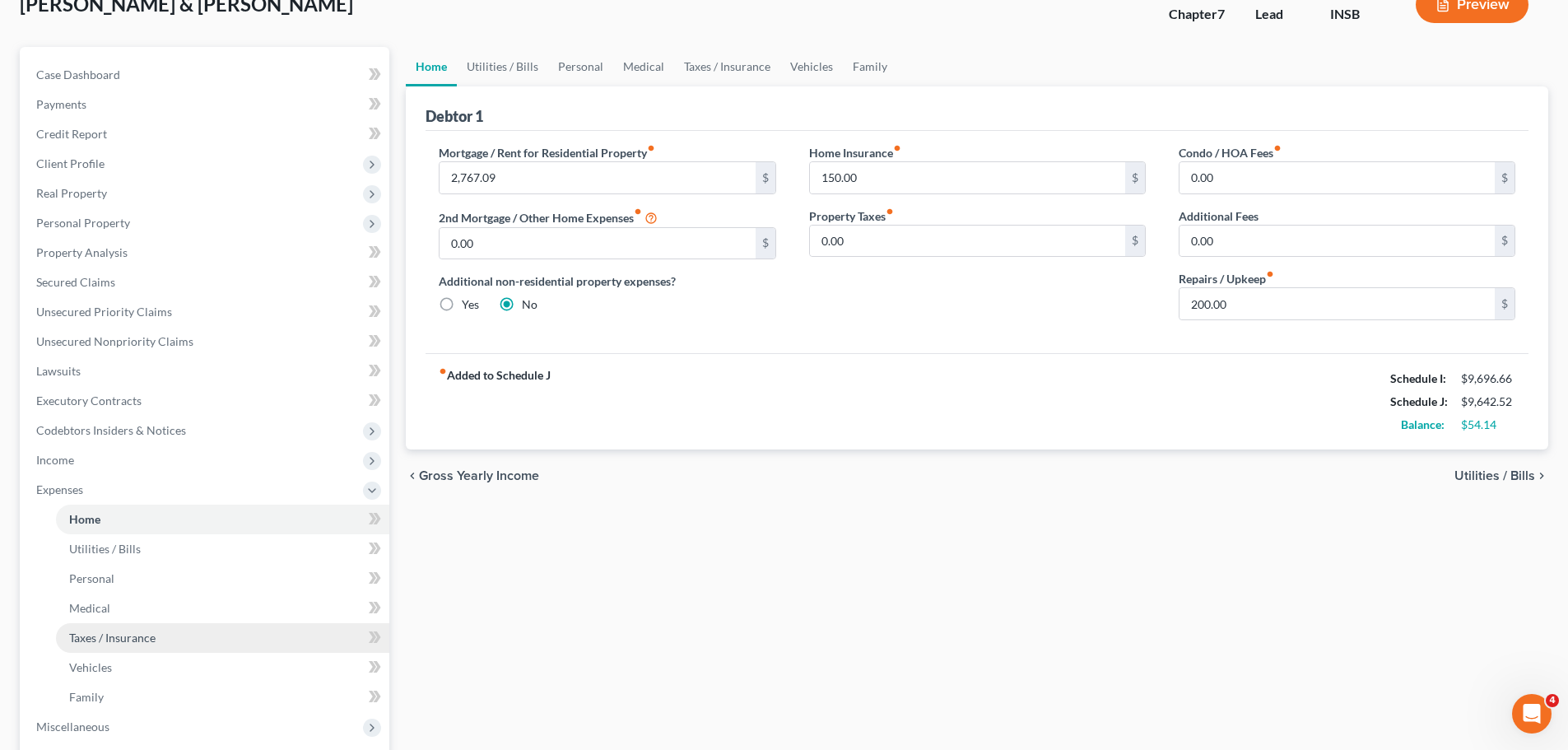
scroll to position [82, 0]
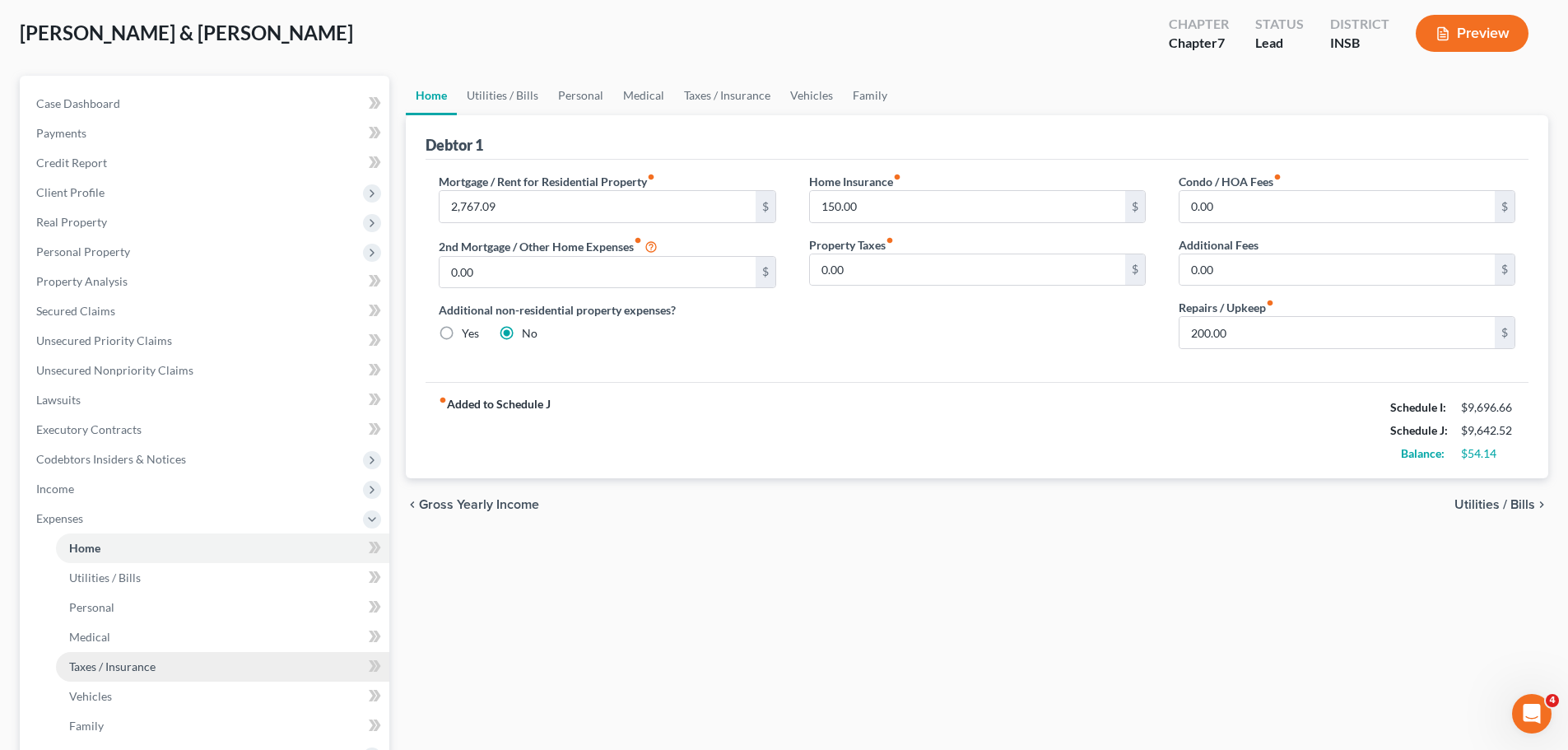
click at [80, 571] on span "Taxes / Insurance" at bounding box center [112, 667] width 87 height 14
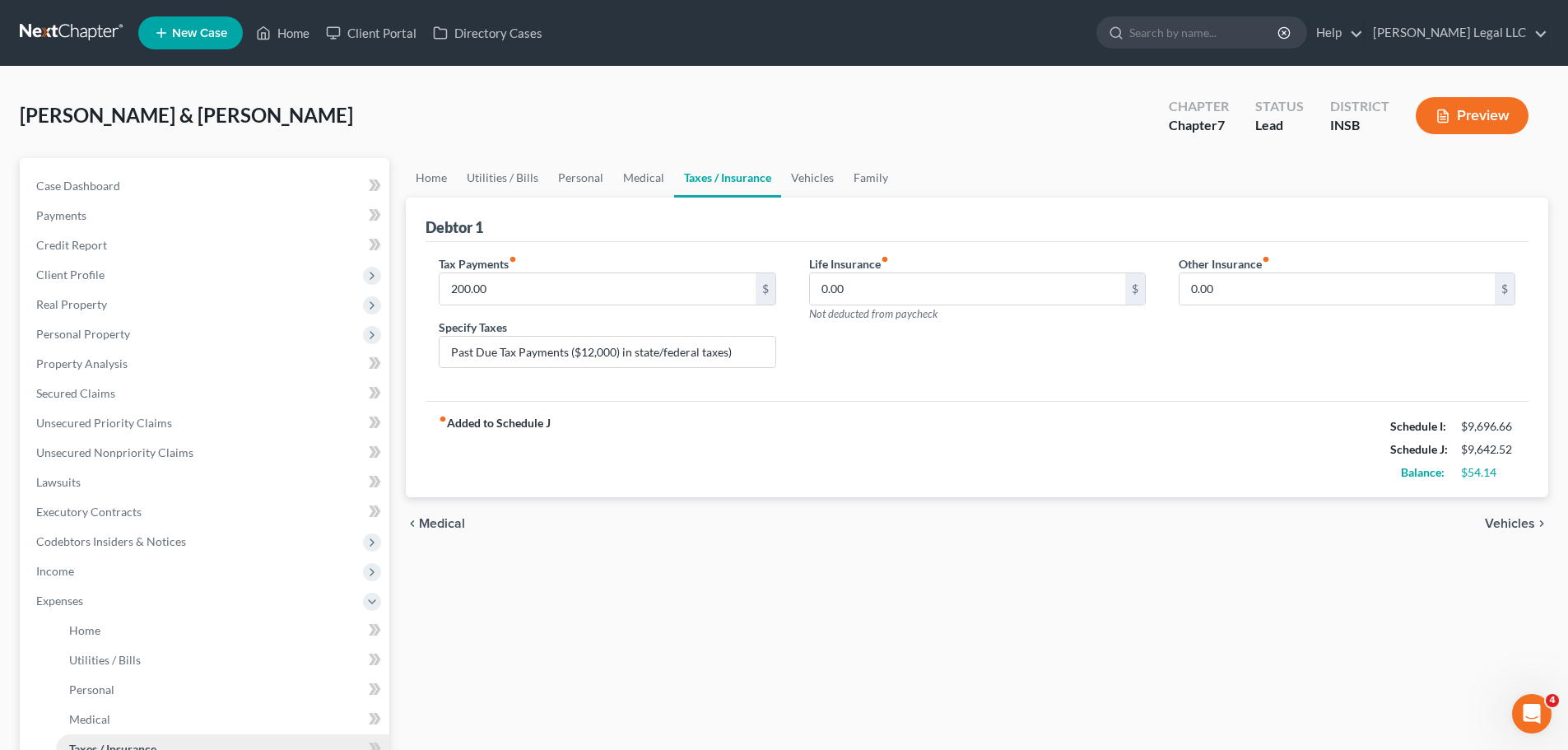
scroll to position [82, 0]
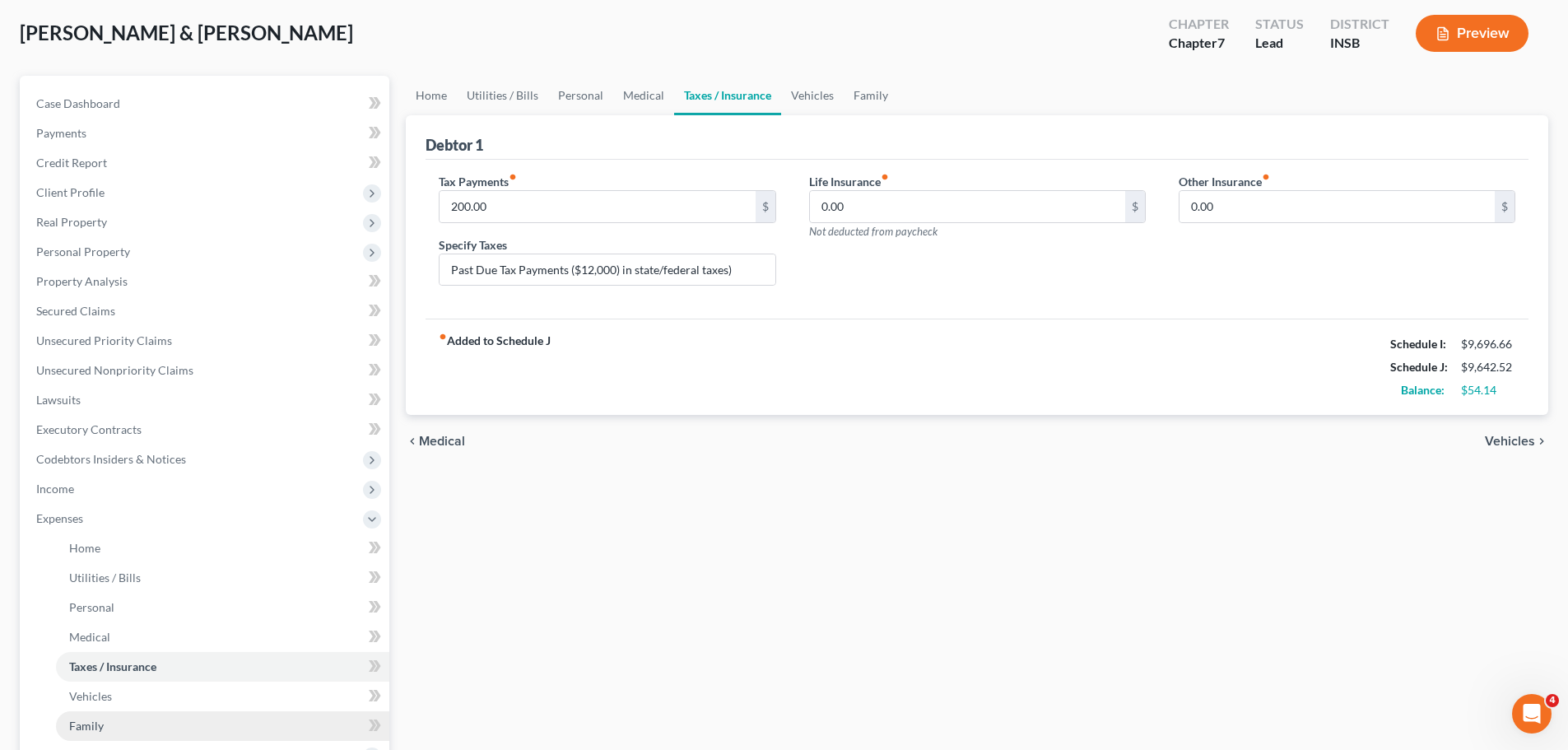
click at [87, 571] on span "Family" at bounding box center [86, 726] width 34 height 14
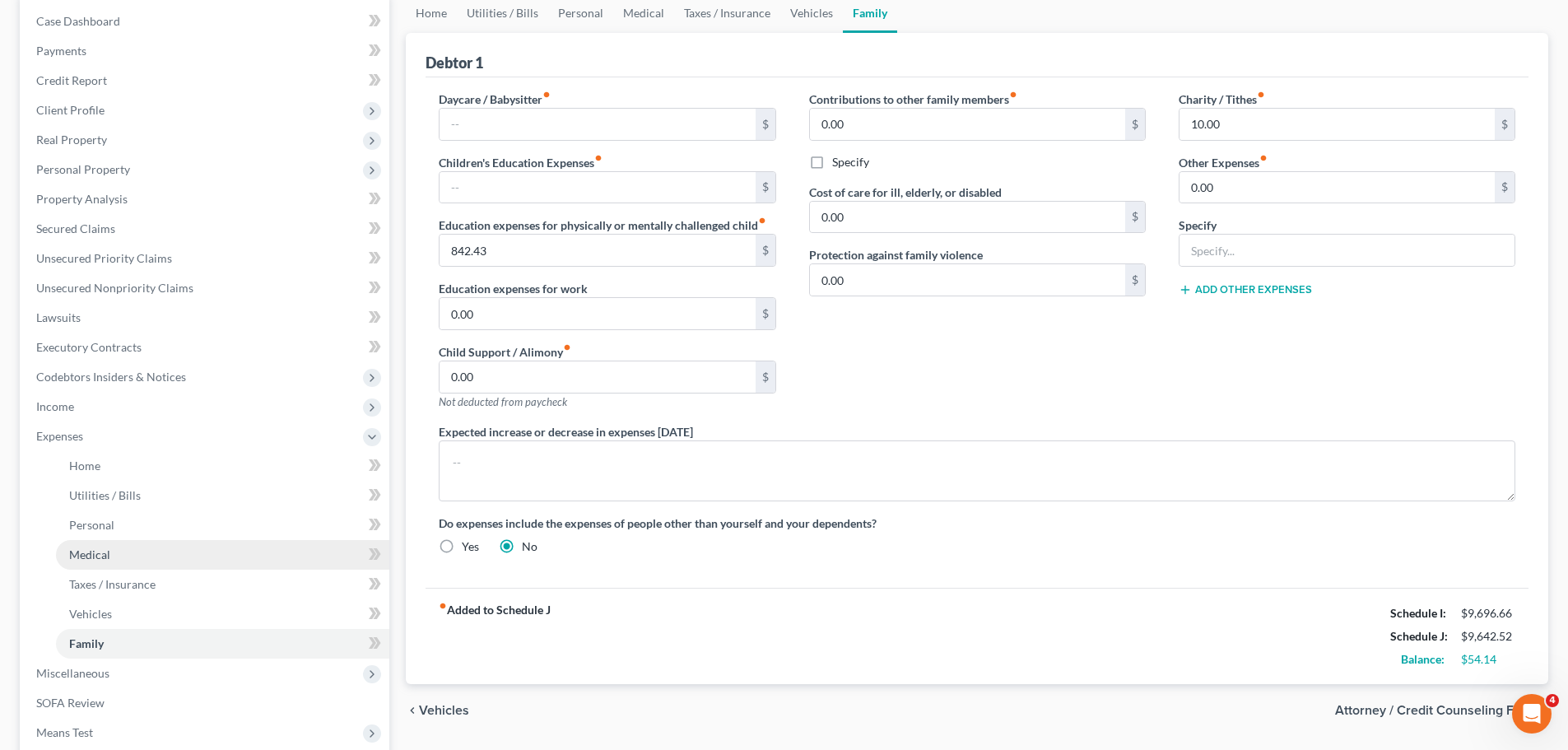
click at [136, 552] on link "Medical" at bounding box center [222, 555] width 333 height 30
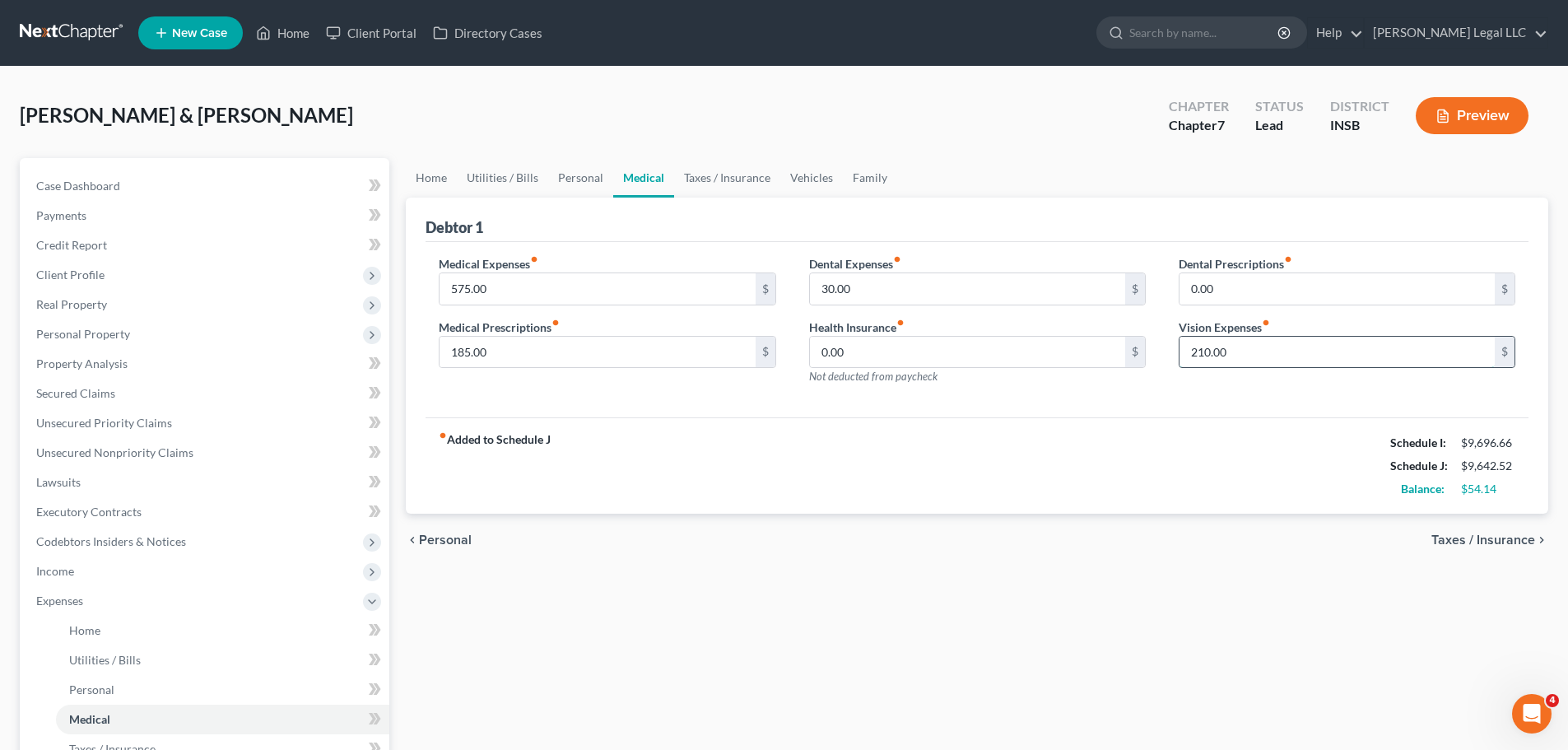
click at [1264, 364] on input "210.00" at bounding box center [1337, 352] width 316 height 31
click at [816, 273] on input "30.00" at bounding box center [968, 288] width 316 height 31
type input "40"
click at [1185, 369] on div "Dental Prescriptions fiber_manual_record 0.00 $ Vision Expenses fiber_manual_re…" at bounding box center [1348, 327] width 370 height 143
click at [1205, 362] on input "210.00" at bounding box center [1337, 352] width 316 height 31
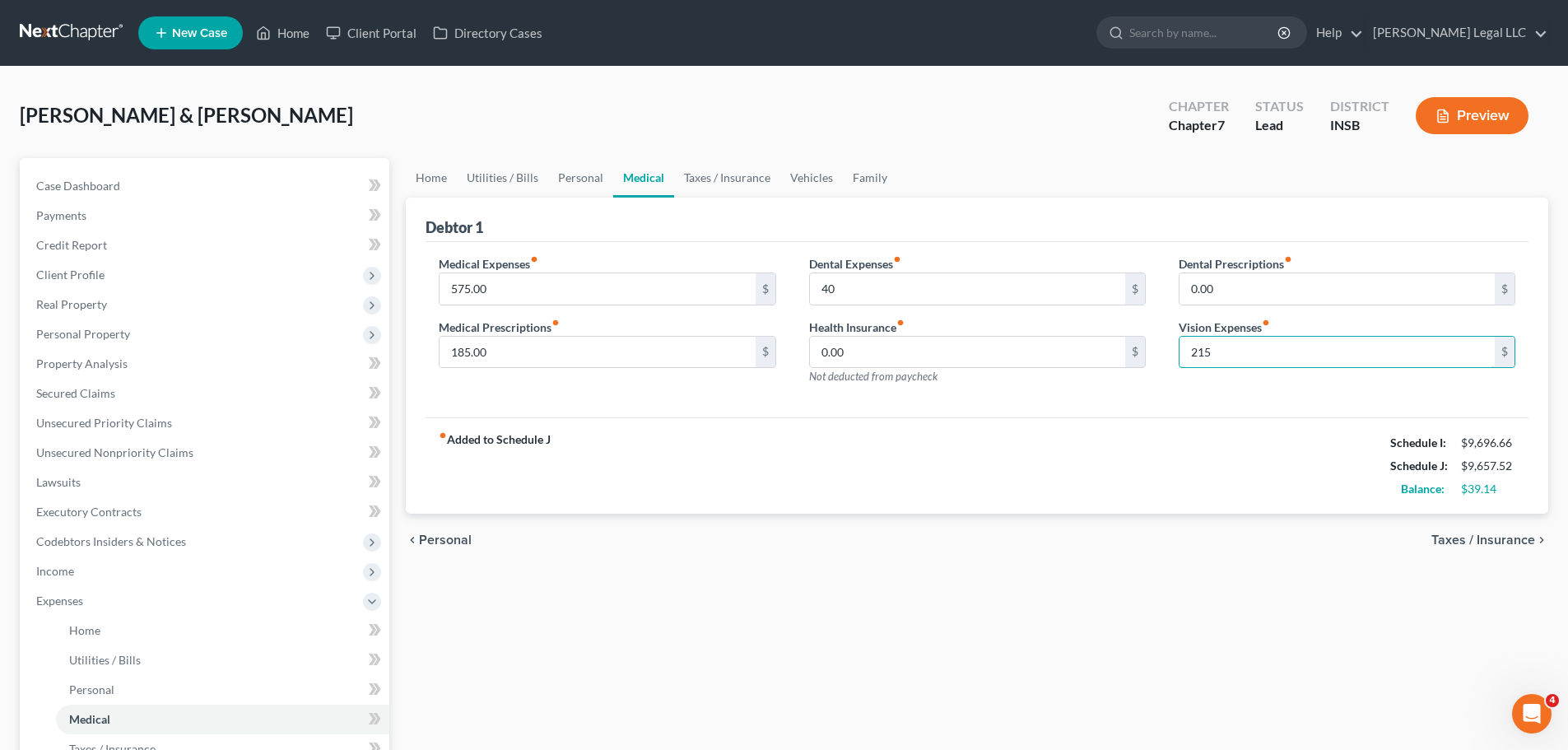
type input "215"
click at [800, 571] on div "Home Utilities / Bills Personal Medical Taxes / Insurance Vehicles Family Debto…" at bounding box center [977, 604] width 1159 height 892
click at [753, 559] on div "chevron_left Personal Taxes / Insurance chevron_right" at bounding box center [977, 540] width 1143 height 53
click at [867, 286] on input "40" at bounding box center [968, 288] width 316 height 31
type input "50"
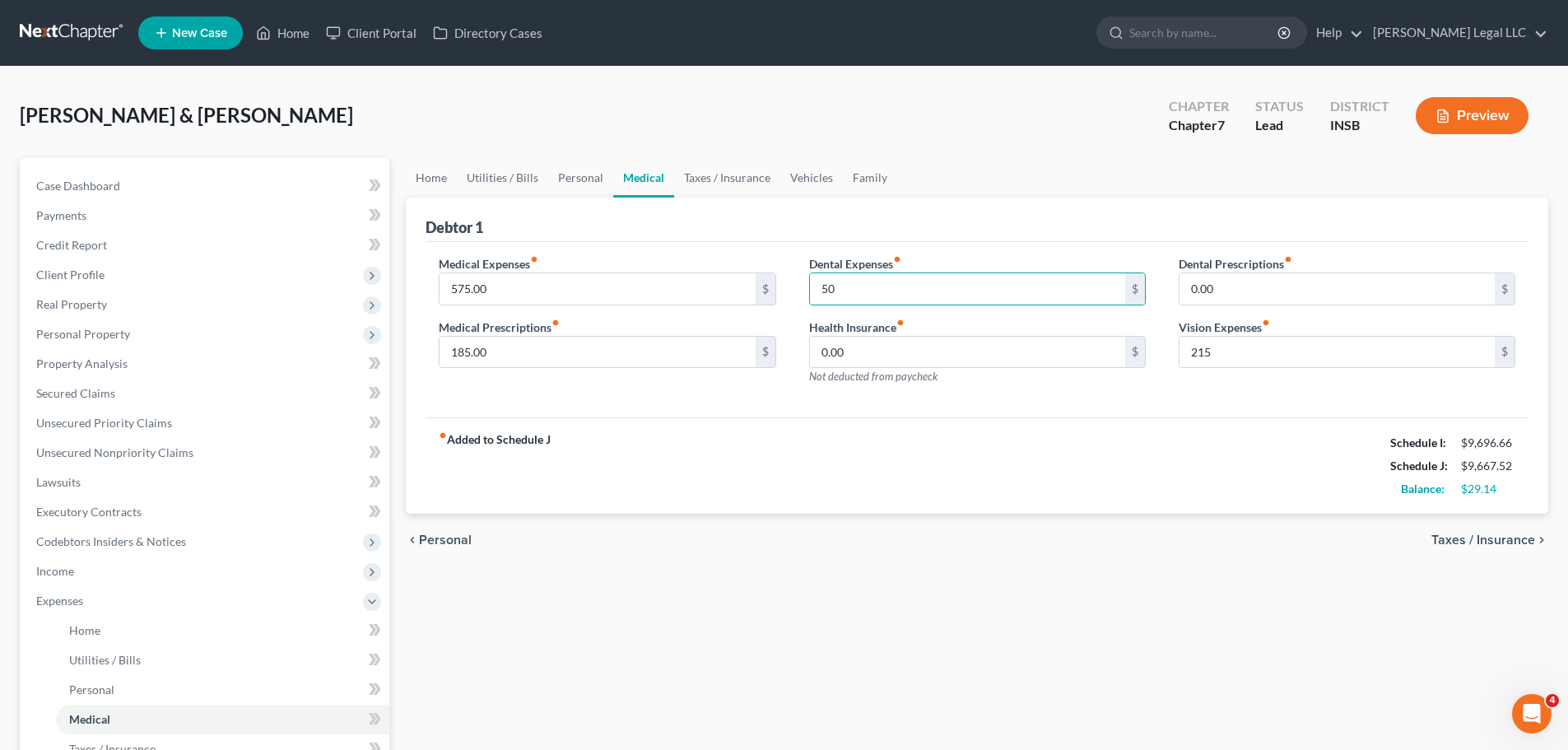
click at [791, 571] on div "Home Utilities / Bills Personal Medical Taxes / Insurance Vehicles Family Debto…" at bounding box center [977, 604] width 1159 height 892
click at [1118, 488] on div "fiber_manual_record Added to Schedule J Schedule I: $9,696.66 Schedule J: $9,66…" at bounding box center [976, 465] width 1103 height 96
click at [1214, 369] on div "Dental Prescriptions fiber_manual_record 0.00 $ Vision Expenses fiber_manual_re…" at bounding box center [1348, 327] width 370 height 143
click at [1219, 357] on input "215" at bounding box center [1337, 352] width 316 height 31
type input "210"
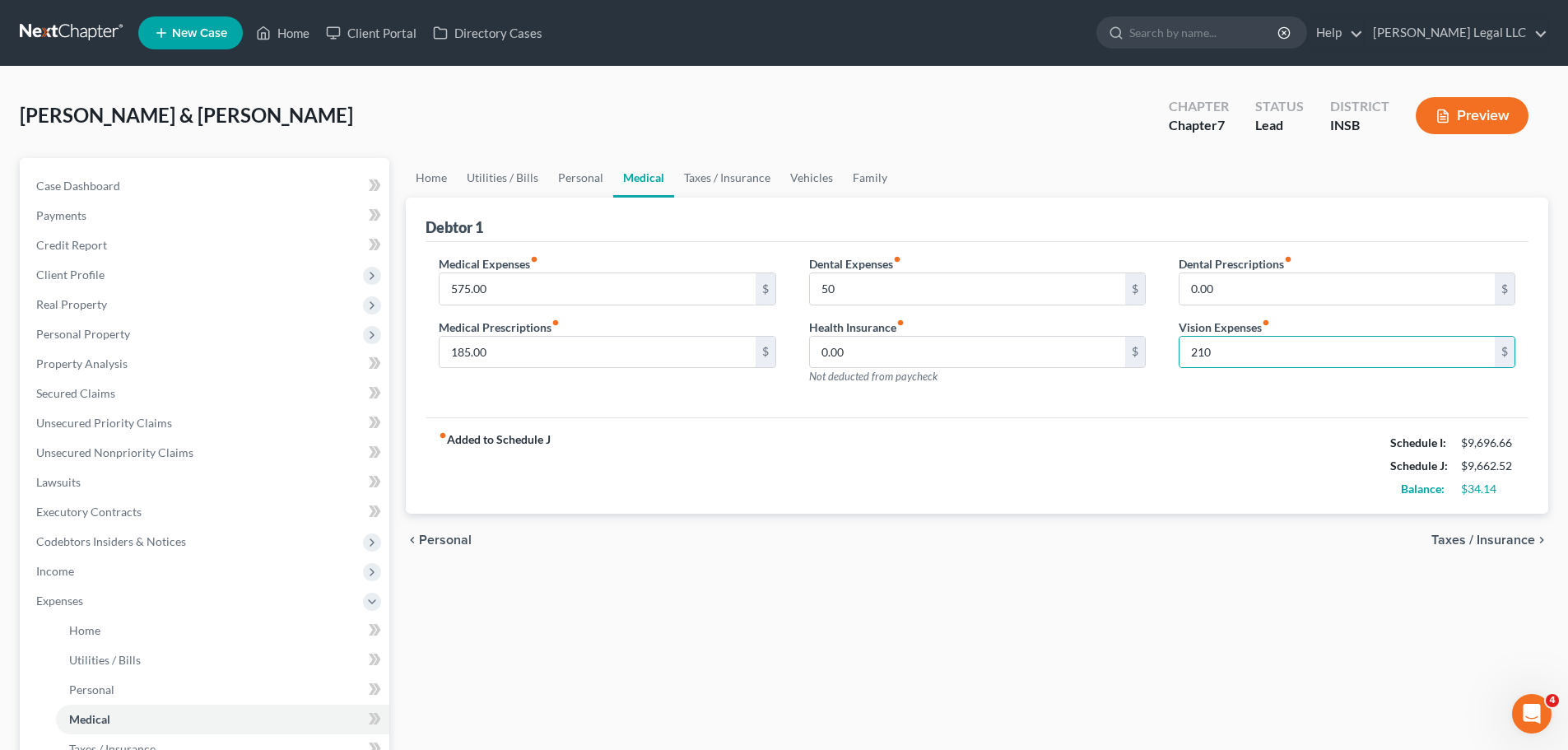
click at [1069, 522] on div "chevron_left Personal Taxes / Insurance chevron_right" at bounding box center [977, 540] width 1143 height 53
click at [792, 455] on div "fiber_manual_record Added to Schedule J Schedule I: $9,696.66 Schedule J: $9,66…" at bounding box center [976, 465] width 1103 height 96
click at [1264, 112] on button "Preview" at bounding box center [1472, 116] width 113 height 37
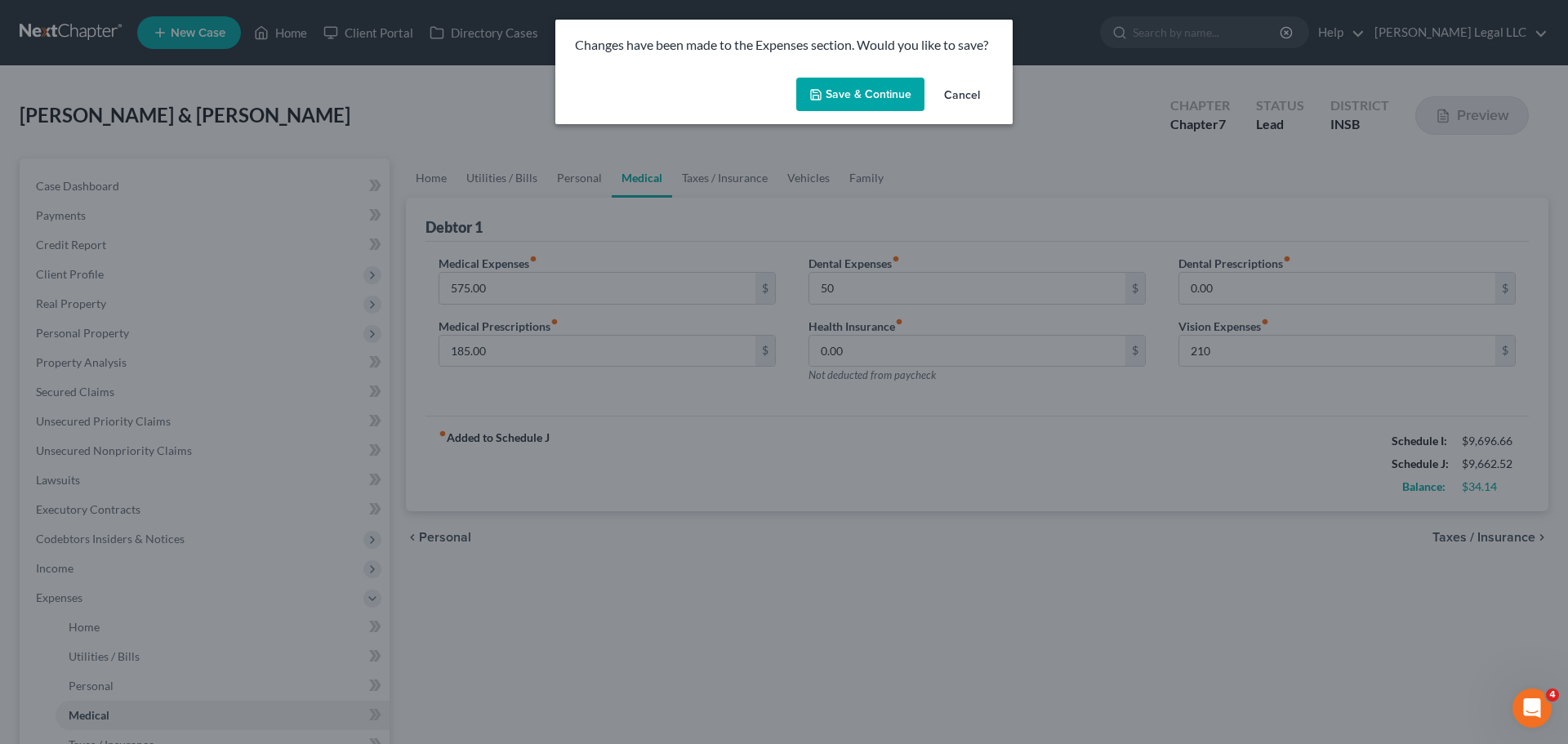
click at [834, 104] on button "Save & Continue" at bounding box center [861, 94] width 128 height 34
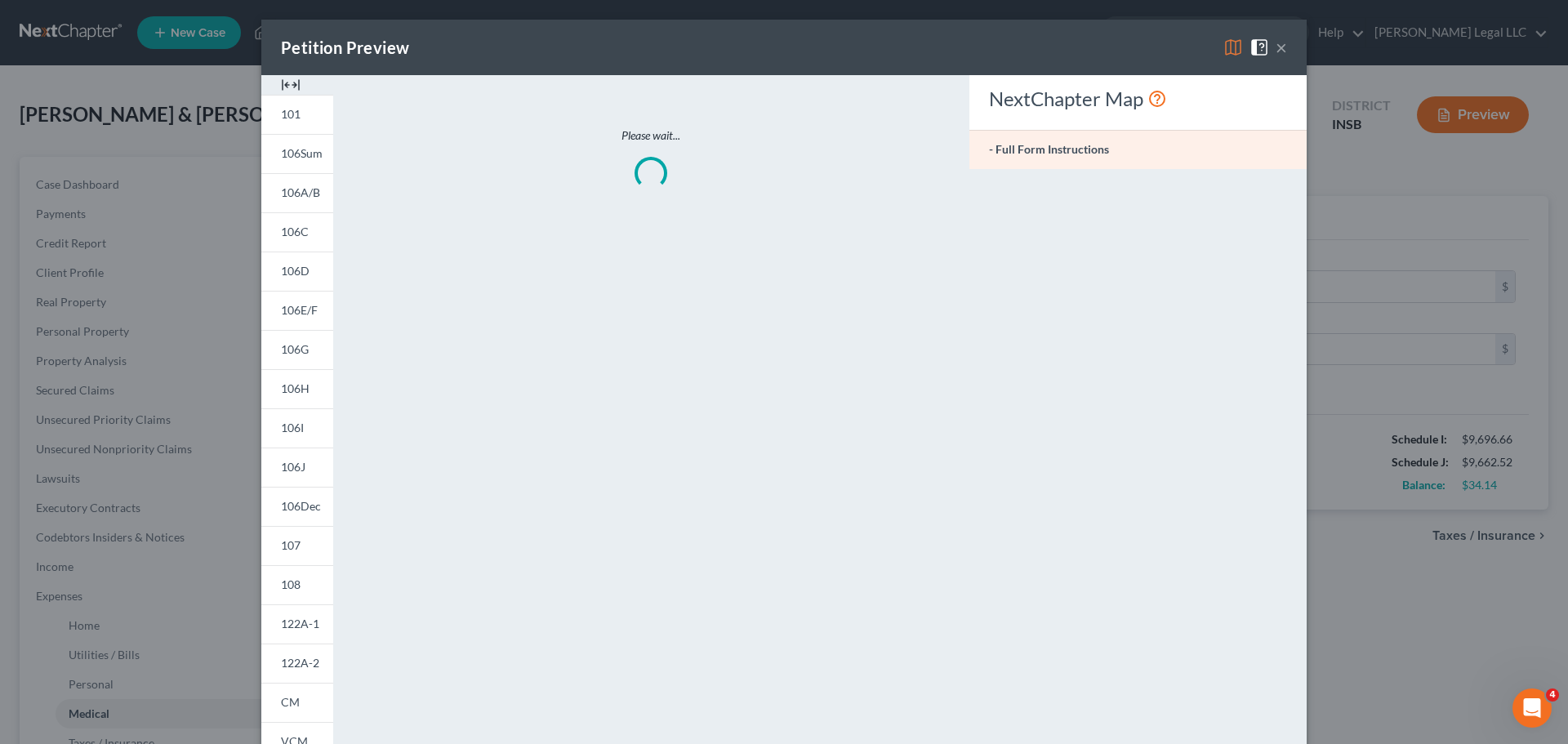
type input "50.00"
type input "210.00"
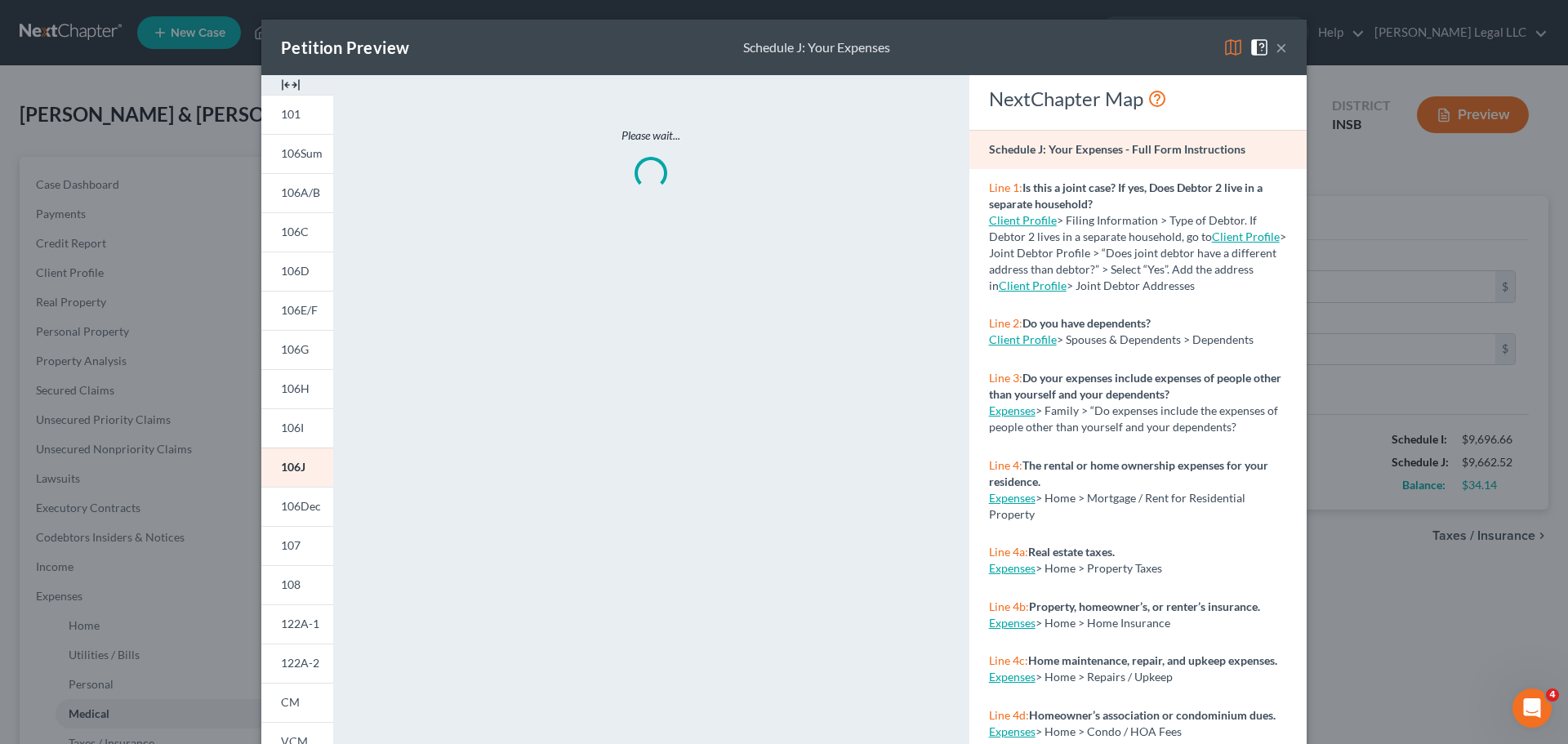
click at [281, 83] on img at bounding box center [290, 85] width 19 height 19
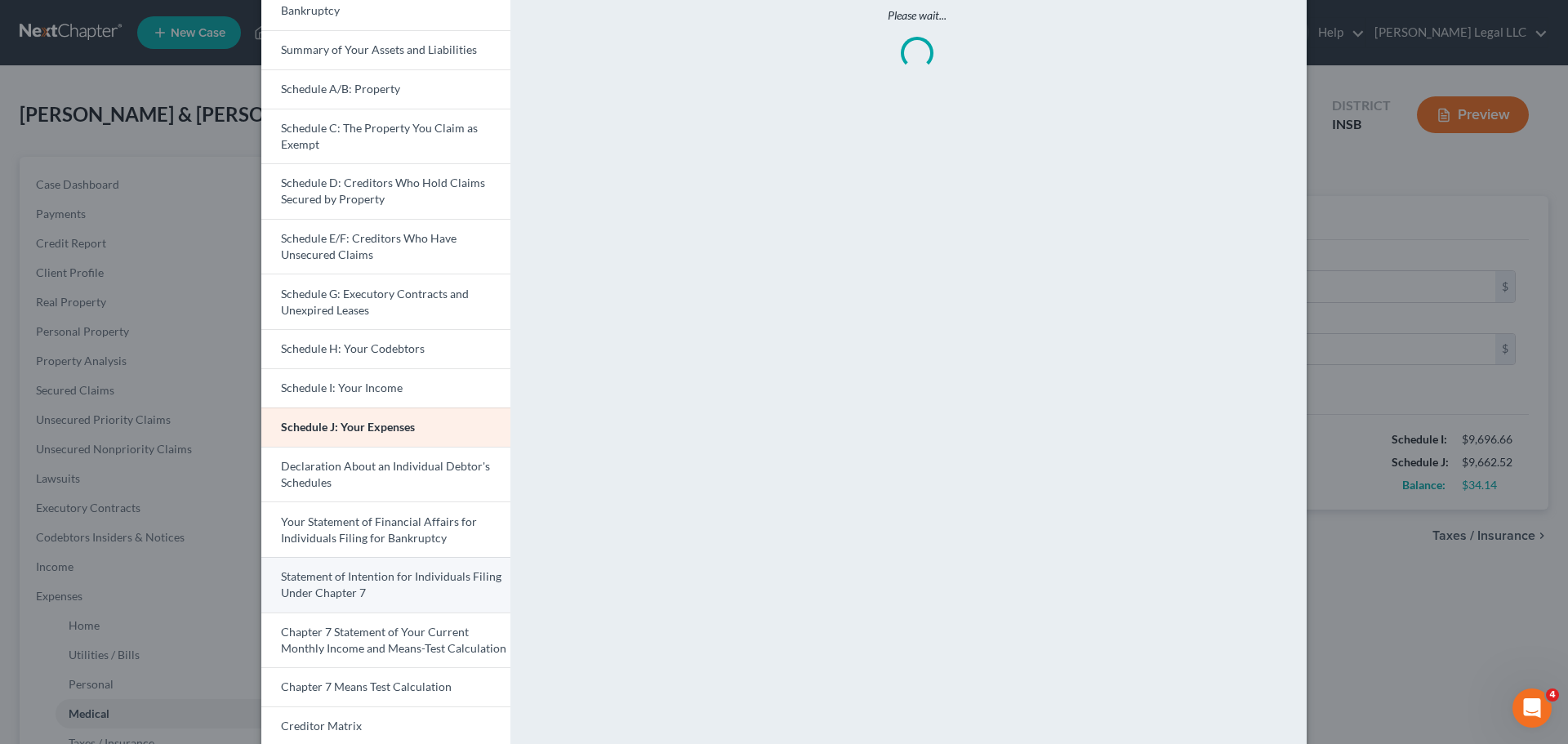
scroll to position [326, 0]
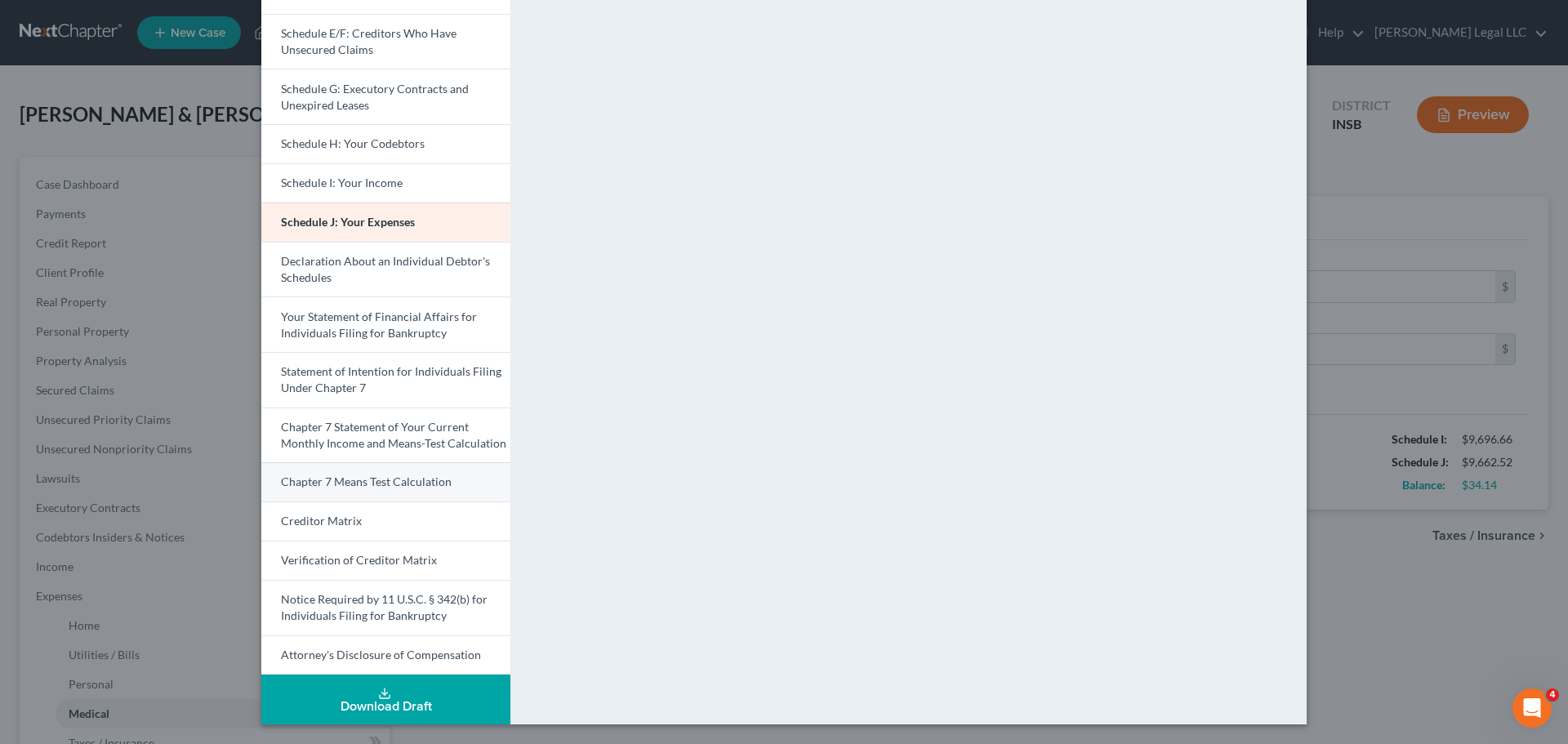
click at [378, 478] on span "Chapter 7 Means Test Calculation" at bounding box center [366, 482] width 171 height 14
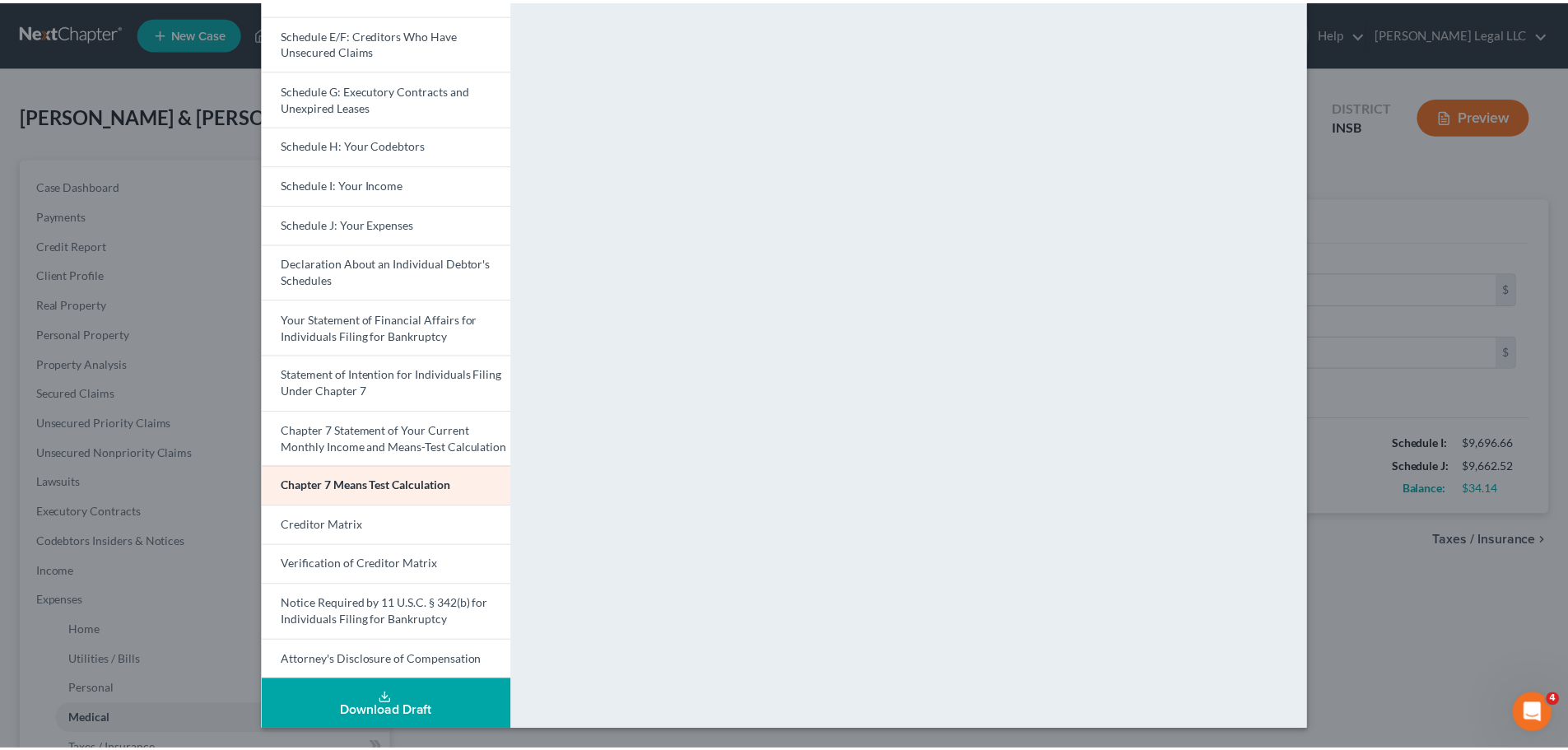
scroll to position [0, 0]
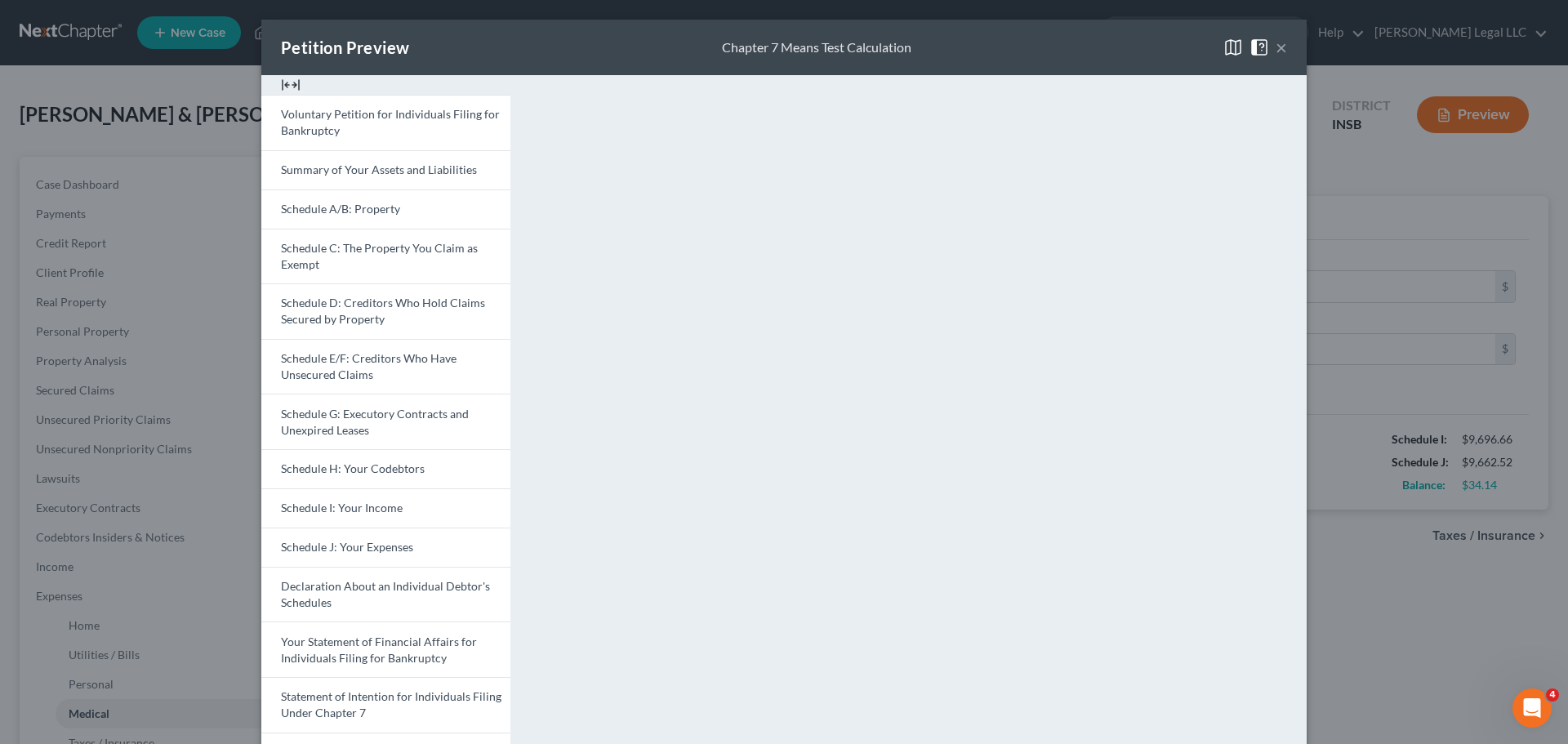
click at [1254, 49] on button "×" at bounding box center [1281, 47] width 11 height 19
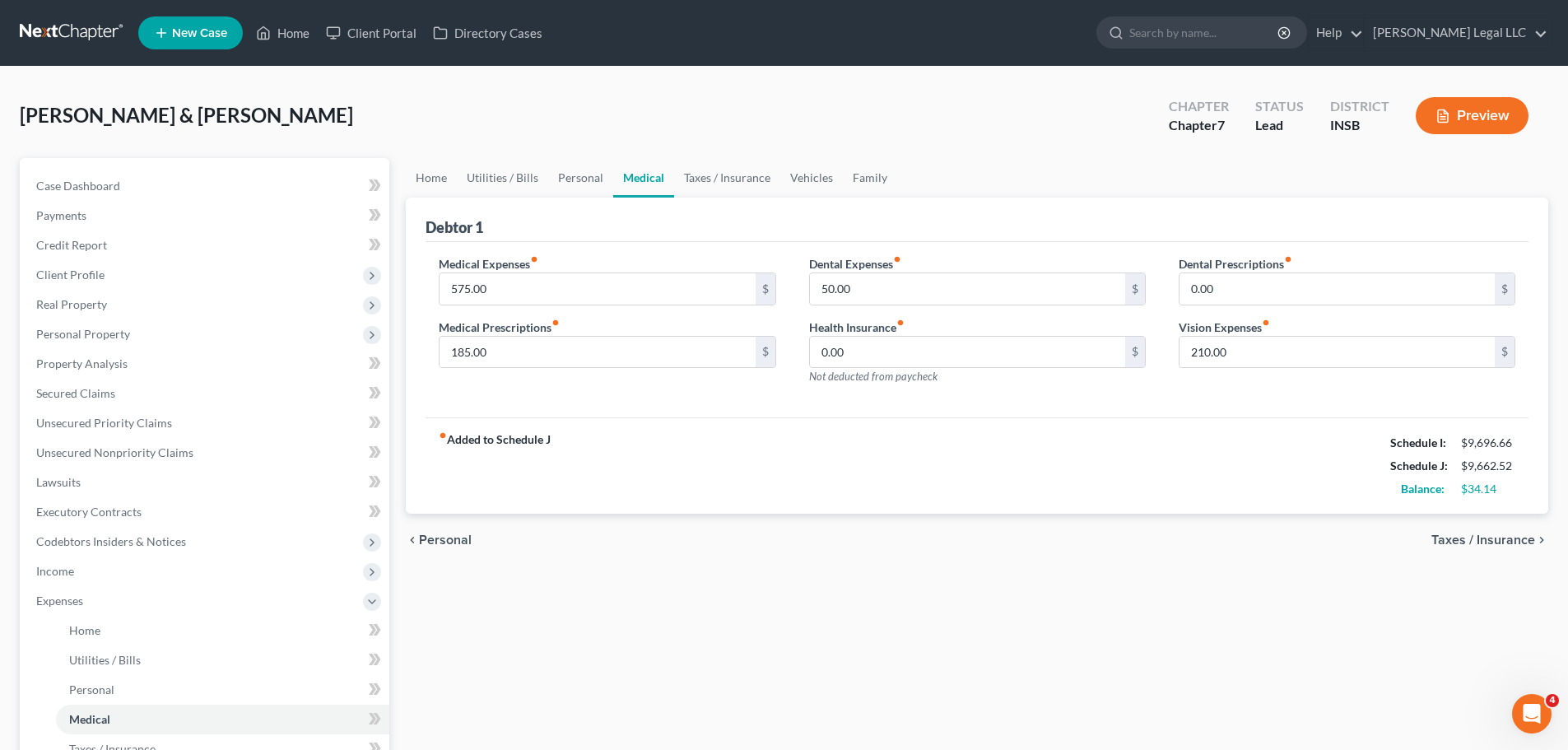
drag, startPoint x: 899, startPoint y: 550, endPoint x: 900, endPoint y: 539, distance: 11.0
click at [899, 551] on div "chevron_left Personal Taxes / Insurance chevron_right" at bounding box center [977, 540] width 1143 height 53
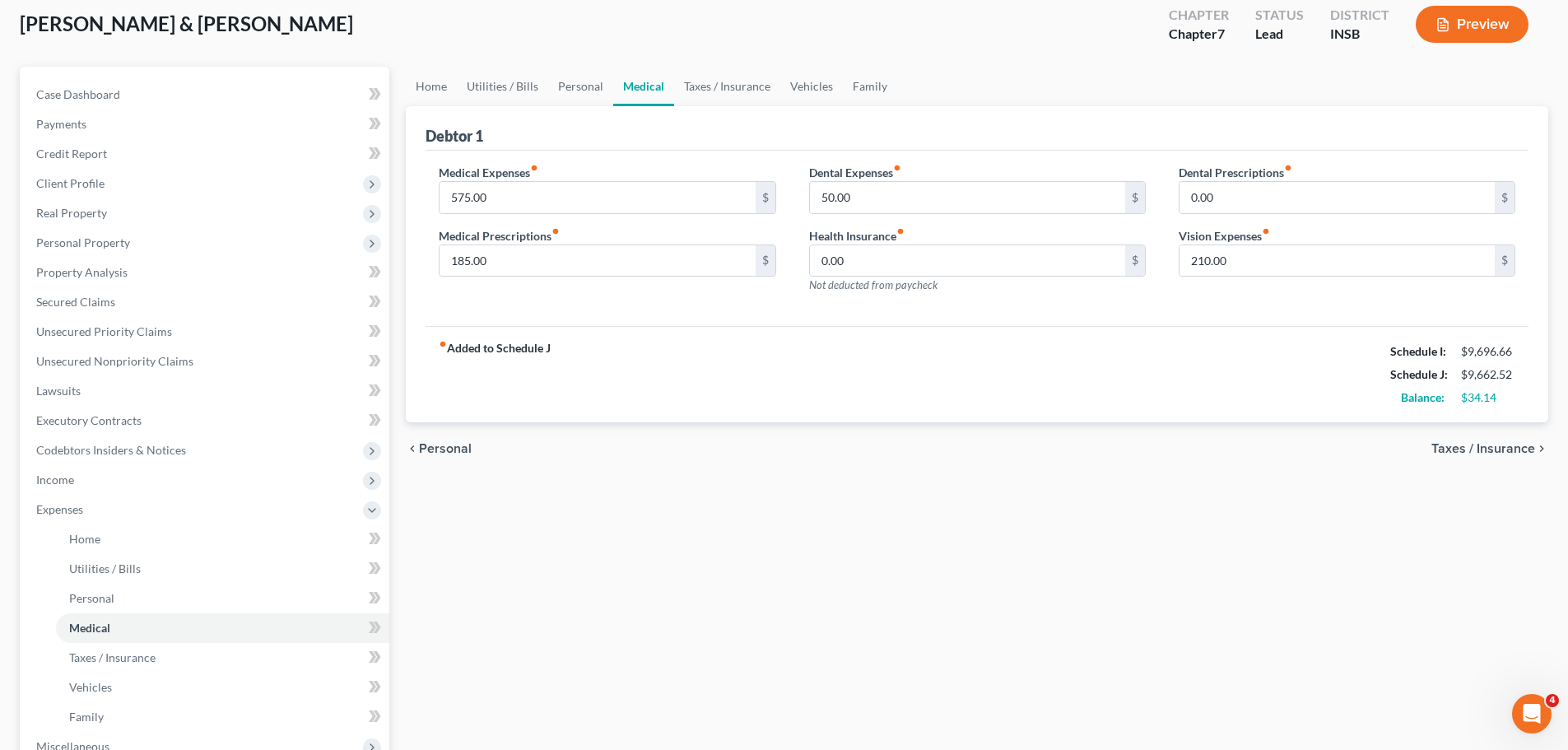
scroll to position [82, 0]
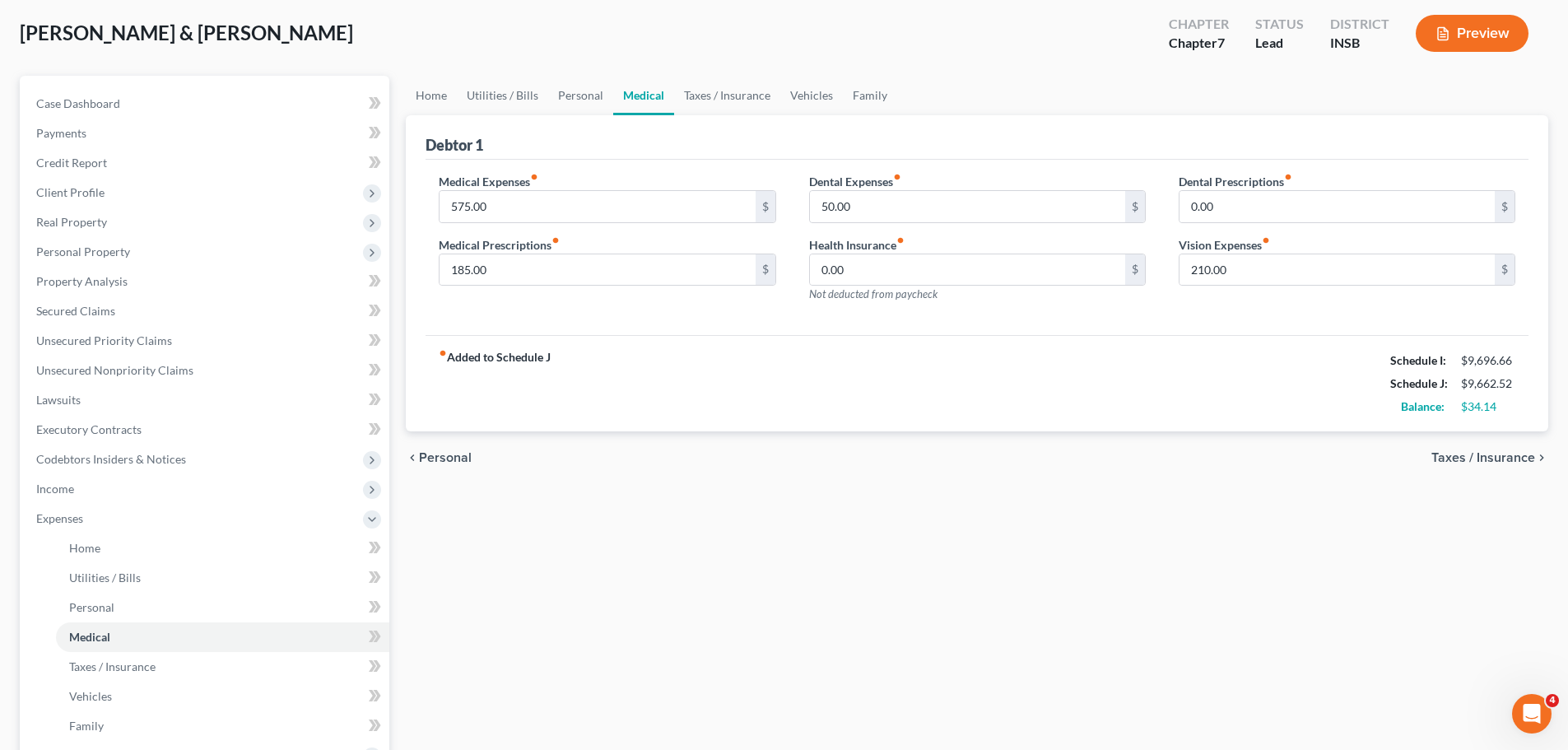
click at [447, 547] on div "Home Utilities / Bills Personal Medical Taxes / Insurance Vehicles Family Debto…" at bounding box center [977, 522] width 1159 height 892
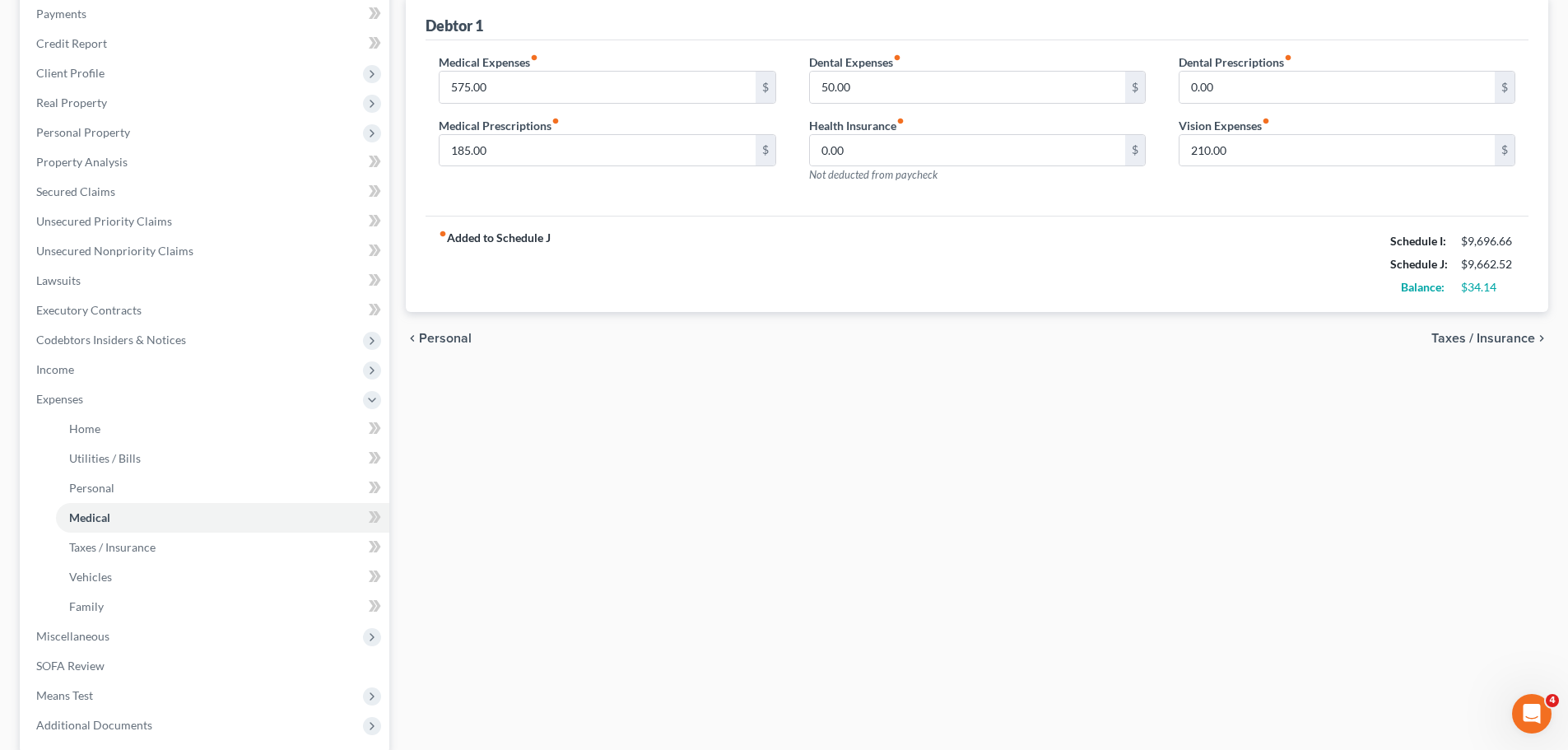
scroll to position [33, 0]
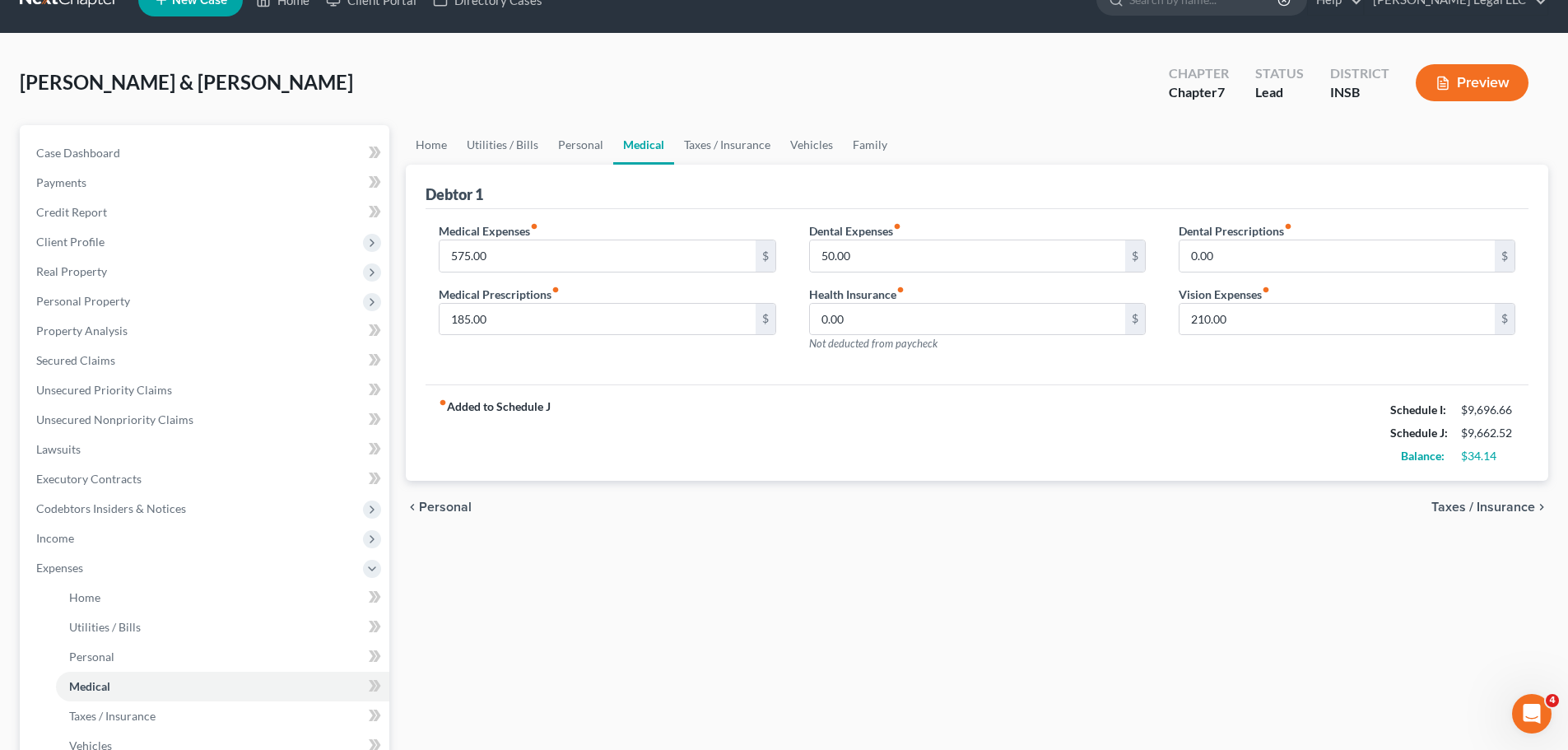
click at [1264, 89] on button "Preview" at bounding box center [1472, 83] width 113 height 37
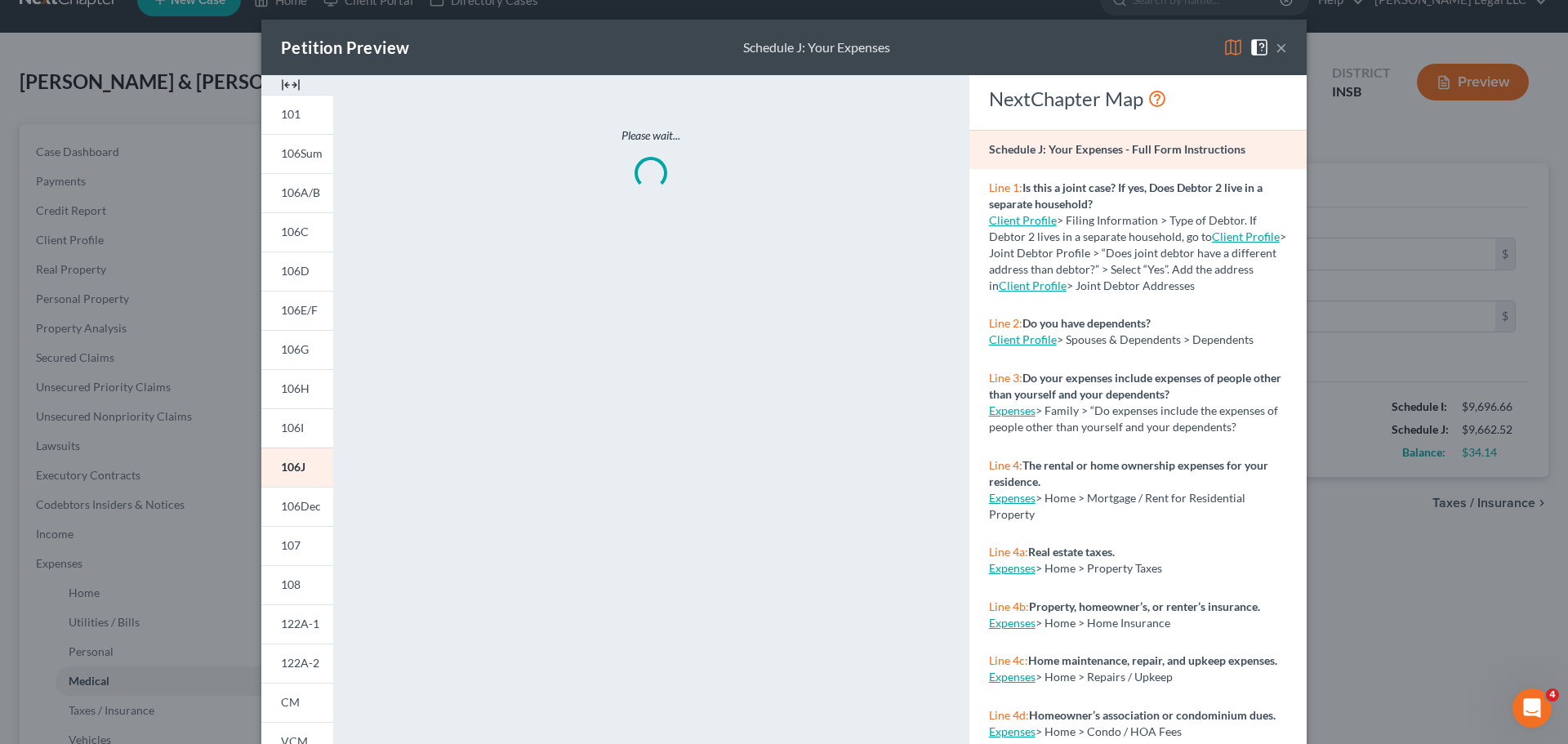
click at [281, 86] on img at bounding box center [290, 85] width 19 height 19
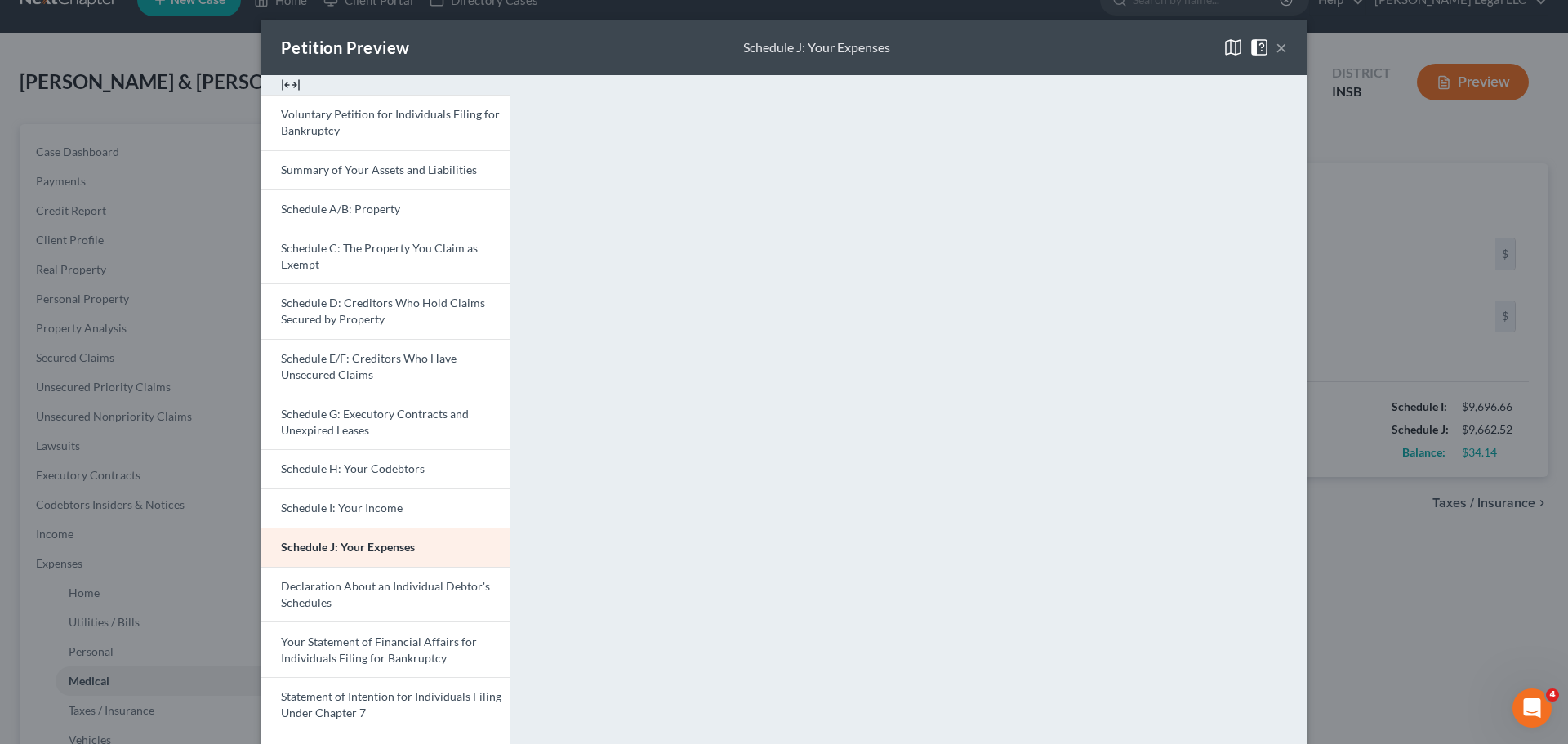
click at [1254, 53] on button "×" at bounding box center [1281, 47] width 11 height 19
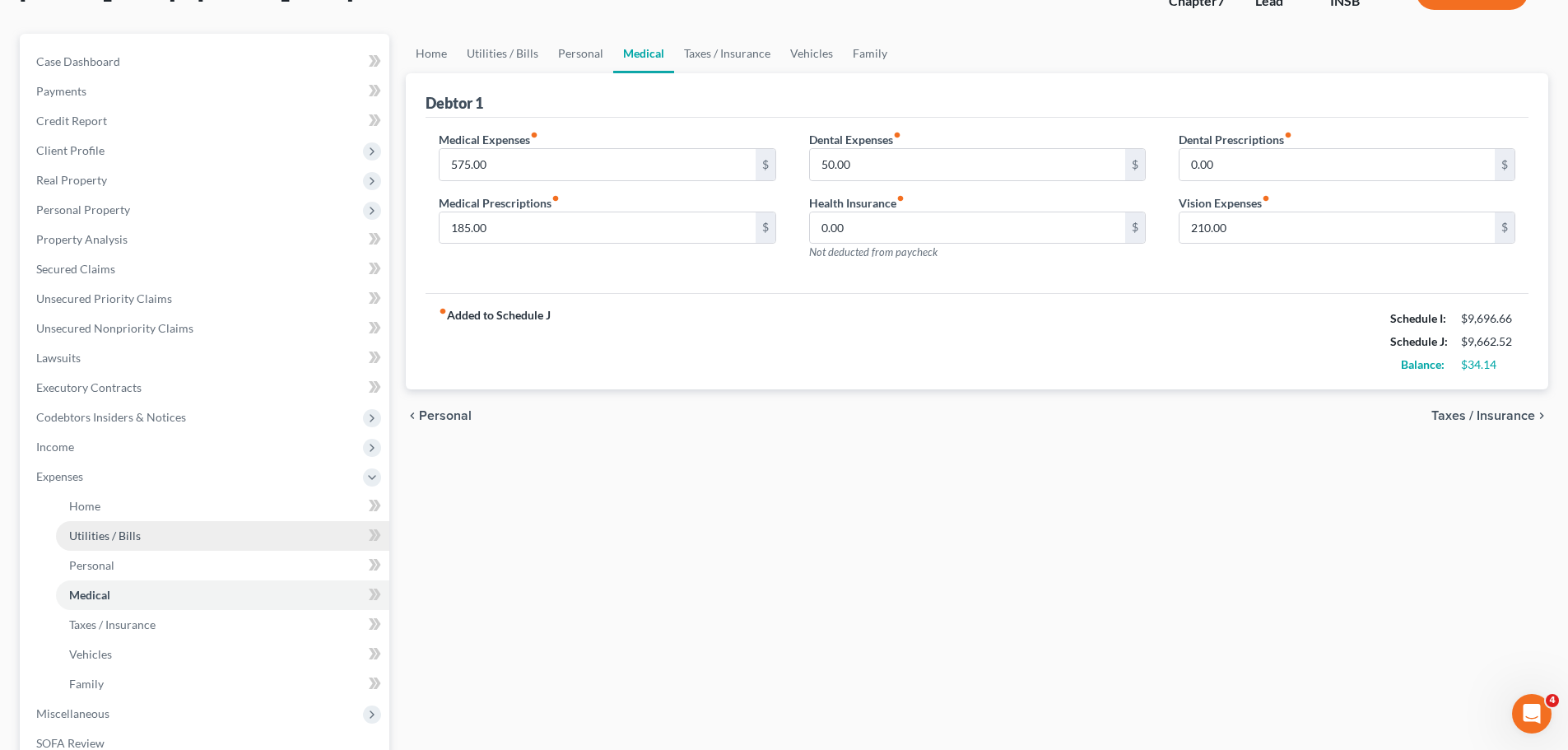
scroll to position [363, 0]
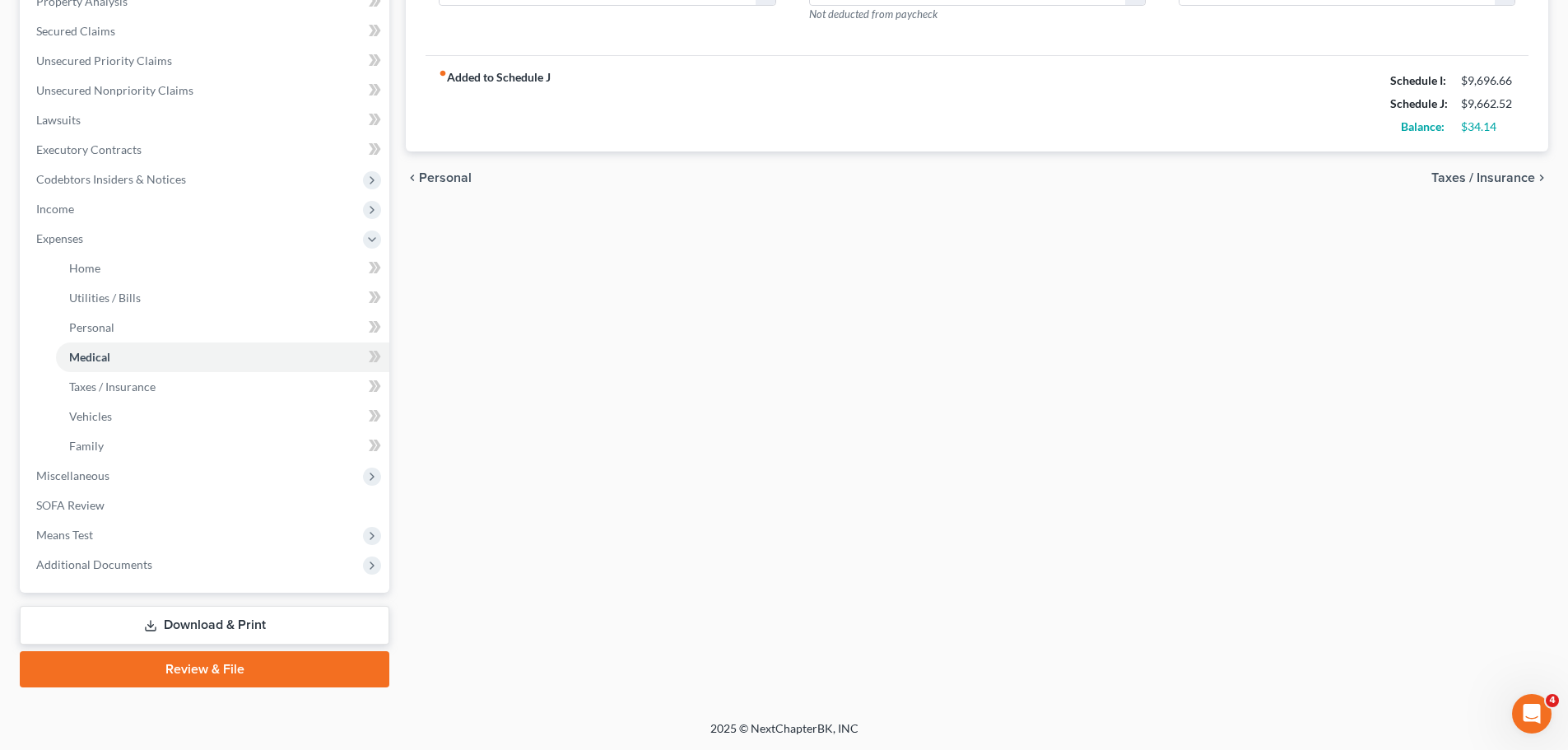
click at [163, 571] on link "Download & Print" at bounding box center [204, 625] width 370 height 39
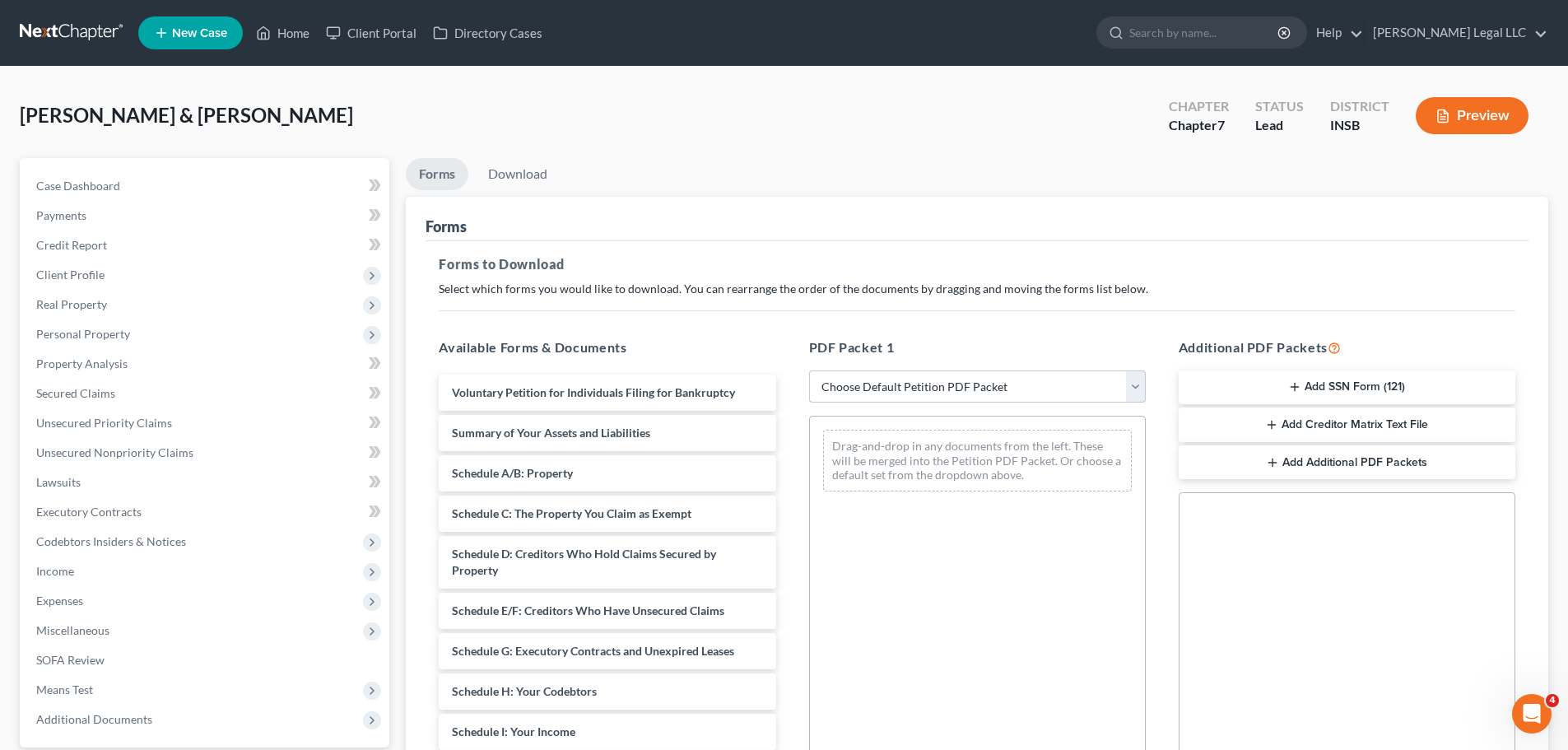
click at [886, 390] on select "Choose Default Petition PDF Packet Complete Bankruptcy Petition (all forms and …" at bounding box center [977, 386] width 337 height 33
select select "0"
click at [809, 371] on select "Choose Default Petition PDF Packet Complete Bankruptcy Petition (all forms and …" at bounding box center [977, 386] width 337 height 33
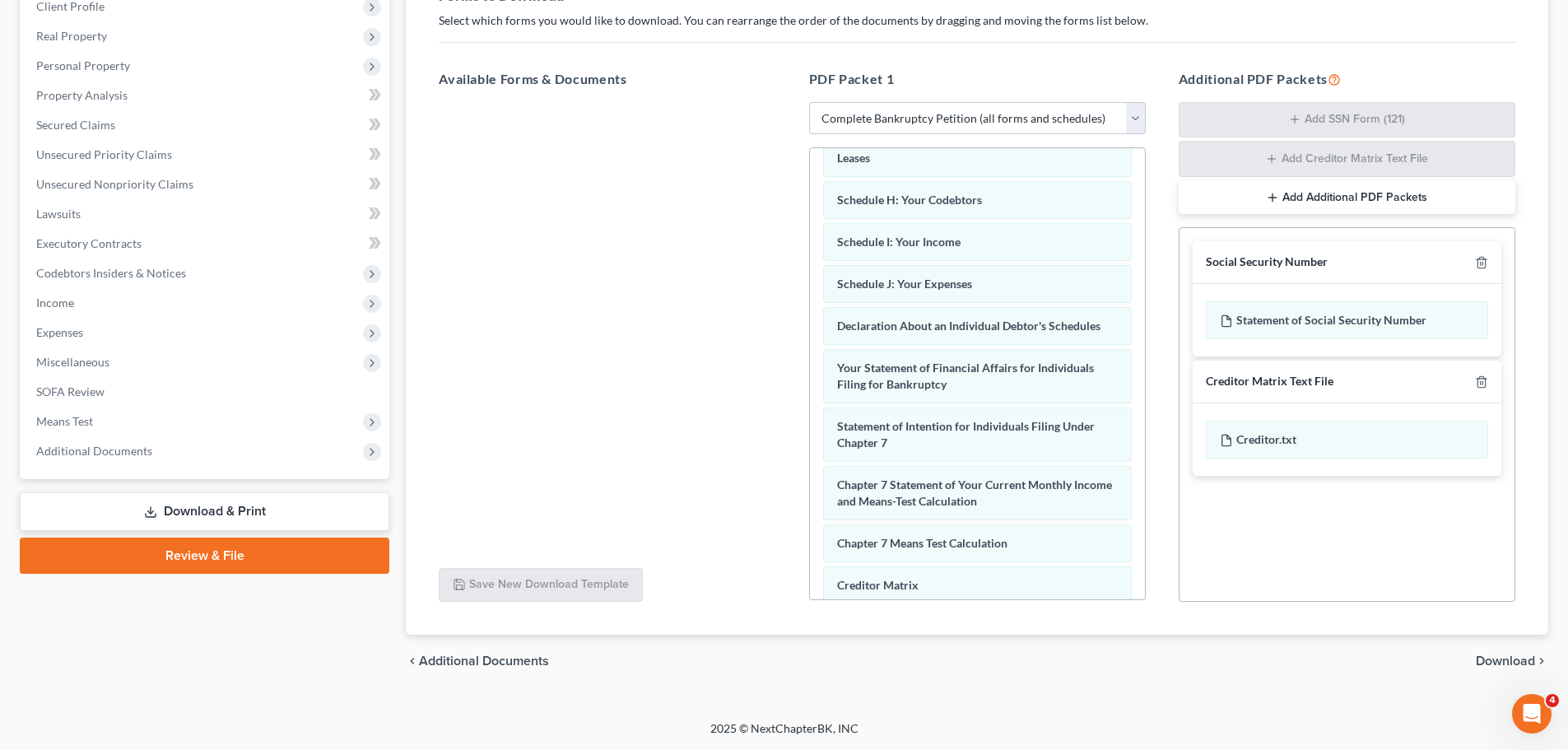
scroll to position [319, 0]
click at [908, 126] on select "Choose Default Petition PDF Packet Complete Bankruptcy Petition (all forms and …" at bounding box center [977, 118] width 337 height 33
drag, startPoint x: 672, startPoint y: 210, endPoint x: 1456, endPoint y: 662, distance: 905.0
click at [672, 210] on div at bounding box center [607, 328] width 363 height 453
click at [1264, 571] on span "Download" at bounding box center [1505, 661] width 59 height 13
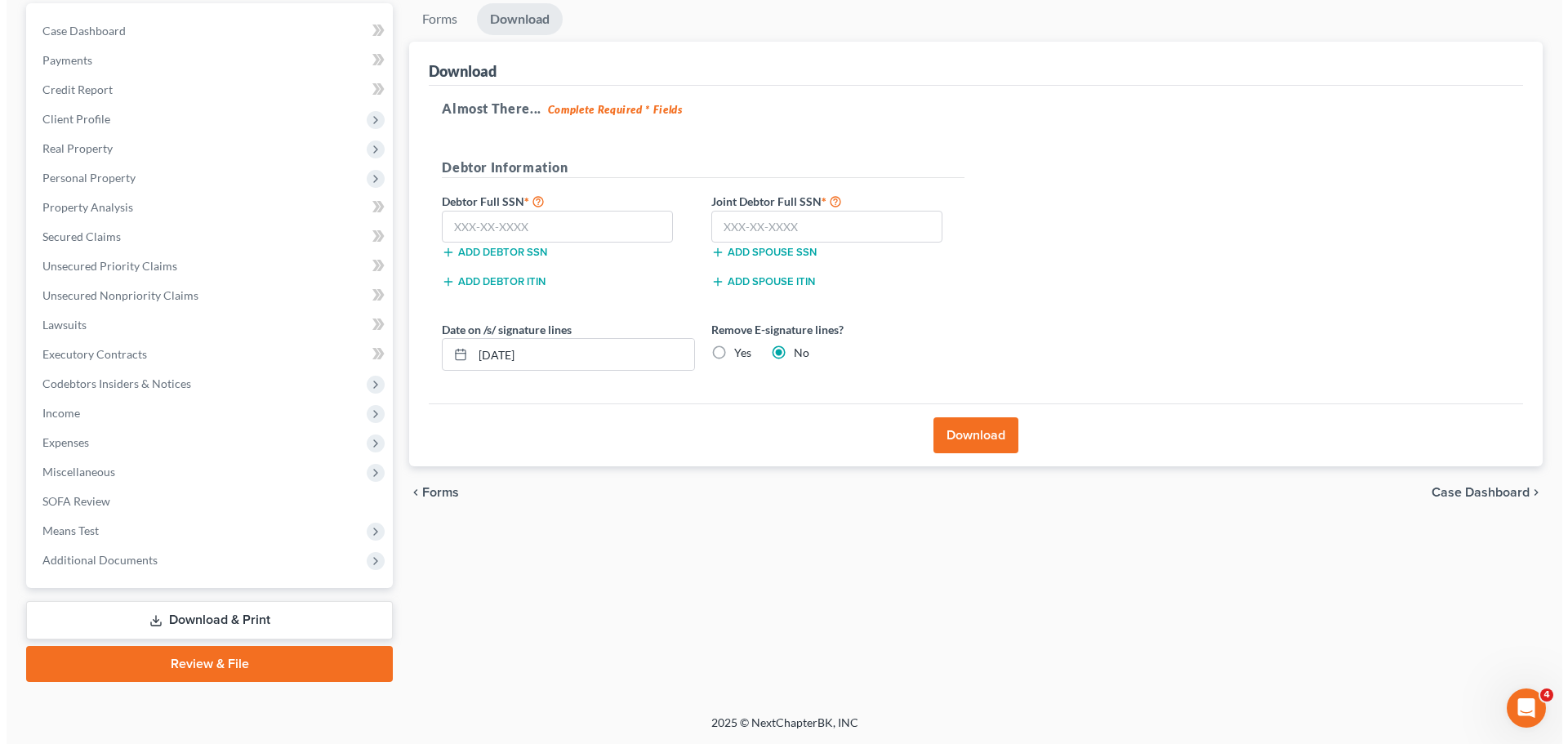
scroll to position [154, 0]
click at [727, 350] on label "Yes" at bounding box center [736, 353] width 18 height 17
click at [734, 350] on input "Yes" at bounding box center [740, 350] width 11 height 11
radio input "true"
radio input "false"
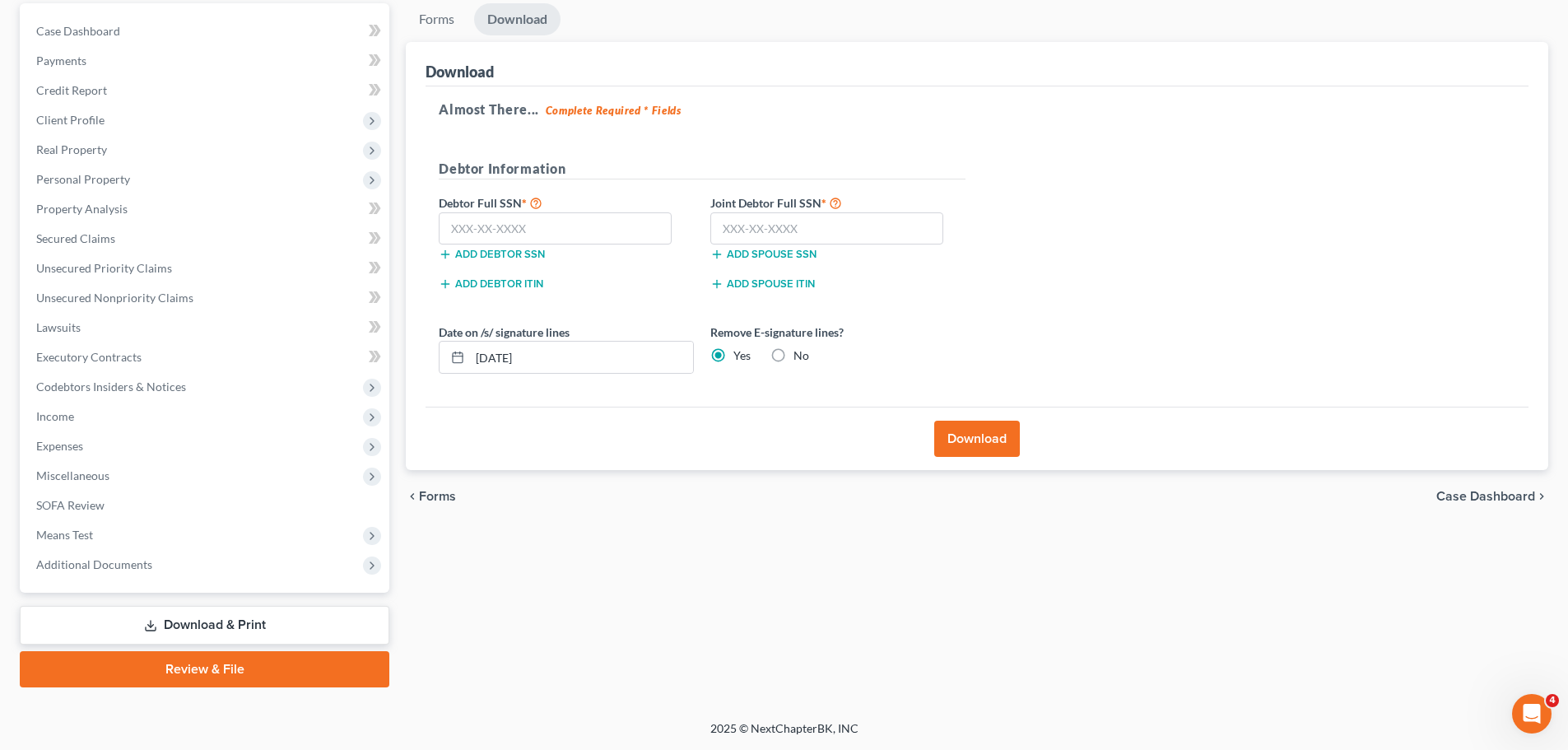
click at [968, 437] on button "Download" at bounding box center [977, 439] width 86 height 36
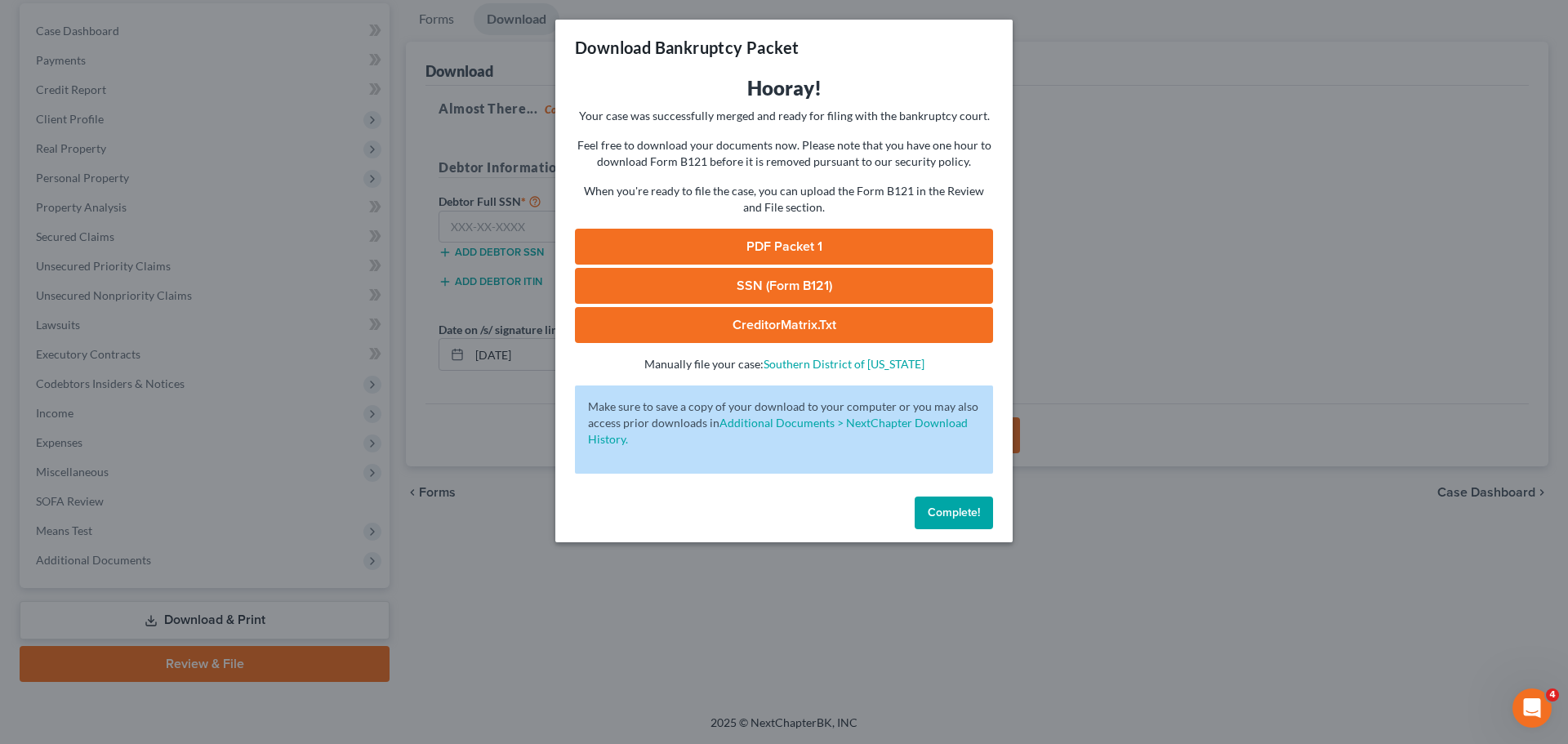
click at [777, 244] on link "PDF Packet 1" at bounding box center [784, 247] width 419 height 36
